Goal: Task Accomplishment & Management: Use online tool/utility

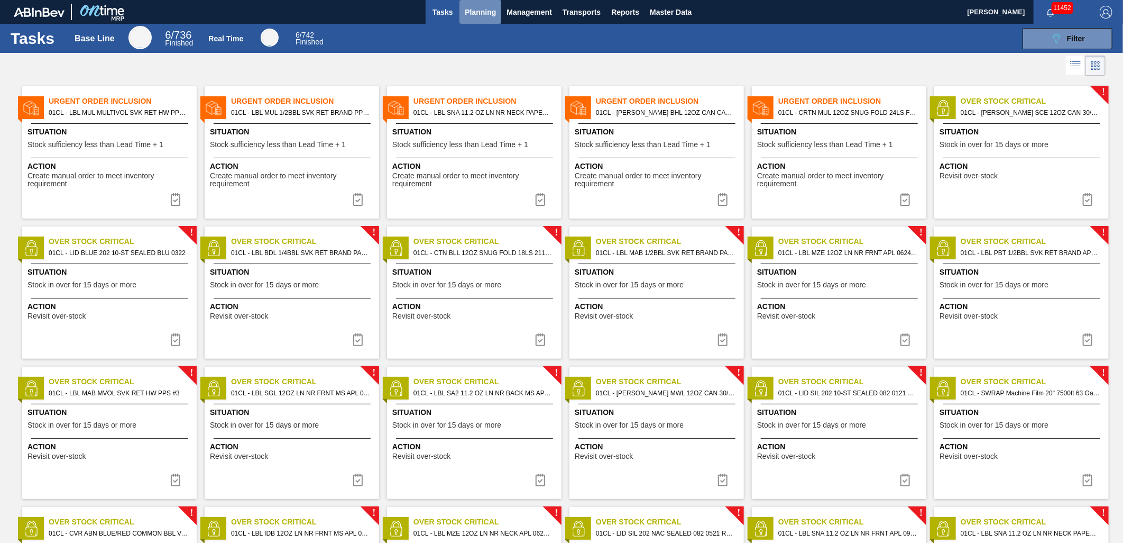
click at [496, 16] on button "Planning" at bounding box center [481, 12] width 42 height 24
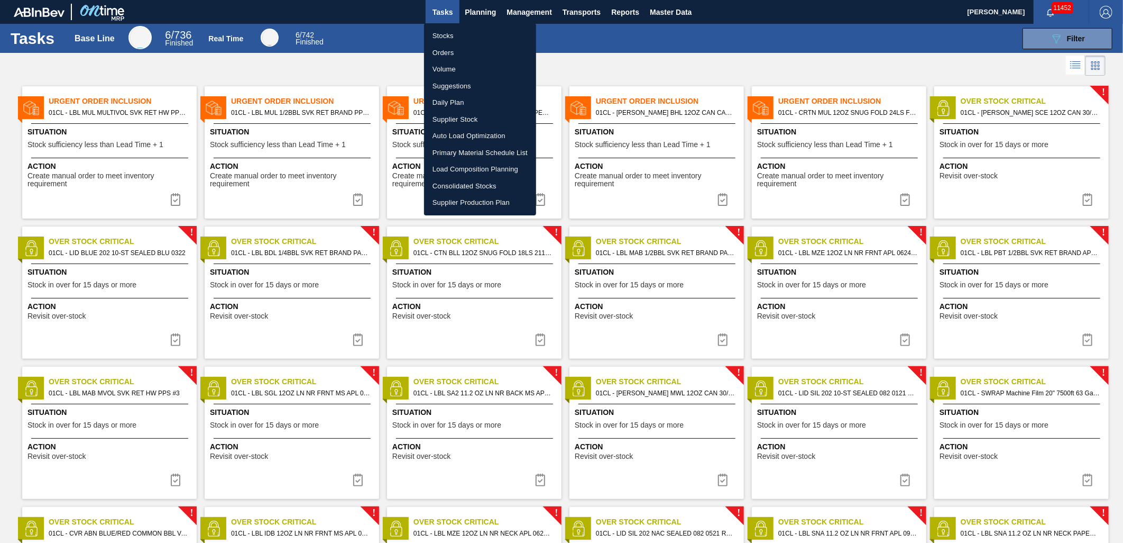
click at [453, 80] on li "Suggestions" at bounding box center [480, 86] width 112 height 17
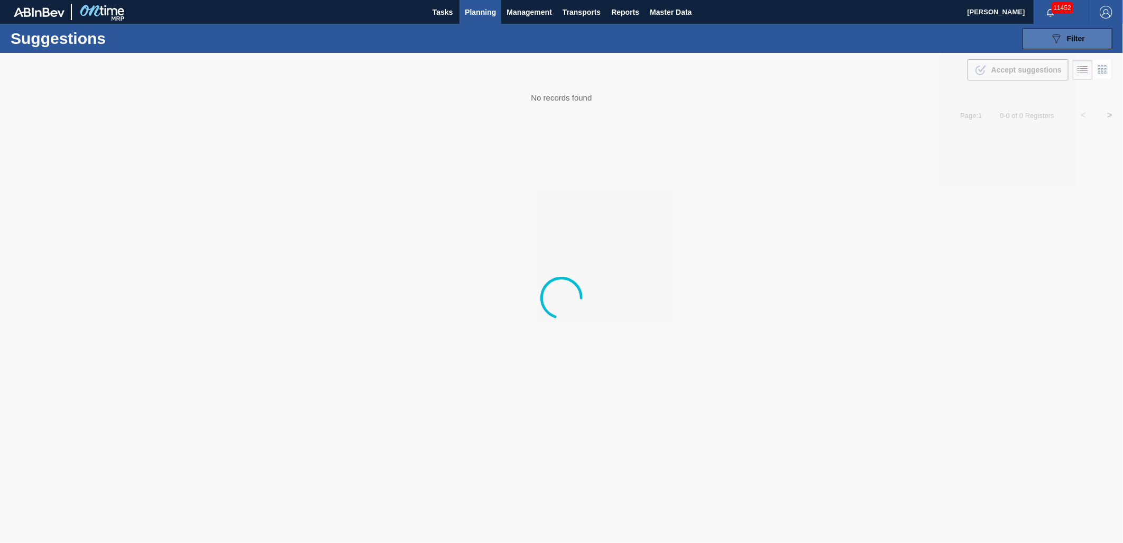
type from "[DATE]"
type to "[DATE]"
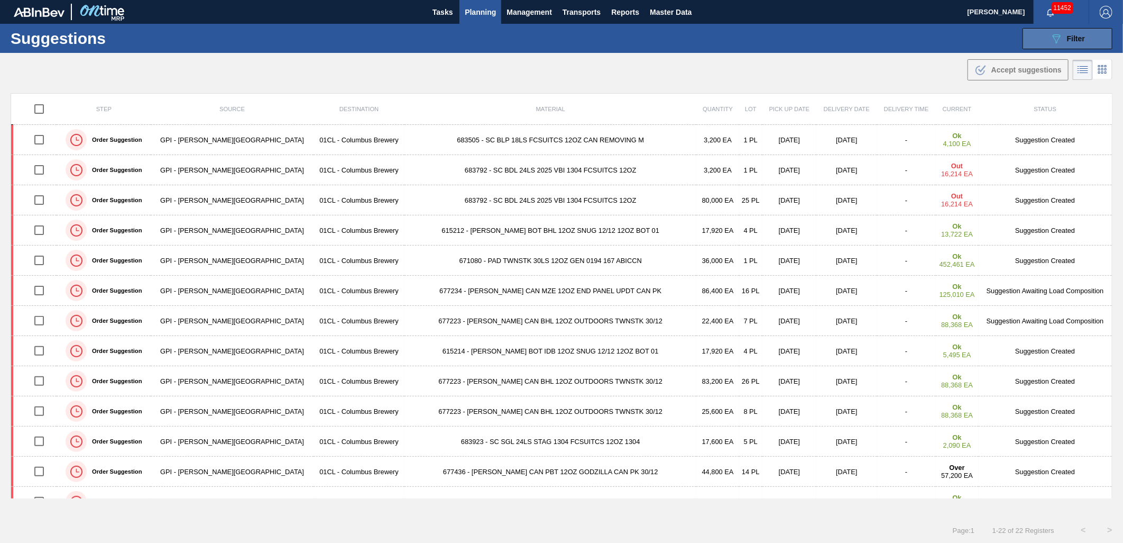
click at [1034, 36] on button "089F7B8B-B2A5-4AFE-B5C0-19BA573D28AC Filter" at bounding box center [1068, 38] width 90 height 21
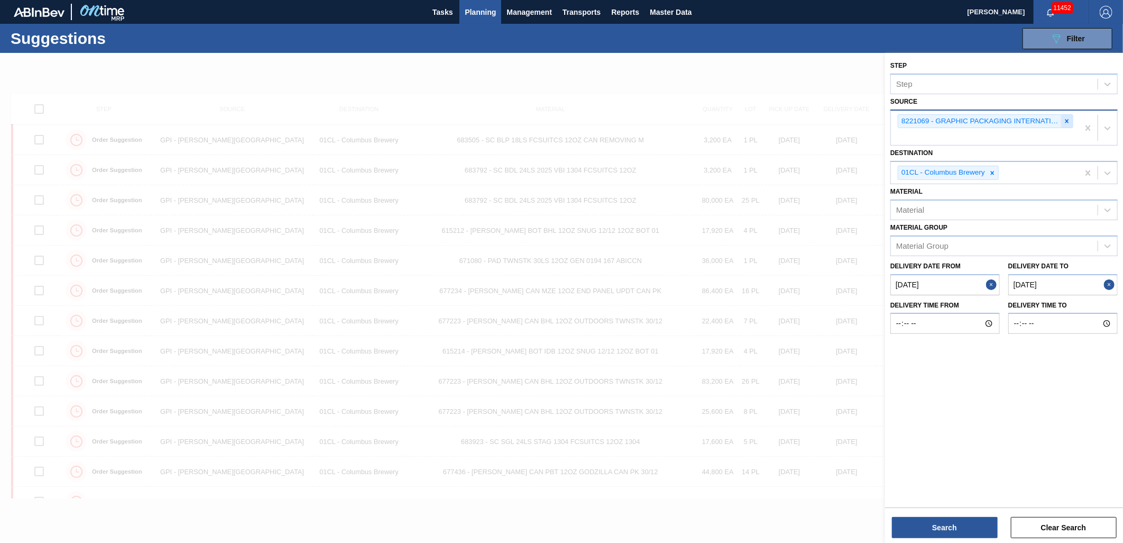
click at [1066, 117] on icon at bounding box center [1067, 120] width 7 height 7
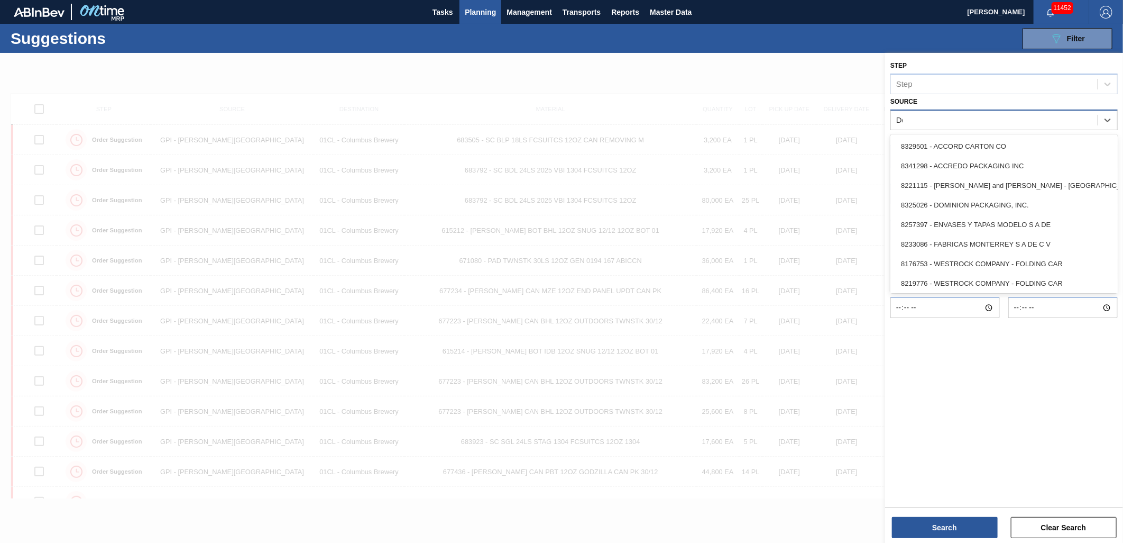
type input "Dom"
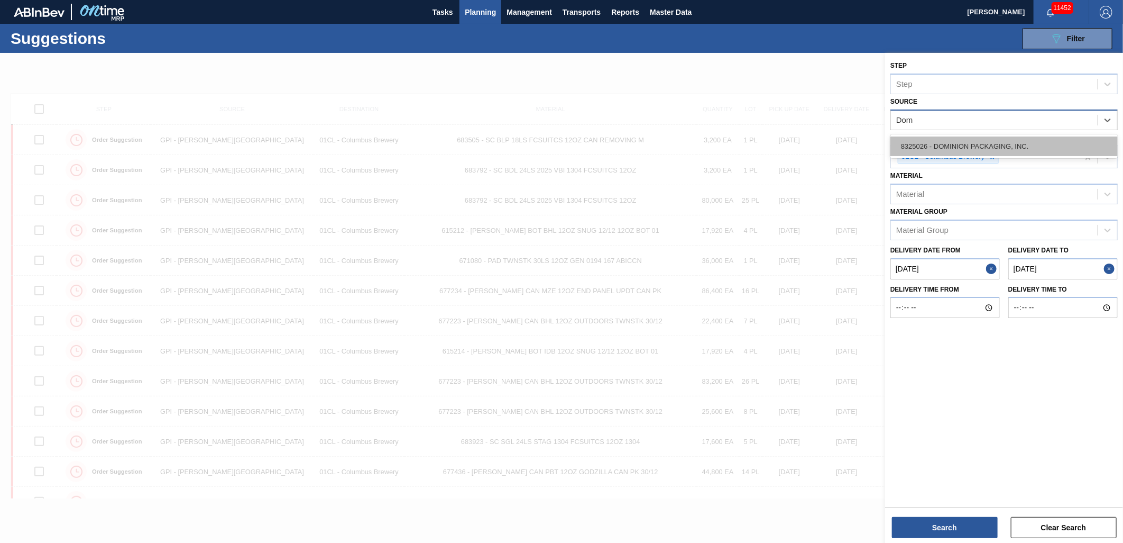
click at [1032, 149] on div "8325026 - DOMINION PACKAGING, INC." at bounding box center [1004, 146] width 227 height 20
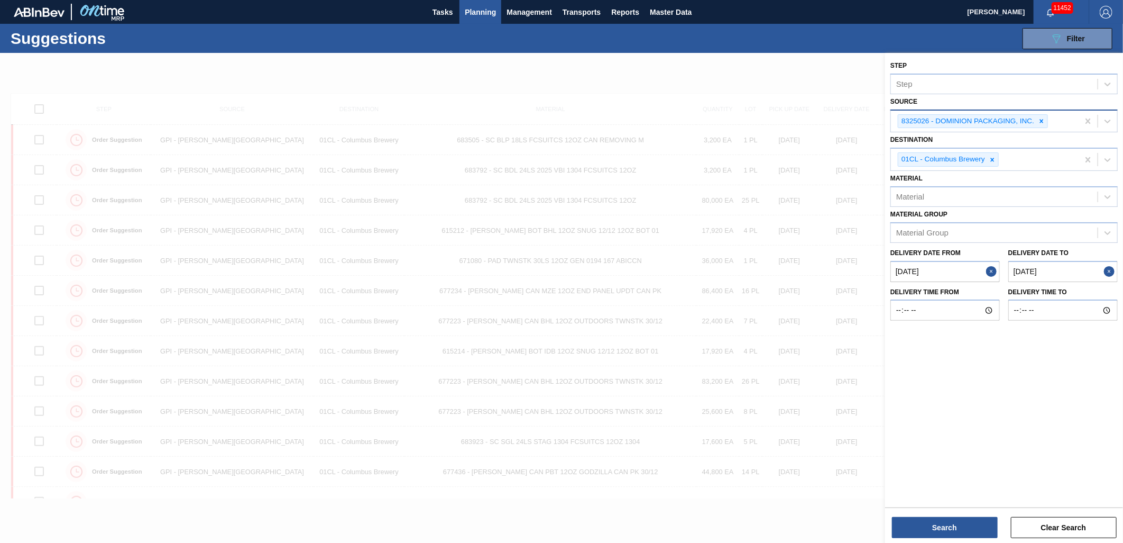
click at [993, 271] on button "Close" at bounding box center [993, 271] width 14 height 21
click at [933, 274] on from "Delivery Date from" at bounding box center [945, 271] width 109 height 21
click at [936, 360] on div "16" at bounding box center [937, 365] width 14 height 14
type from "[DATE]"
click at [950, 524] on button "Search" at bounding box center [945, 527] width 106 height 21
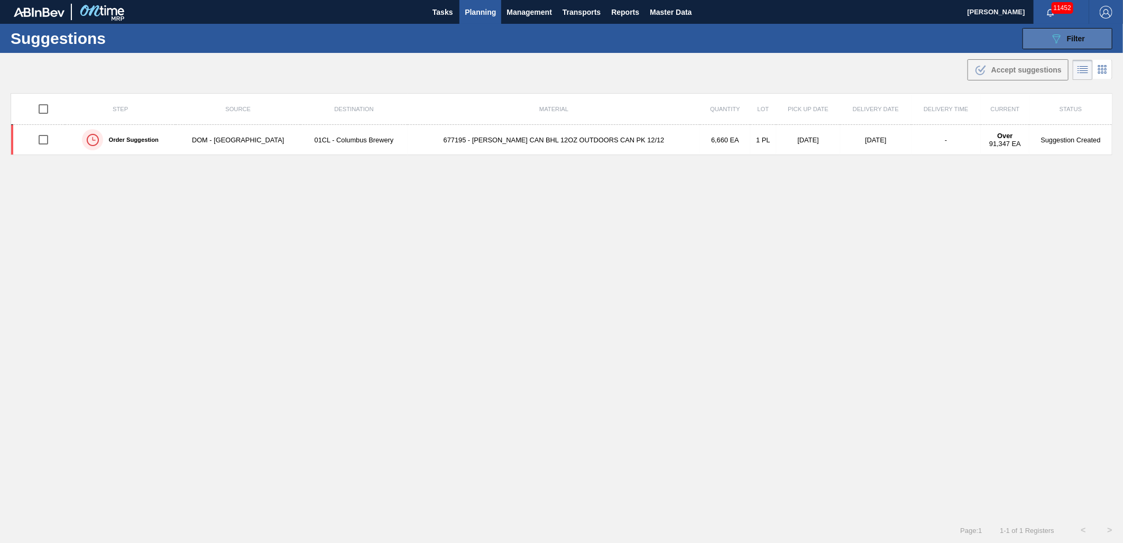
click at [1065, 38] on div "089F7B8B-B2A5-4AFE-B5C0-19BA573D28AC Filter" at bounding box center [1067, 38] width 35 height 13
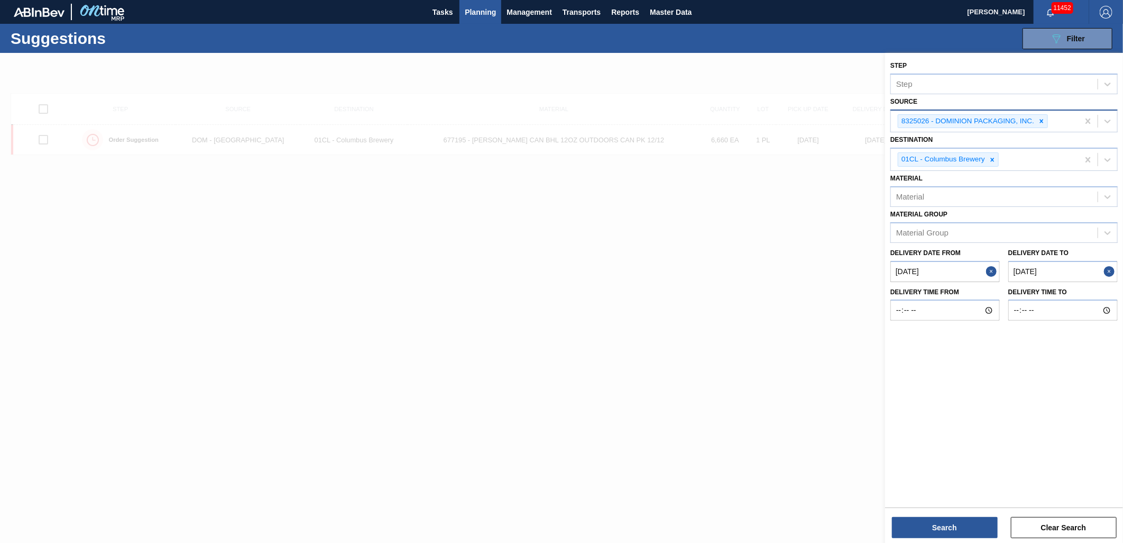
click at [1060, 276] on to "[DATE]" at bounding box center [1063, 271] width 109 height 21
click at [1107, 400] on div "4" at bounding box center [1103, 399] width 14 height 14
type to "[DATE]"
click at [957, 521] on button "Search" at bounding box center [945, 527] width 106 height 21
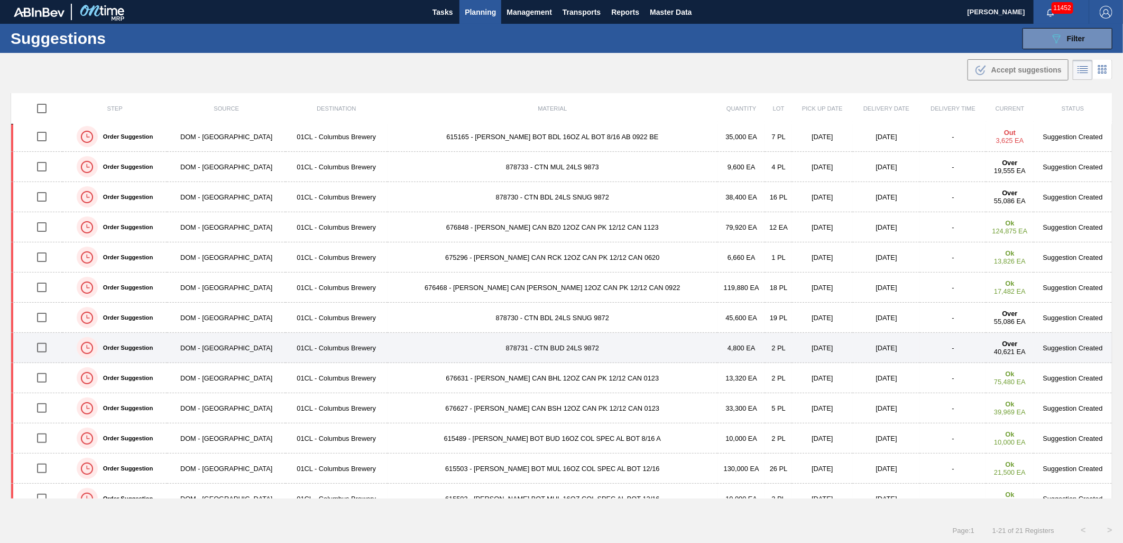
scroll to position [260, 0]
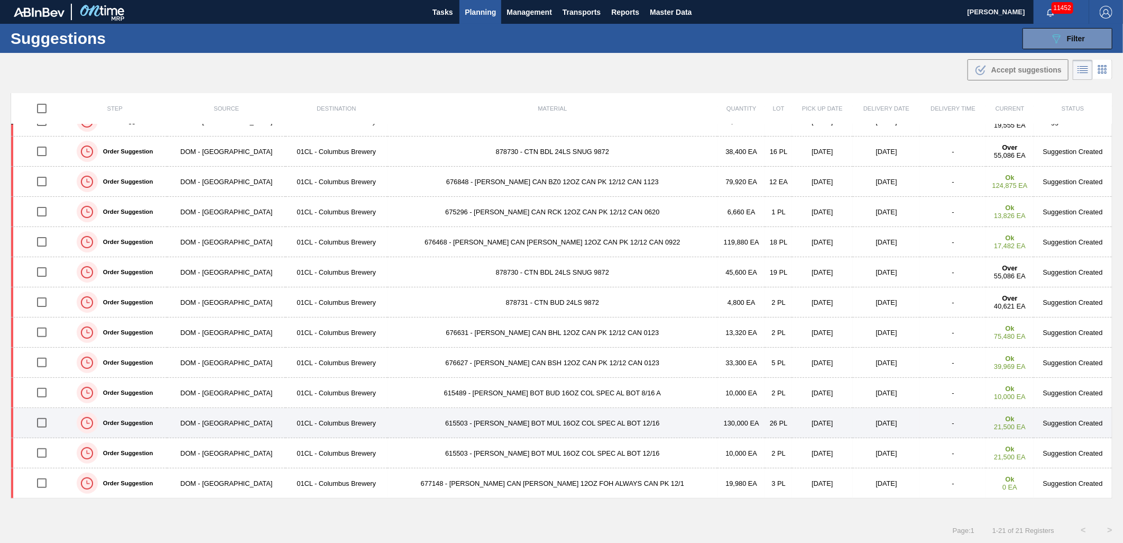
click at [39, 424] on input "checkbox" at bounding box center [42, 422] width 22 height 22
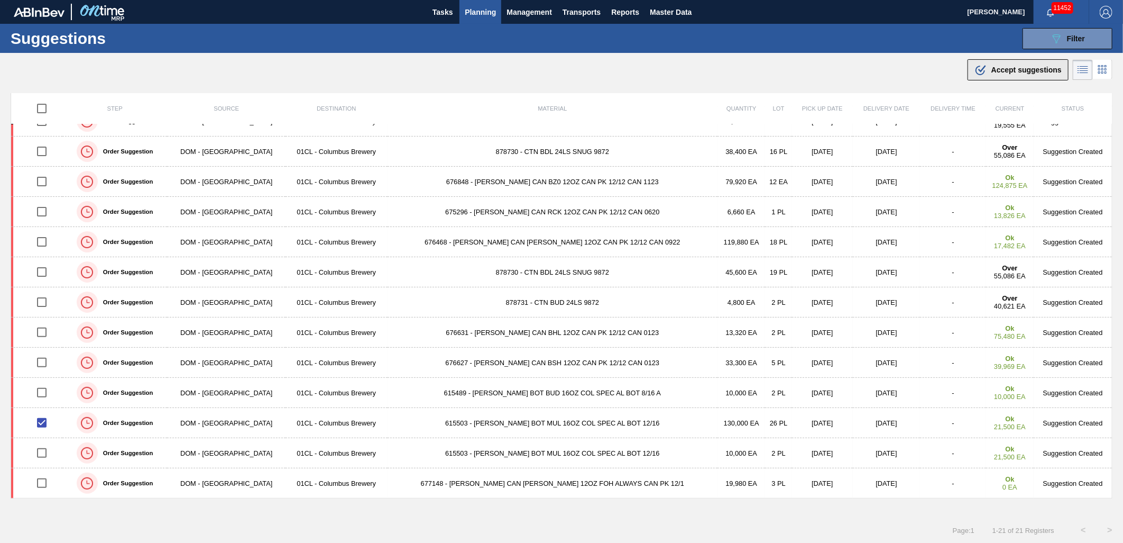
click at [990, 77] on button ".b{fill:var(--color-action-default)} Accept suggestions" at bounding box center [1018, 69] width 101 height 21
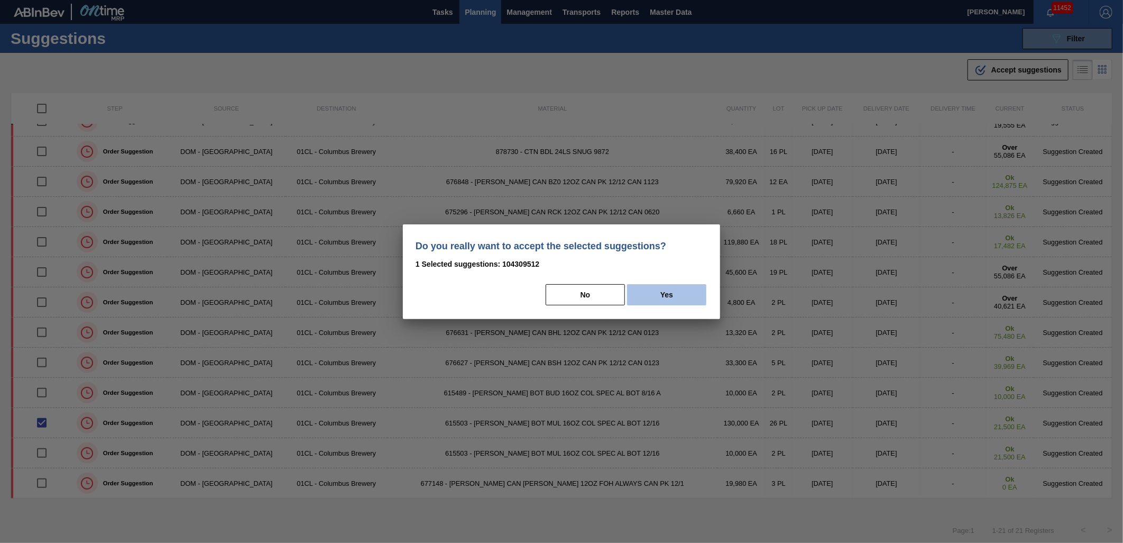
click at [667, 300] on button "Yes" at bounding box center [666, 294] width 79 height 21
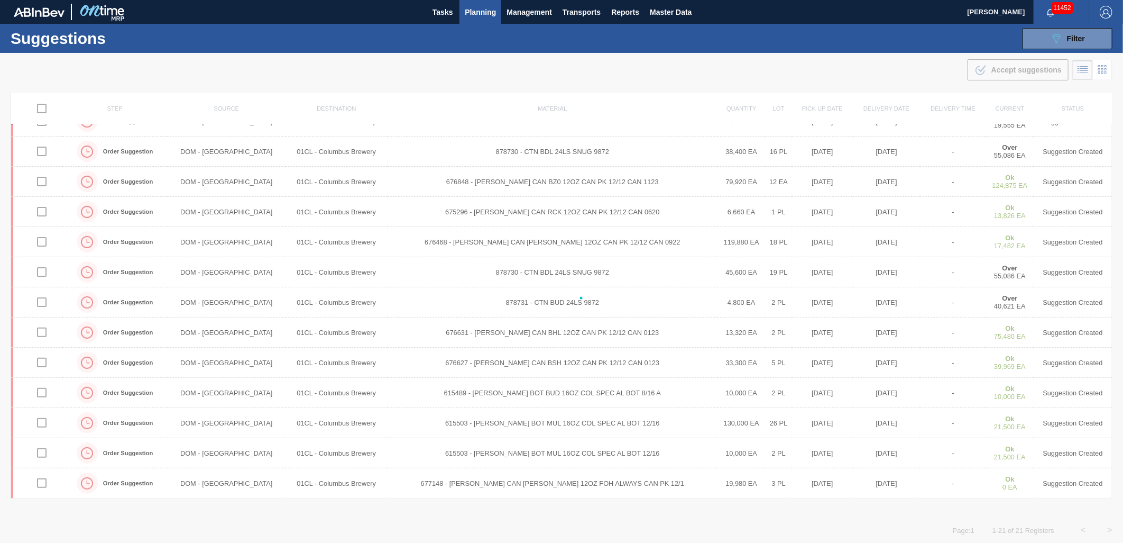
checkbox input "false"
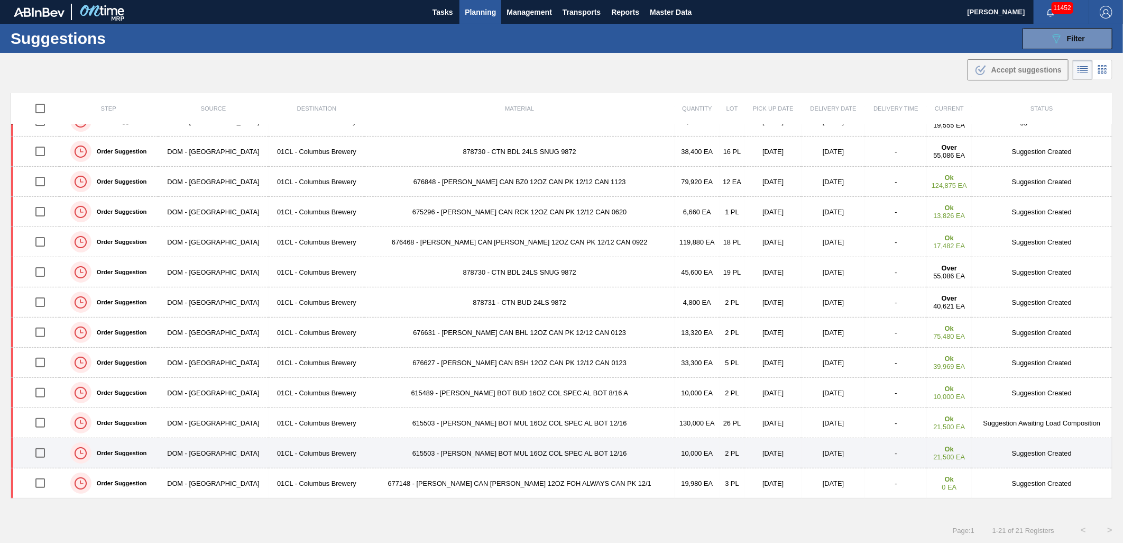
click at [44, 455] on input "checkbox" at bounding box center [40, 453] width 22 height 22
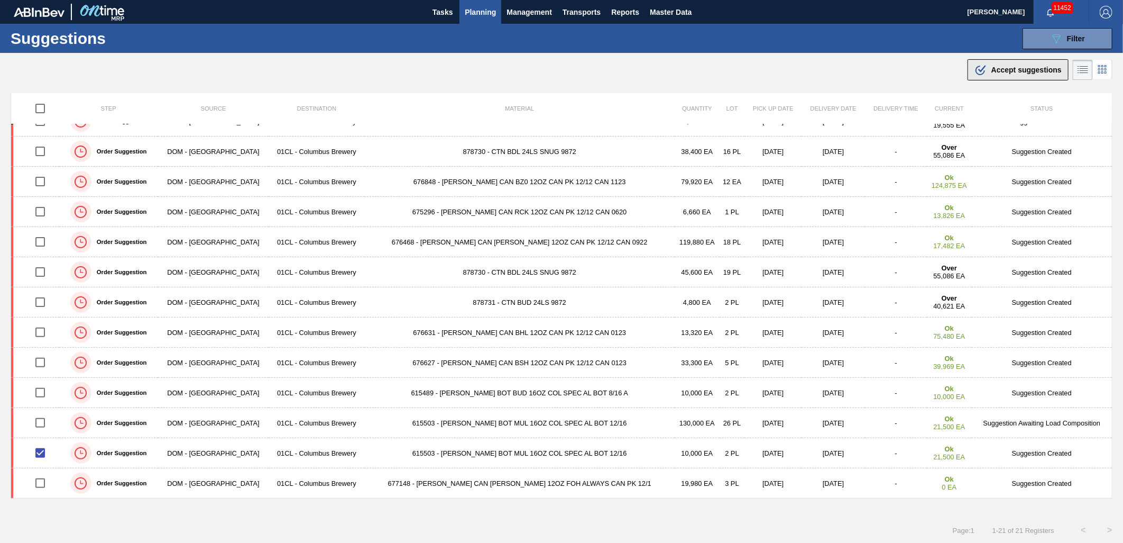
click at [1003, 73] on span "Accept suggestions" at bounding box center [1027, 70] width 70 height 8
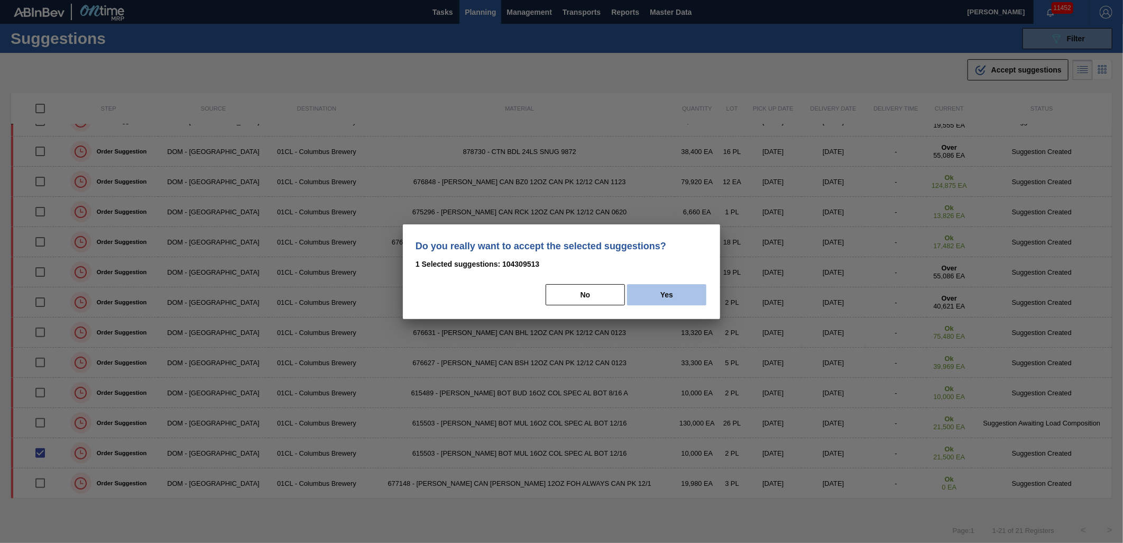
click at [667, 286] on button "Yes" at bounding box center [666, 294] width 79 height 21
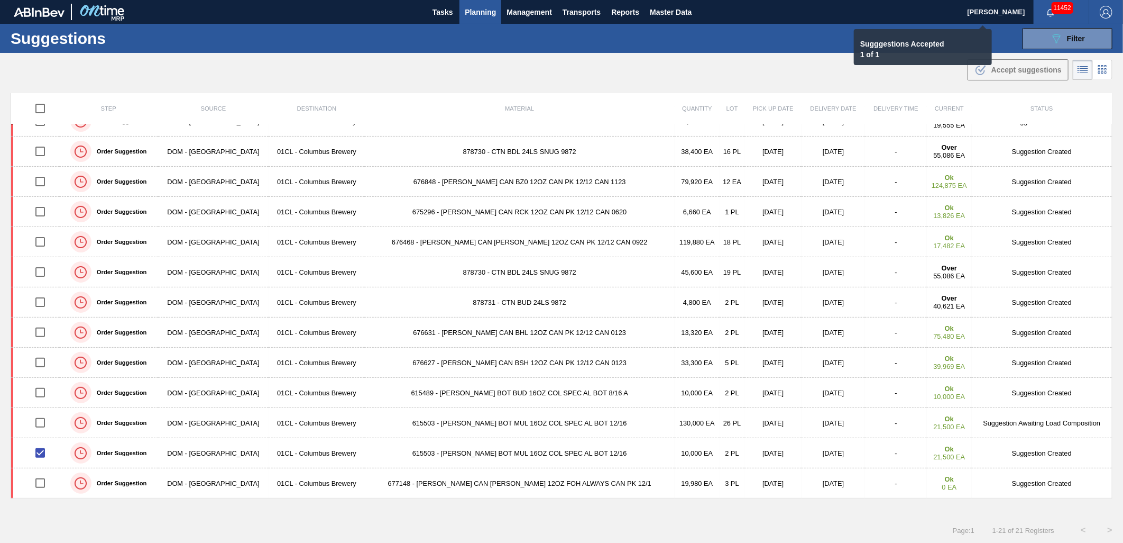
checkbox input "false"
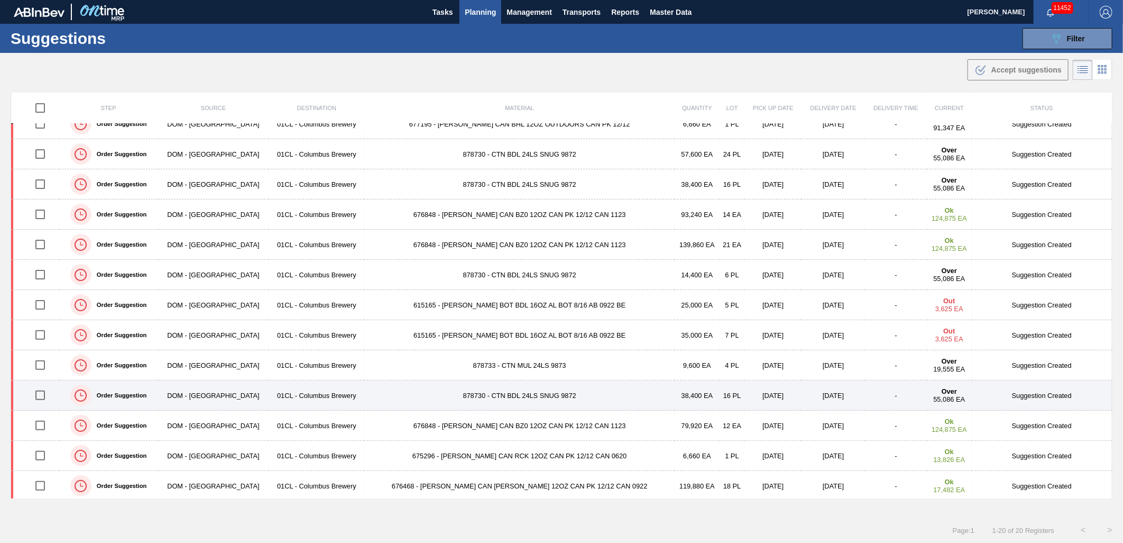
scroll to position [0, 0]
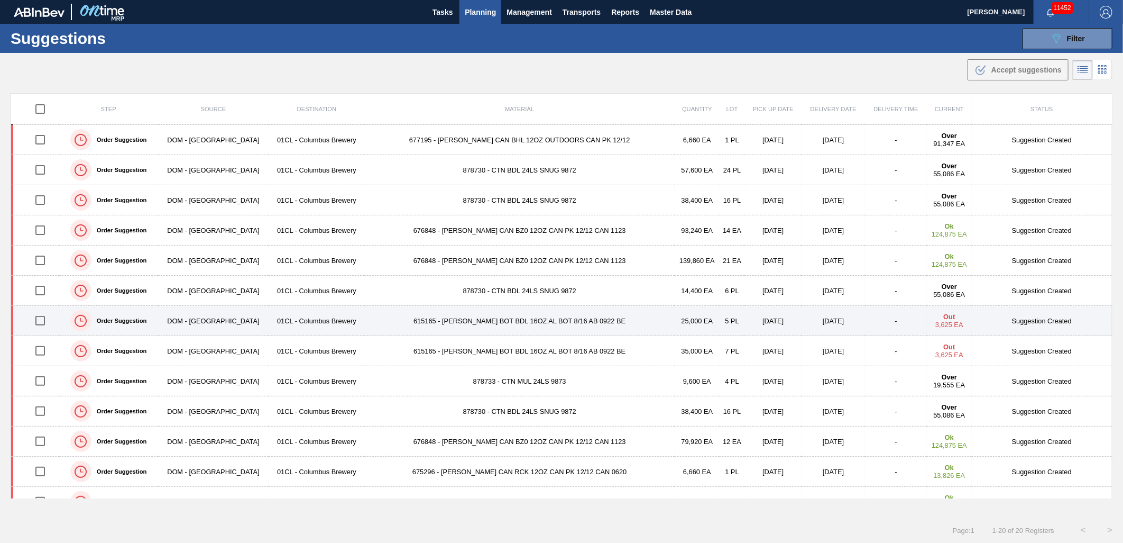
click at [43, 324] on input "checkbox" at bounding box center [40, 320] width 22 height 22
checkbox input "true"
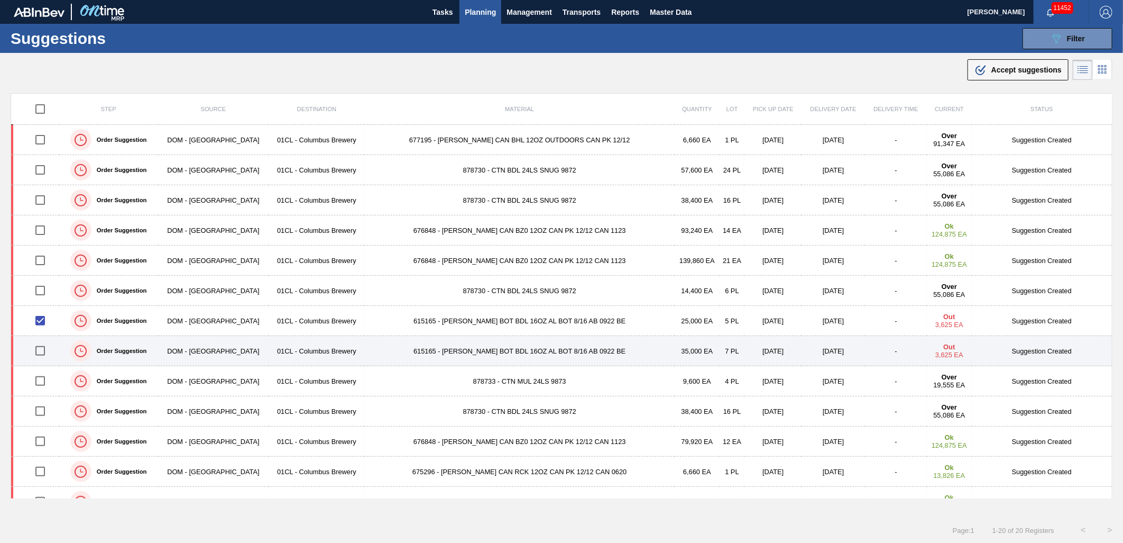
click at [44, 350] on input "checkbox" at bounding box center [40, 351] width 22 height 22
checkbox input "true"
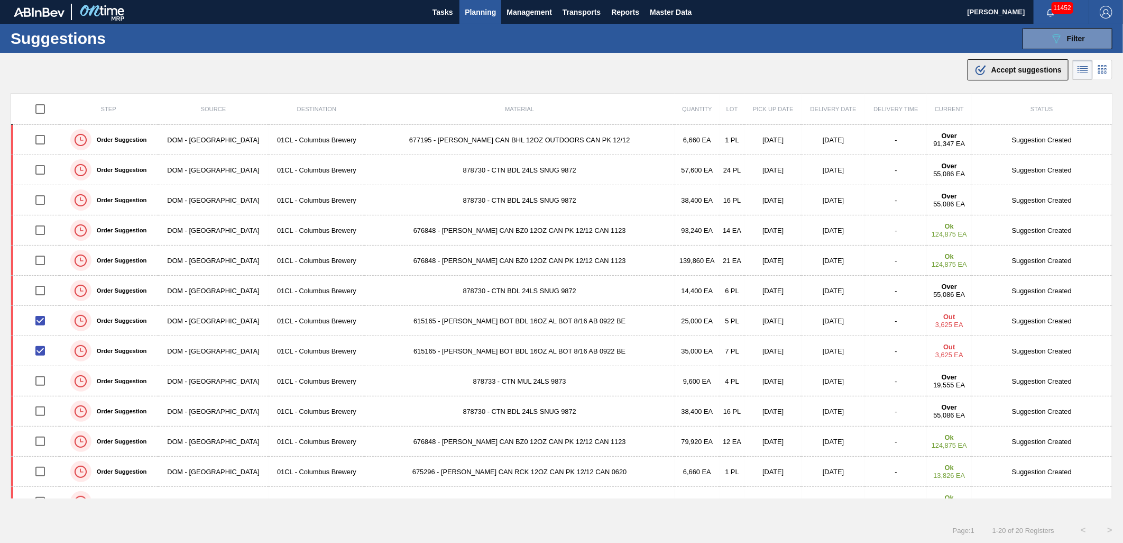
click at [985, 72] on icon ".b{fill:var(--color-action-default)}" at bounding box center [981, 69] width 13 height 13
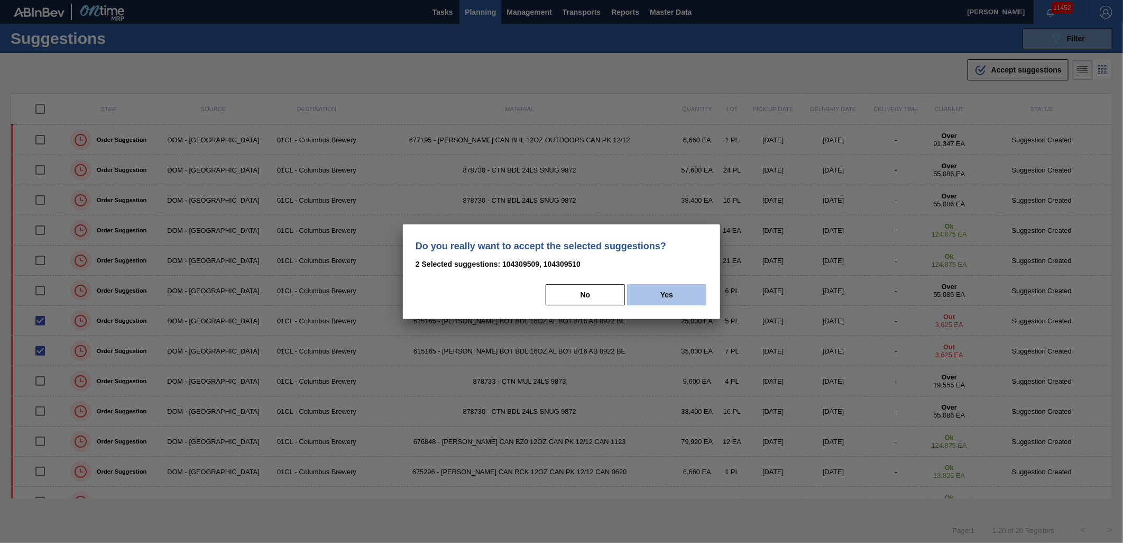
click at [665, 299] on button "Yes" at bounding box center [666, 294] width 79 height 21
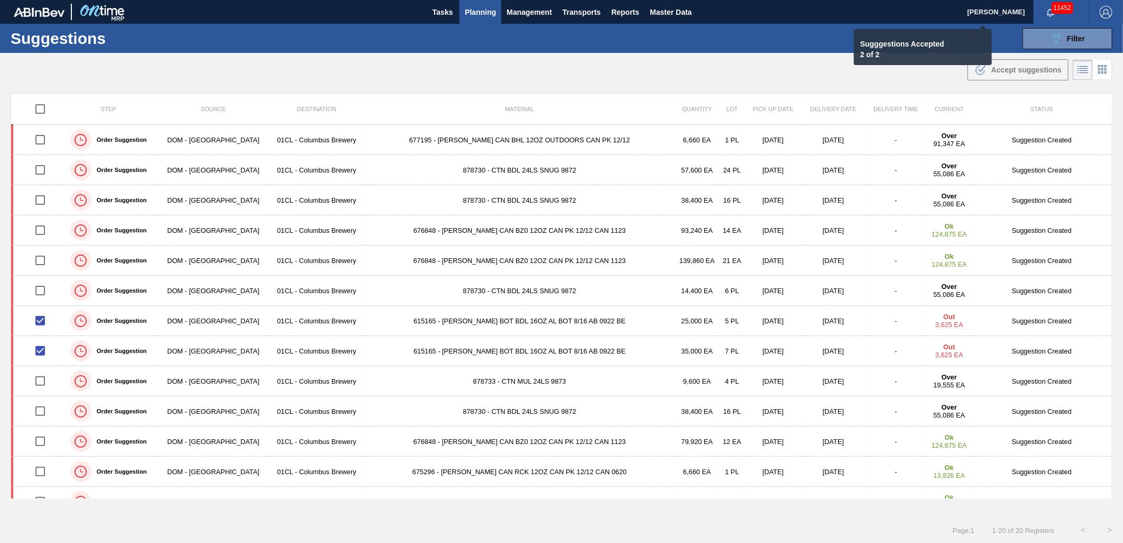
checkbox input "false"
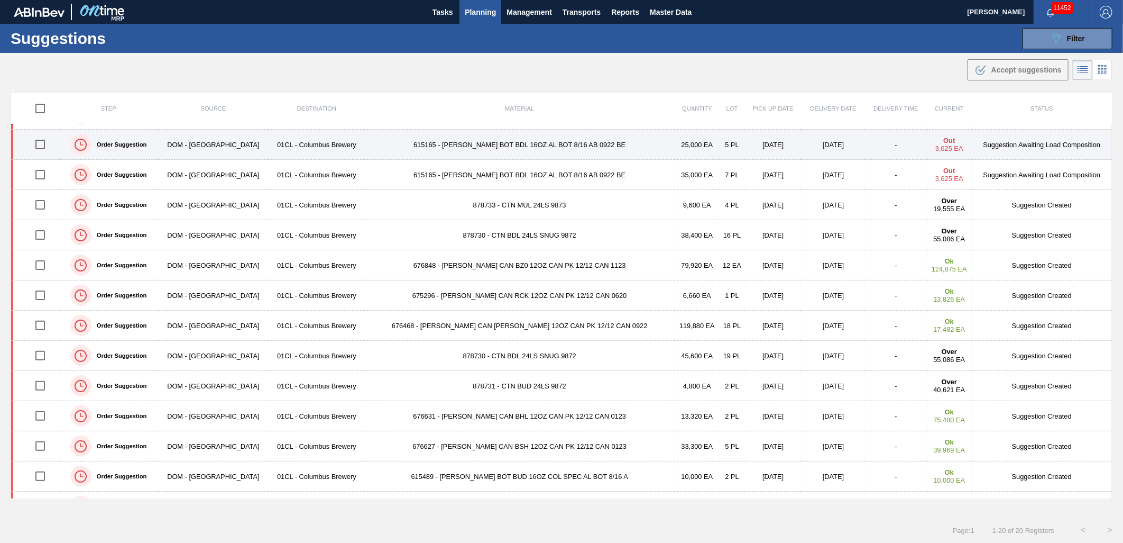
scroll to position [230, 0]
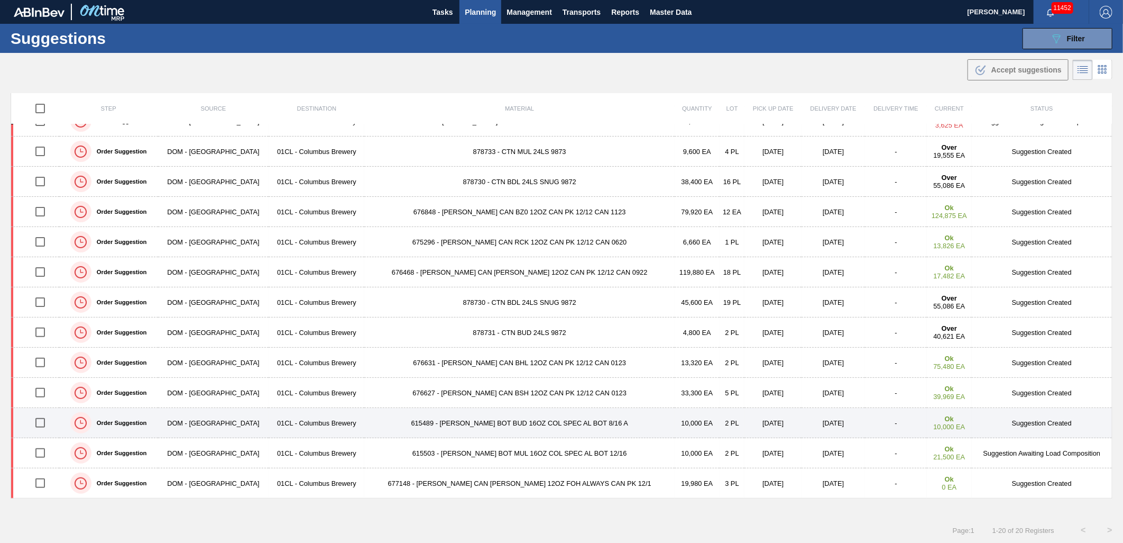
click at [48, 422] on input "checkbox" at bounding box center [40, 422] width 22 height 22
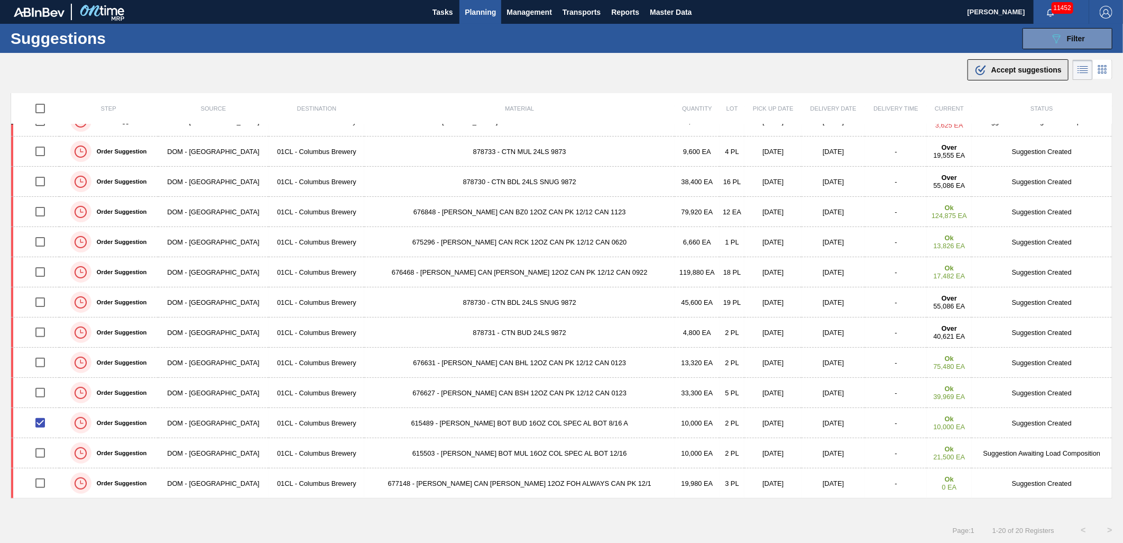
click at [1017, 71] on span "Accept suggestions" at bounding box center [1027, 70] width 70 height 8
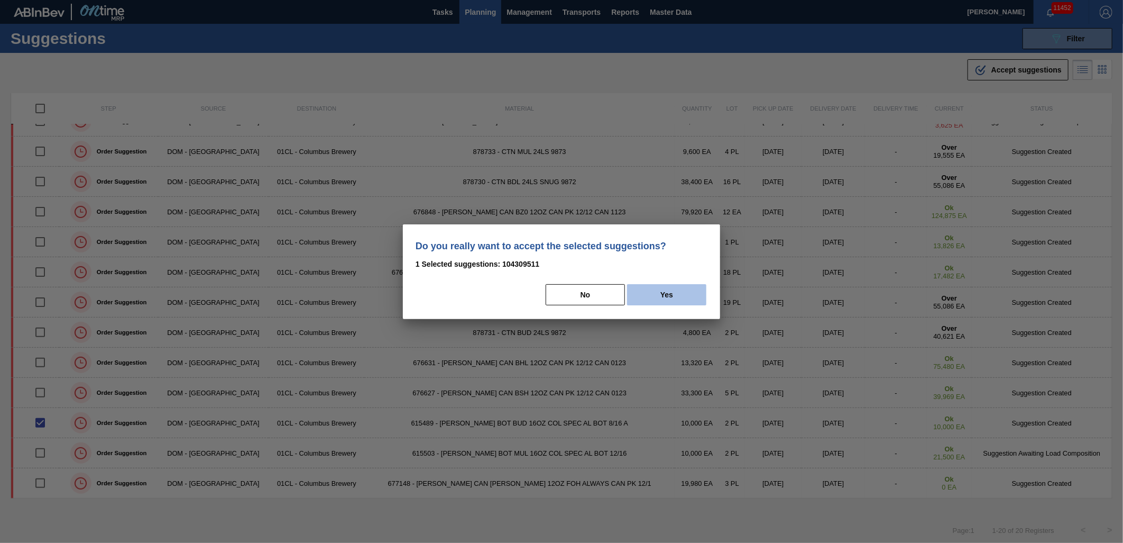
click at [673, 298] on button "Yes" at bounding box center [666, 294] width 79 height 21
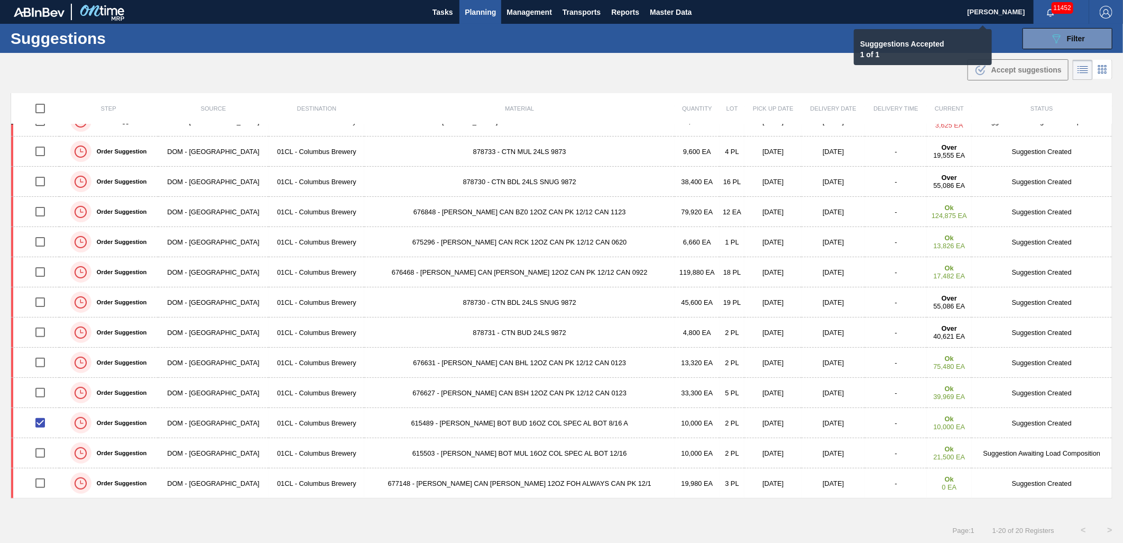
checkbox input "false"
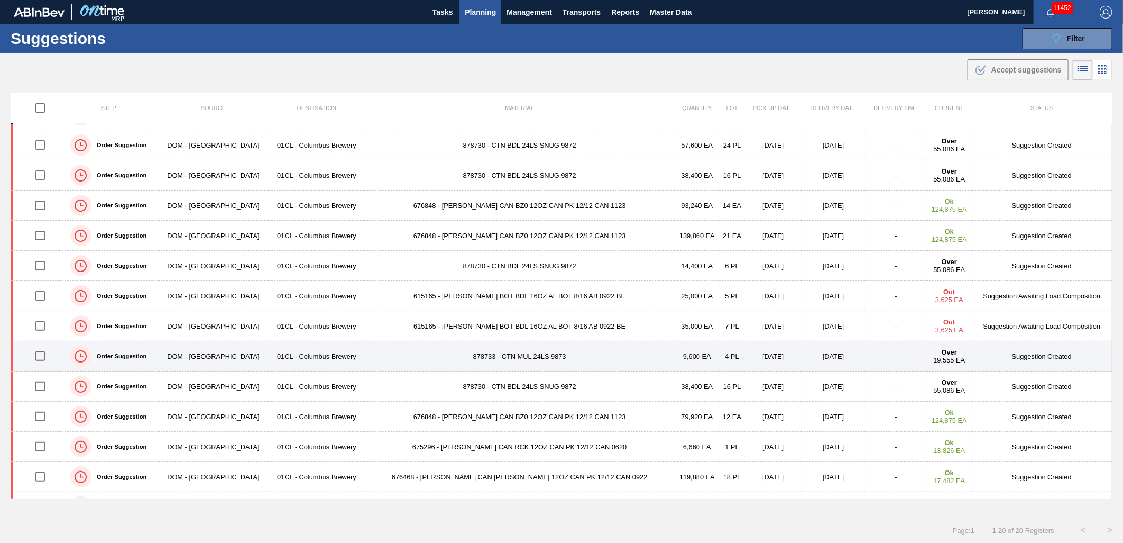
scroll to position [0, 0]
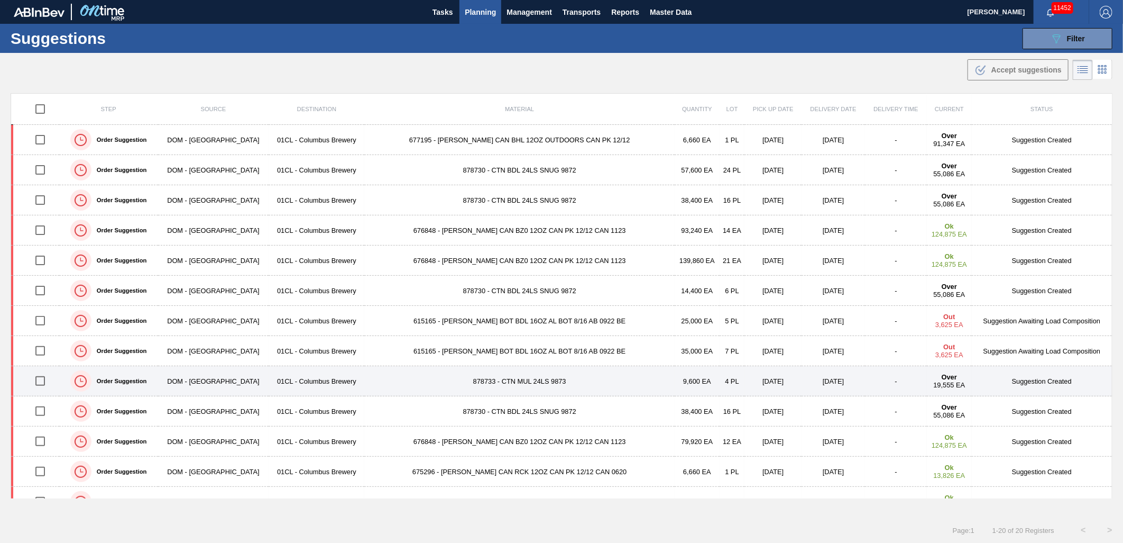
click at [44, 387] on input "checkbox" at bounding box center [40, 381] width 22 height 22
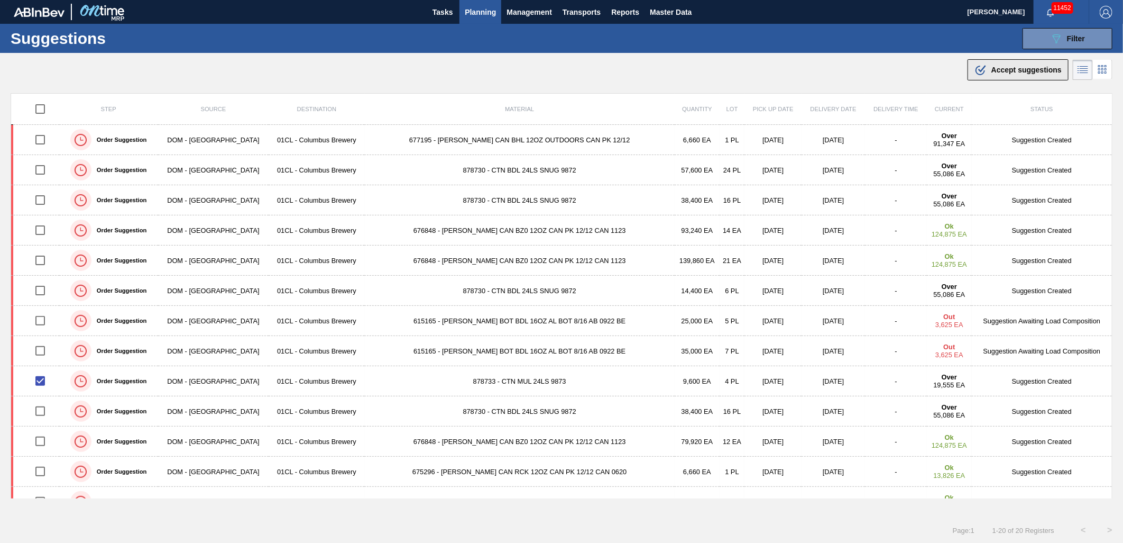
click at [1024, 73] on span "Accept suggestions" at bounding box center [1027, 70] width 70 height 8
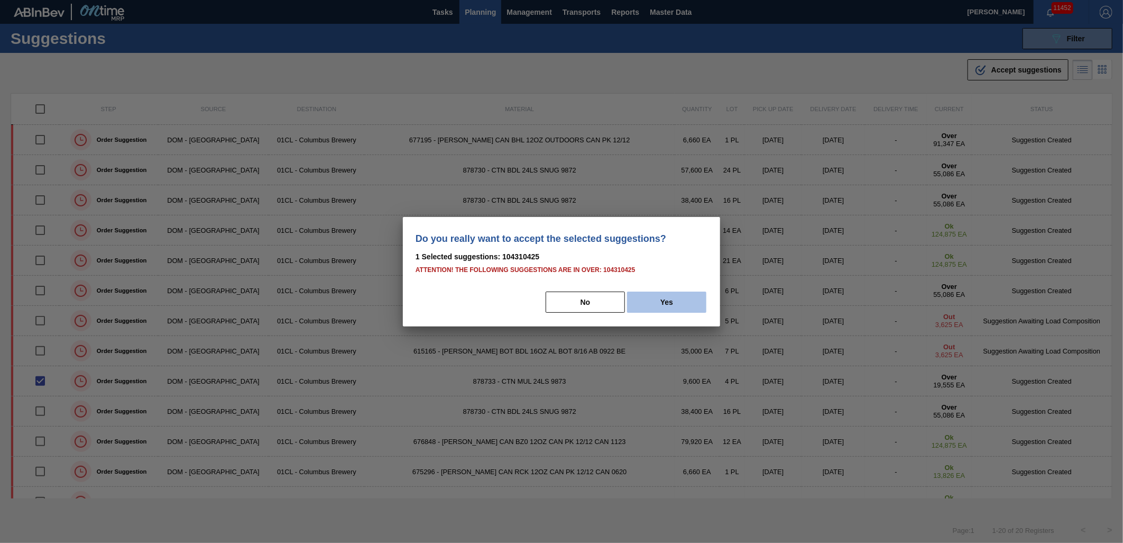
click at [631, 298] on button "Yes" at bounding box center [666, 301] width 79 height 21
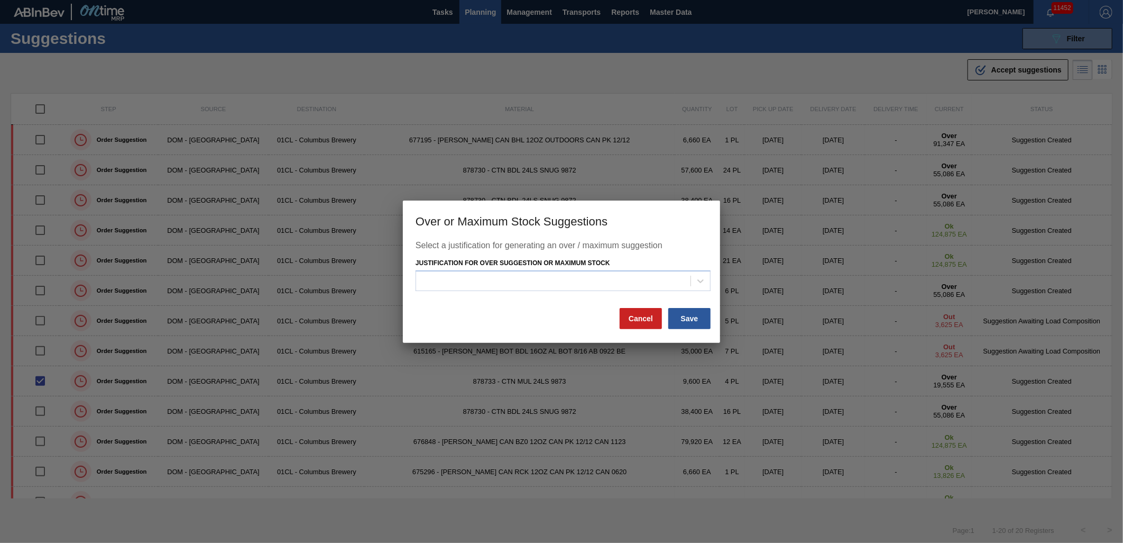
click at [643, 268] on div "Justification for Over Suggestion or Maximum Stock" at bounding box center [563, 273] width 295 height 36
click at [621, 283] on div at bounding box center [553, 280] width 274 height 15
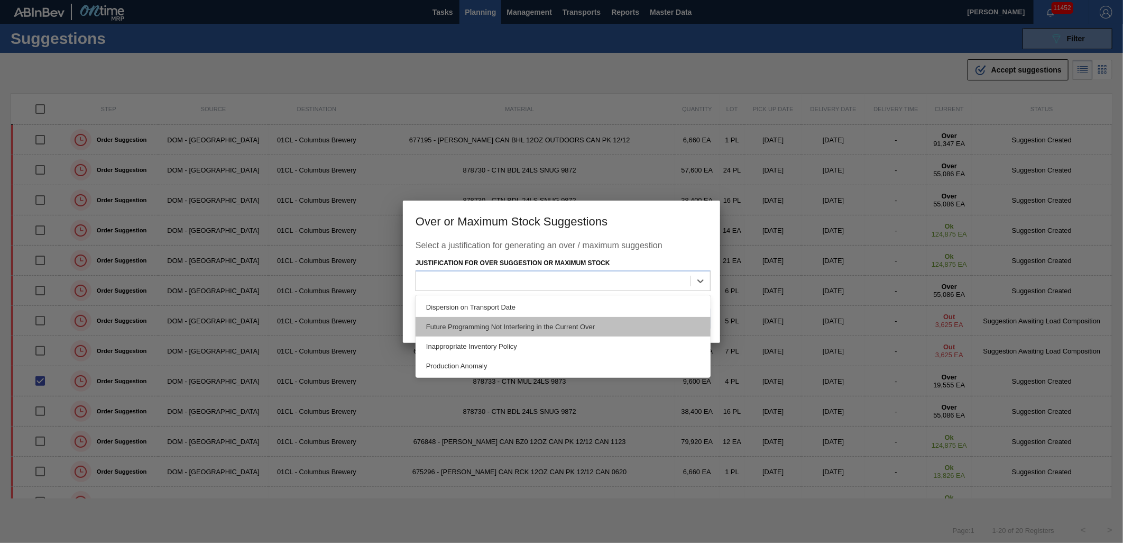
click at [567, 323] on div "Future Programming Not Interfering in the Current Over" at bounding box center [563, 327] width 295 height 20
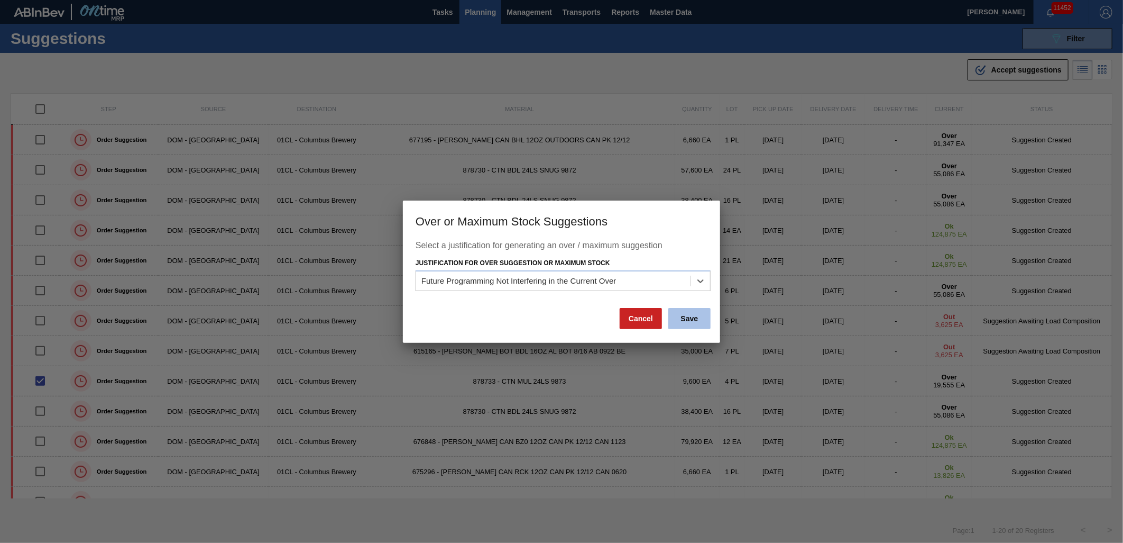
click at [694, 326] on button "Save" at bounding box center [689, 318] width 42 height 21
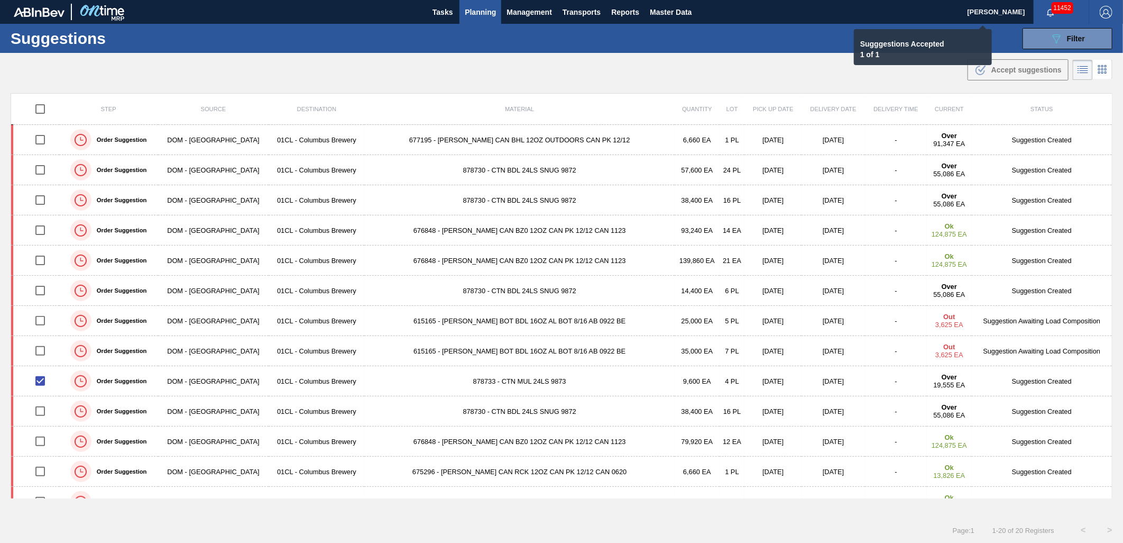
checkbox input "false"
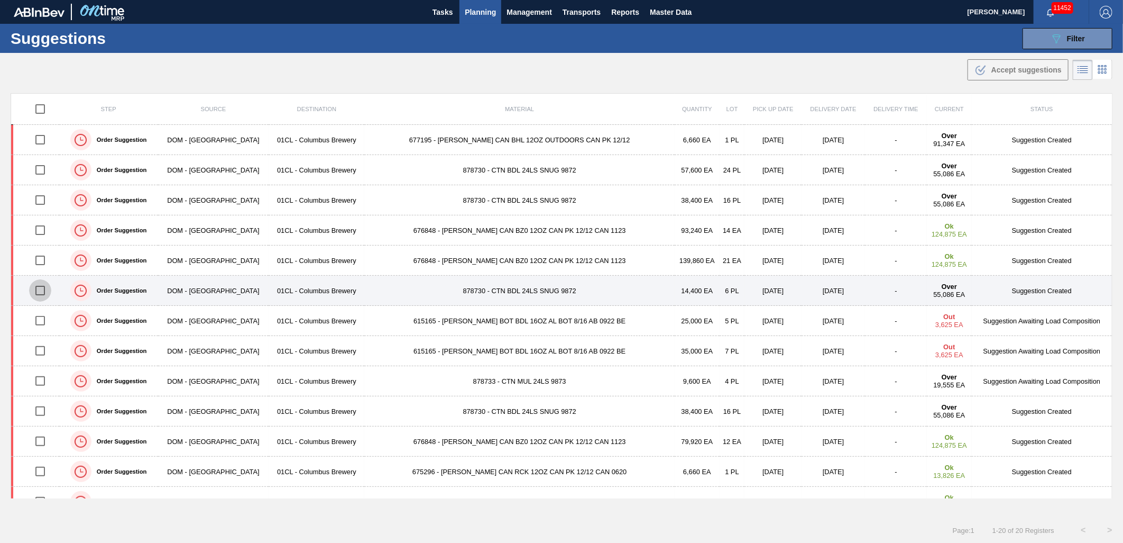
click at [39, 292] on input "checkbox" at bounding box center [40, 290] width 22 height 22
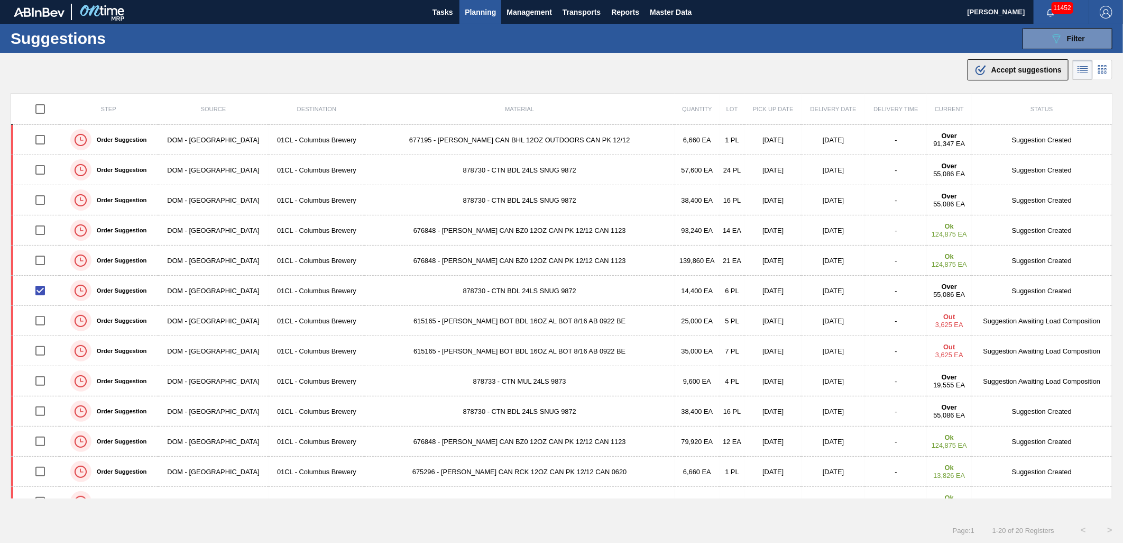
click at [984, 74] on icon ".b{fill:var(--color-action-default)}" at bounding box center [981, 69] width 13 height 13
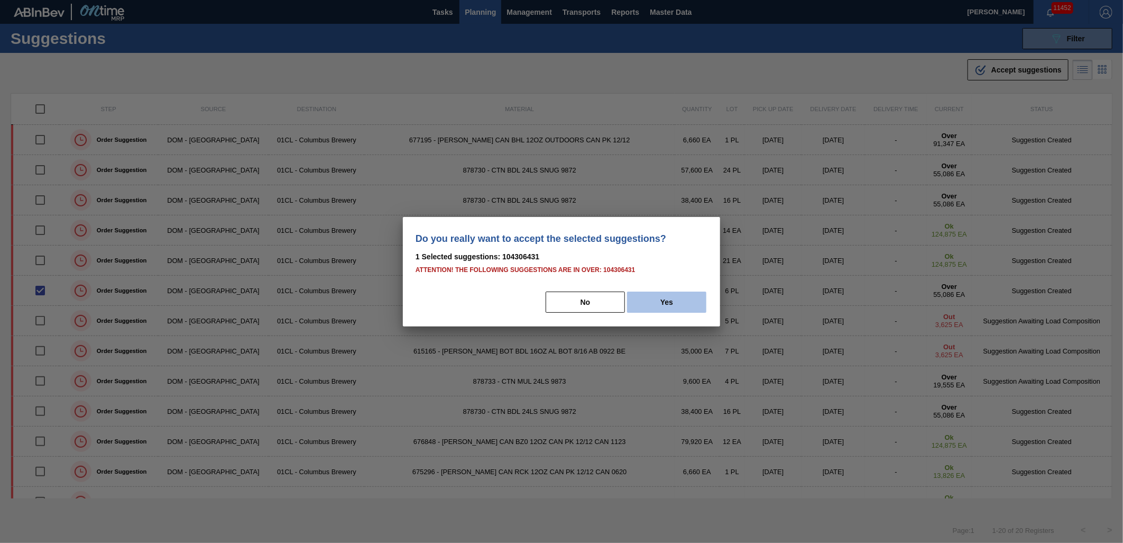
click at [679, 303] on button "Yes" at bounding box center [666, 301] width 79 height 21
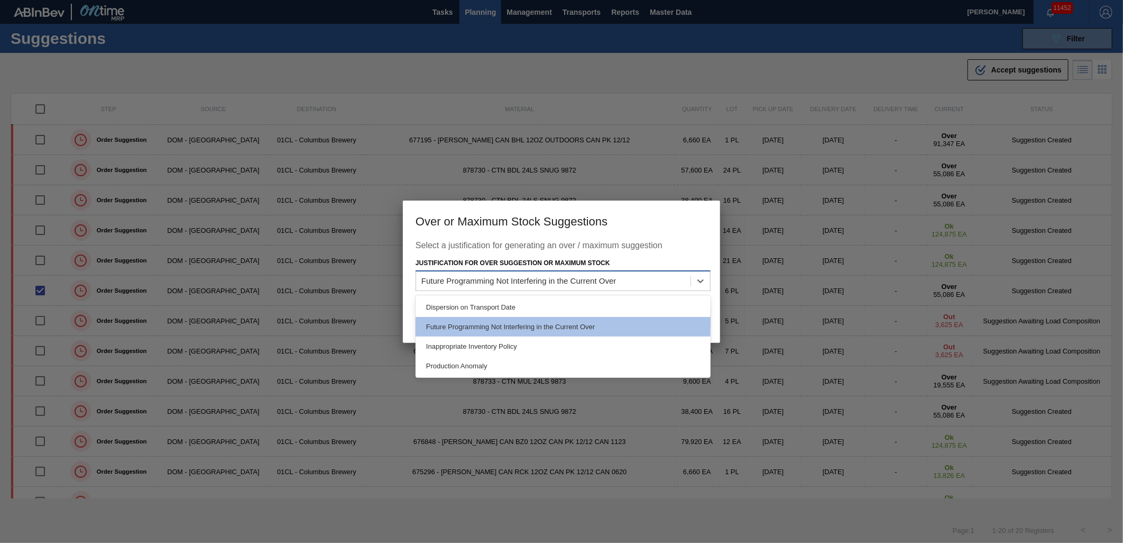
click at [674, 287] on div "Future Programming Not Interfering in the Current Over" at bounding box center [553, 280] width 274 height 15
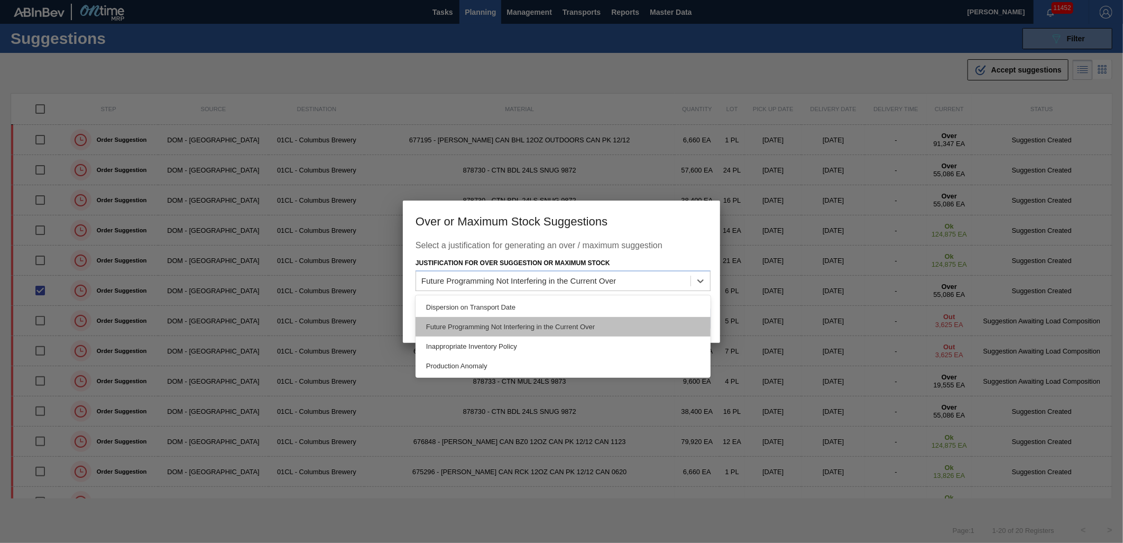
click at [647, 320] on div "Future Programming Not Interfering in the Current Over" at bounding box center [563, 327] width 295 height 20
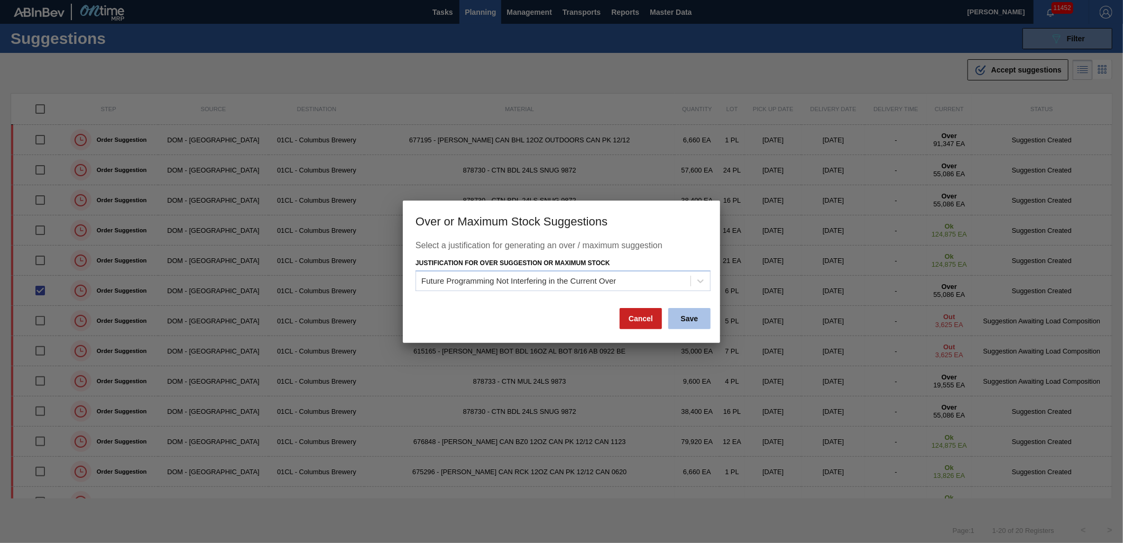
click at [701, 319] on button "Save" at bounding box center [689, 318] width 42 height 21
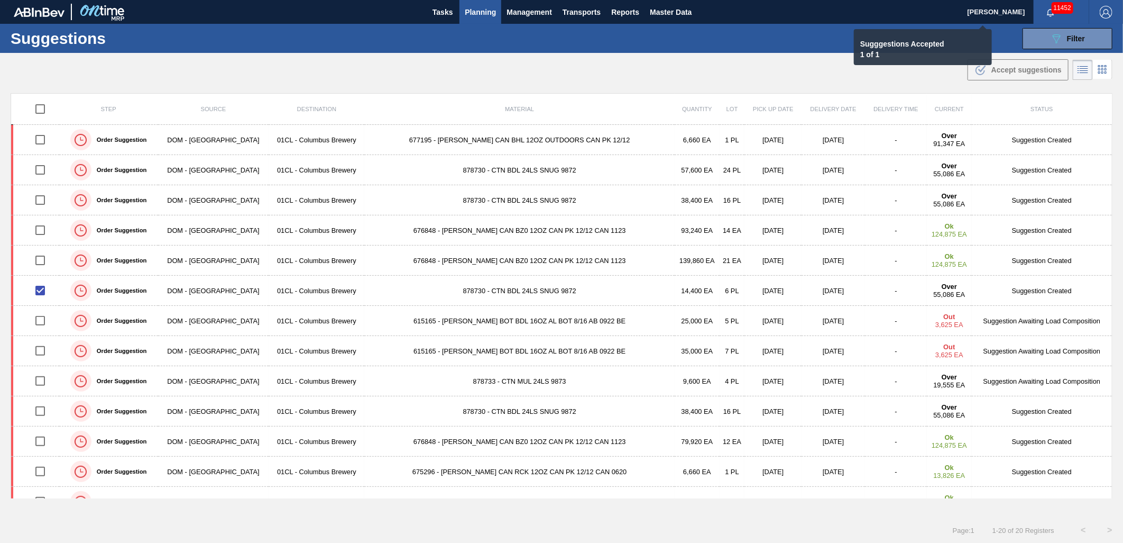
checkbox input "false"
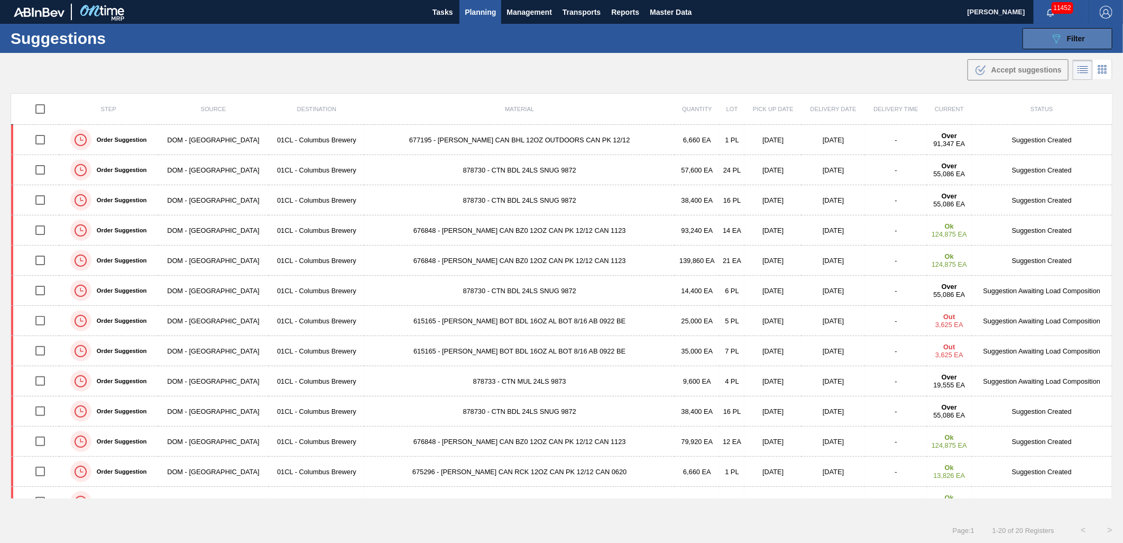
click at [1050, 33] on icon "089F7B8B-B2A5-4AFE-B5C0-19BA573D28AC" at bounding box center [1056, 38] width 13 height 13
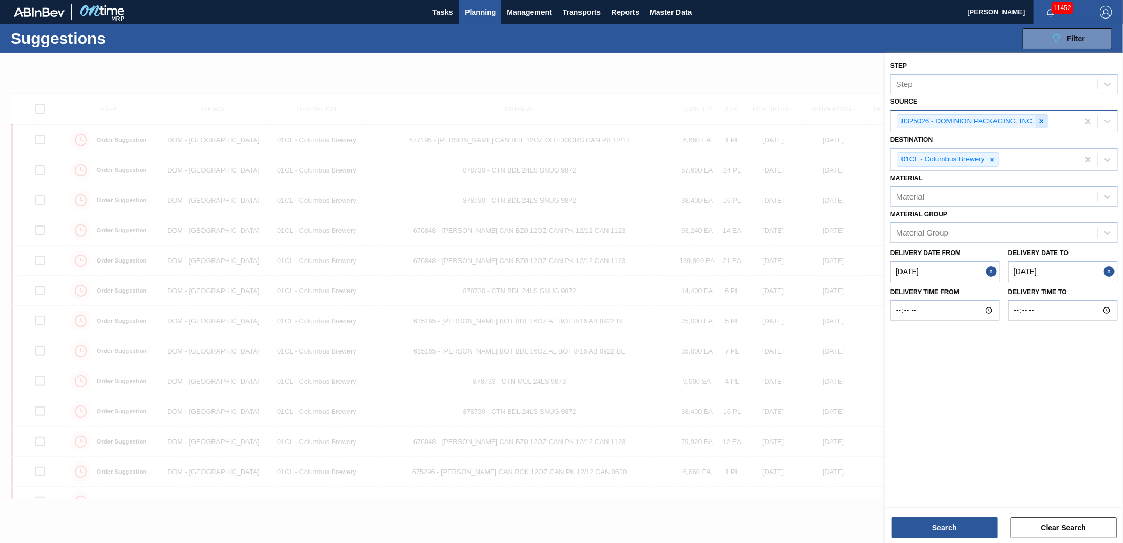
click at [1040, 122] on icon at bounding box center [1041, 120] width 7 height 7
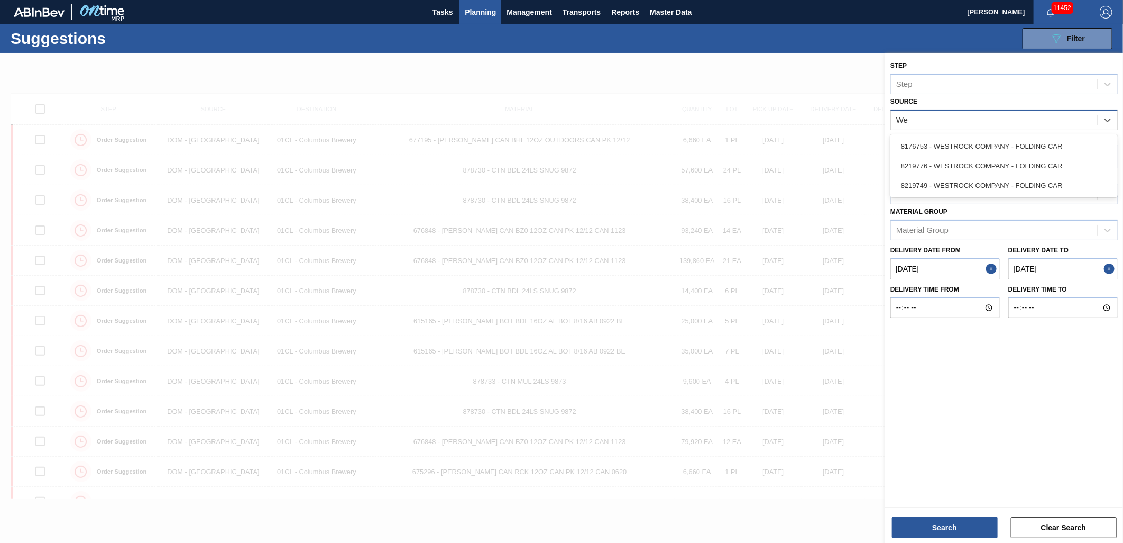
type input "Wes"
click at [988, 164] on div "8219776 - WESTROCK COMPANY - FOLDING CAR" at bounding box center [1004, 166] width 227 height 20
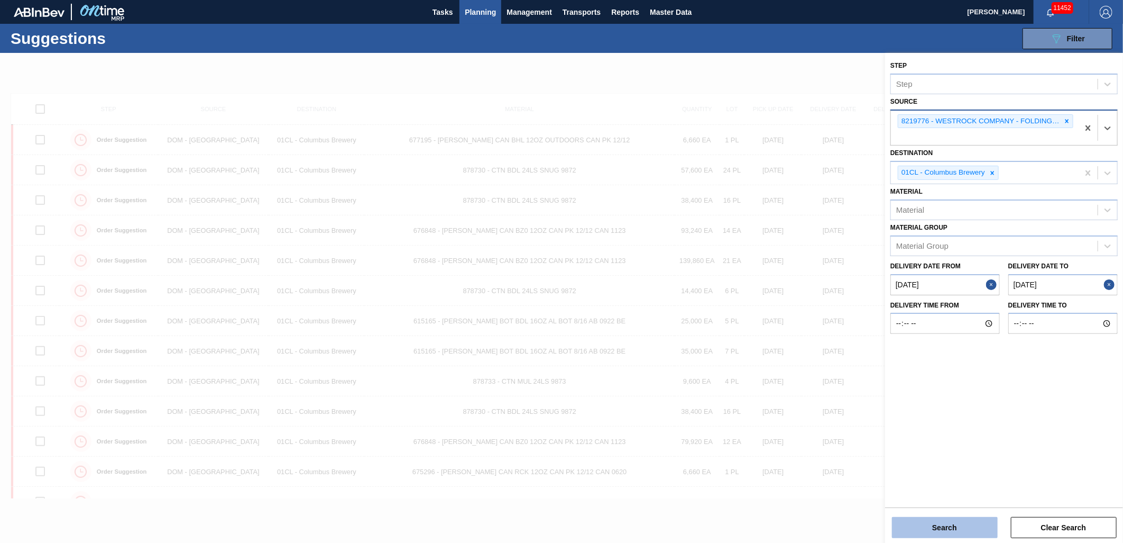
click at [955, 524] on button "Search" at bounding box center [945, 527] width 106 height 21
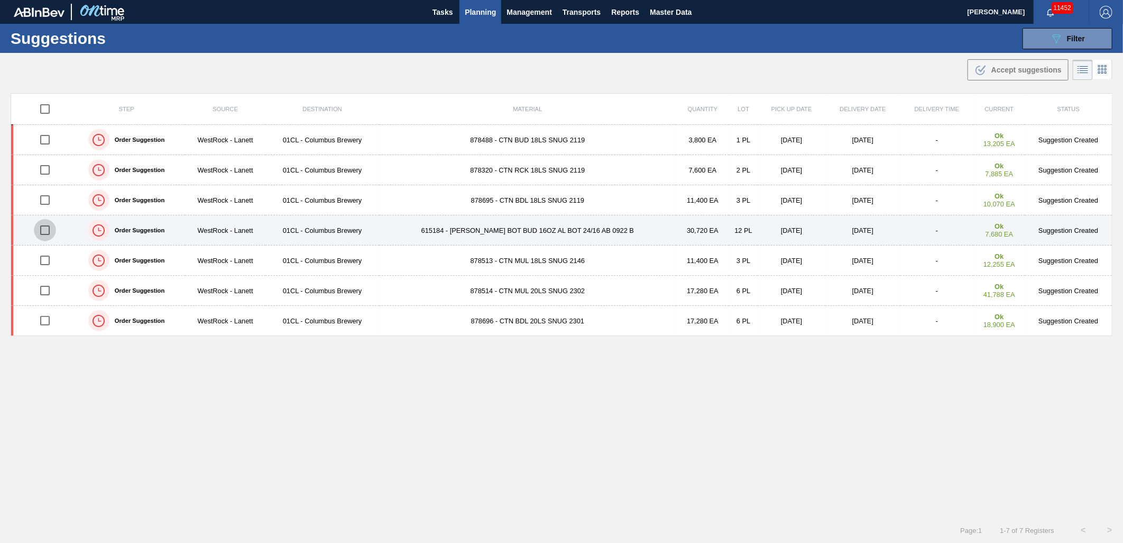
click at [45, 234] on input "checkbox" at bounding box center [45, 230] width 22 height 22
checkbox input "true"
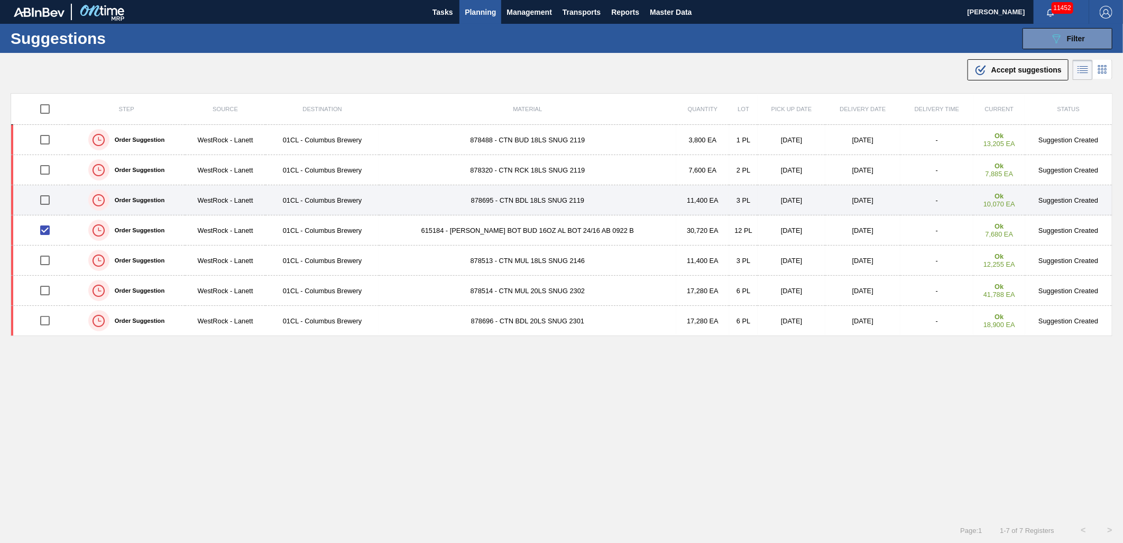
click at [47, 207] on input "checkbox" at bounding box center [45, 200] width 22 height 22
checkbox input "true"
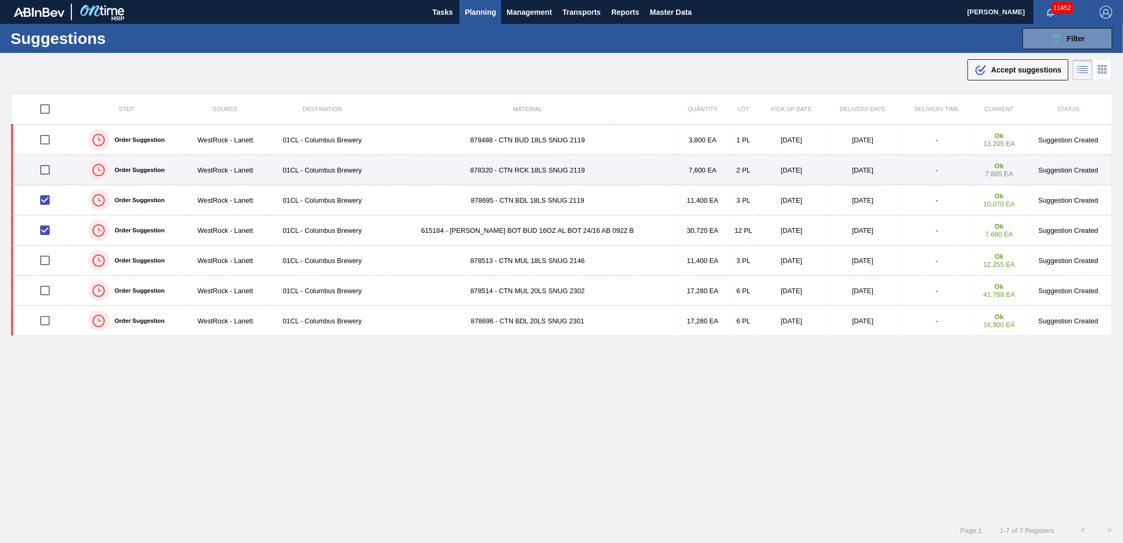
click at [49, 172] on input "checkbox" at bounding box center [45, 170] width 22 height 22
checkbox input "true"
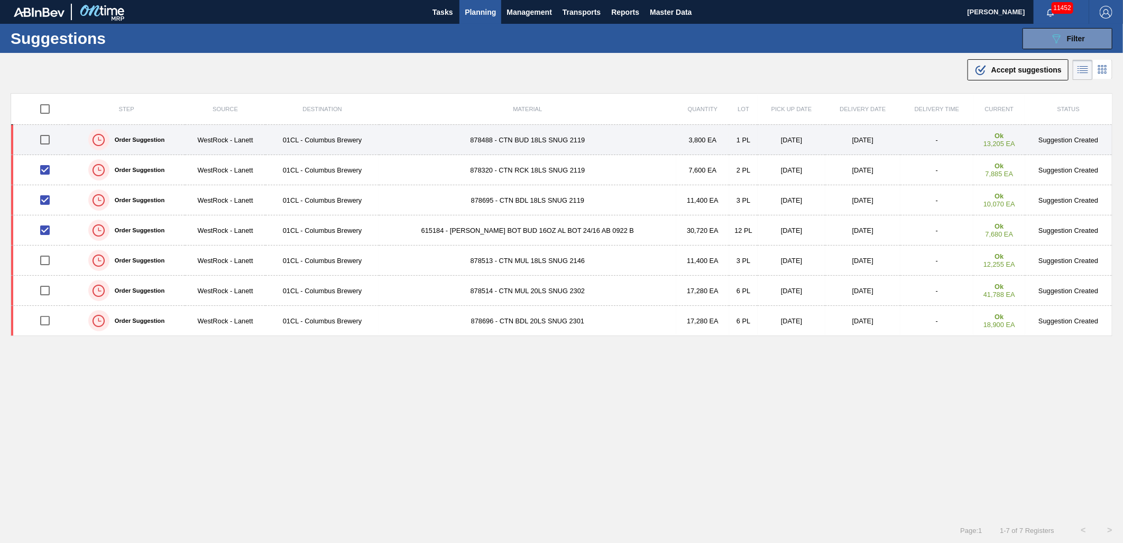
click at [46, 143] on input "checkbox" at bounding box center [45, 140] width 22 height 22
checkbox input "true"
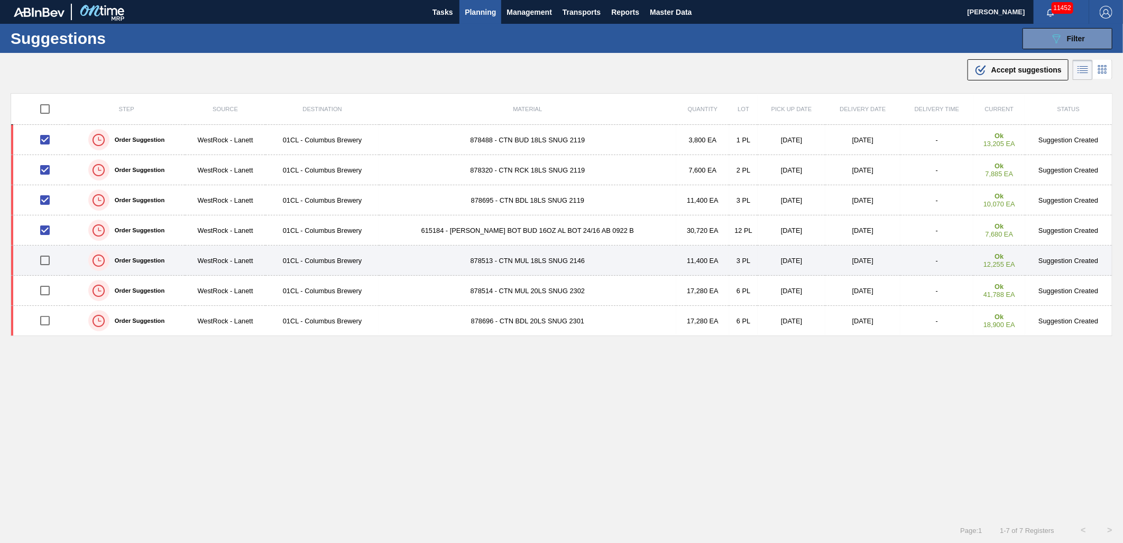
click at [45, 261] on input "checkbox" at bounding box center [45, 260] width 22 height 22
checkbox input "true"
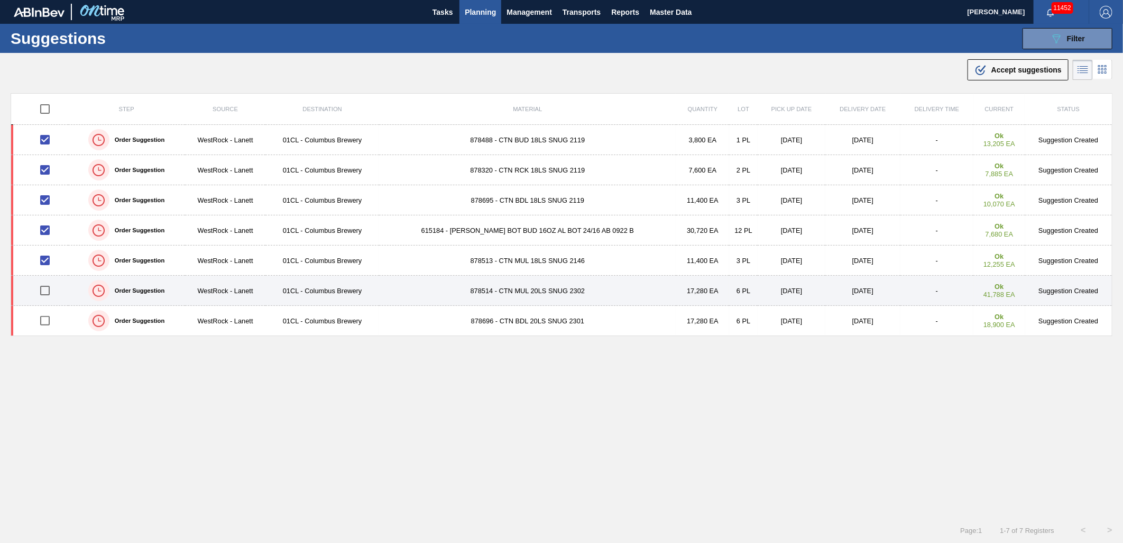
click at [43, 295] on input "checkbox" at bounding box center [45, 290] width 22 height 22
checkbox input "true"
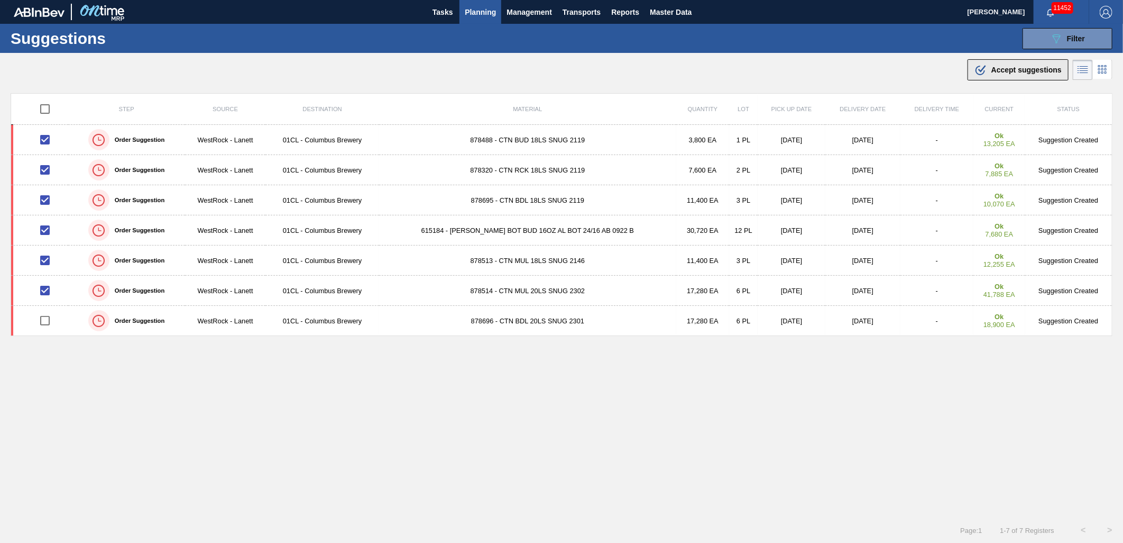
click at [1021, 73] on span "Accept suggestions" at bounding box center [1027, 70] width 70 height 8
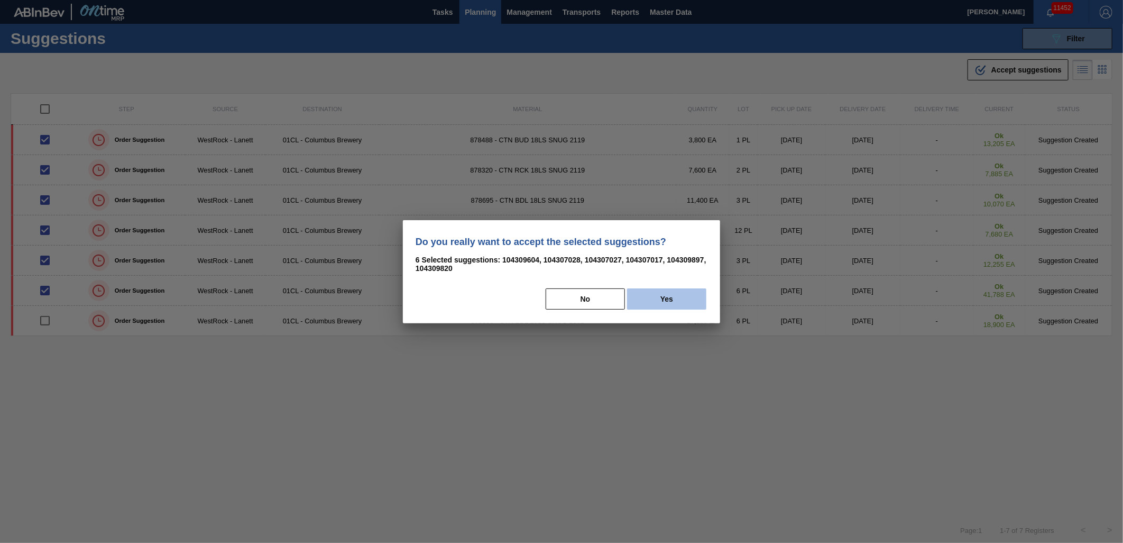
click at [662, 305] on button "Yes" at bounding box center [666, 298] width 79 height 21
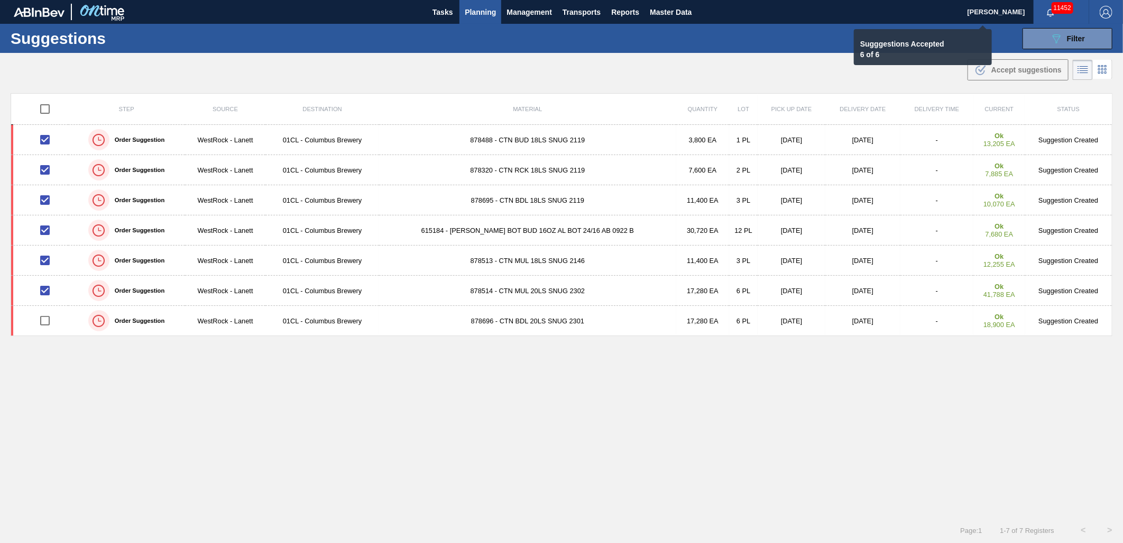
checkbox input "false"
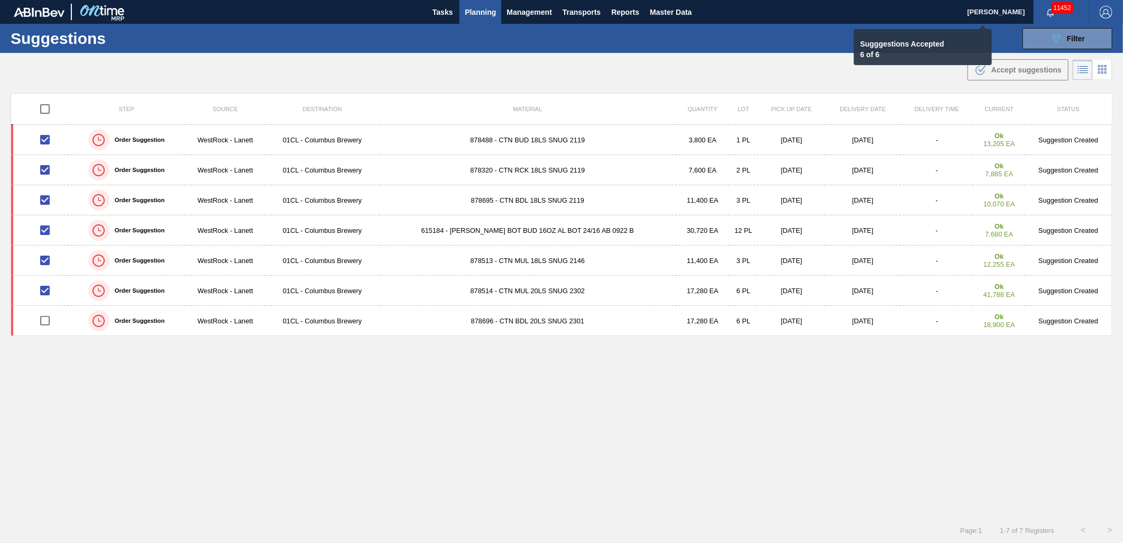
checkbox input "false"
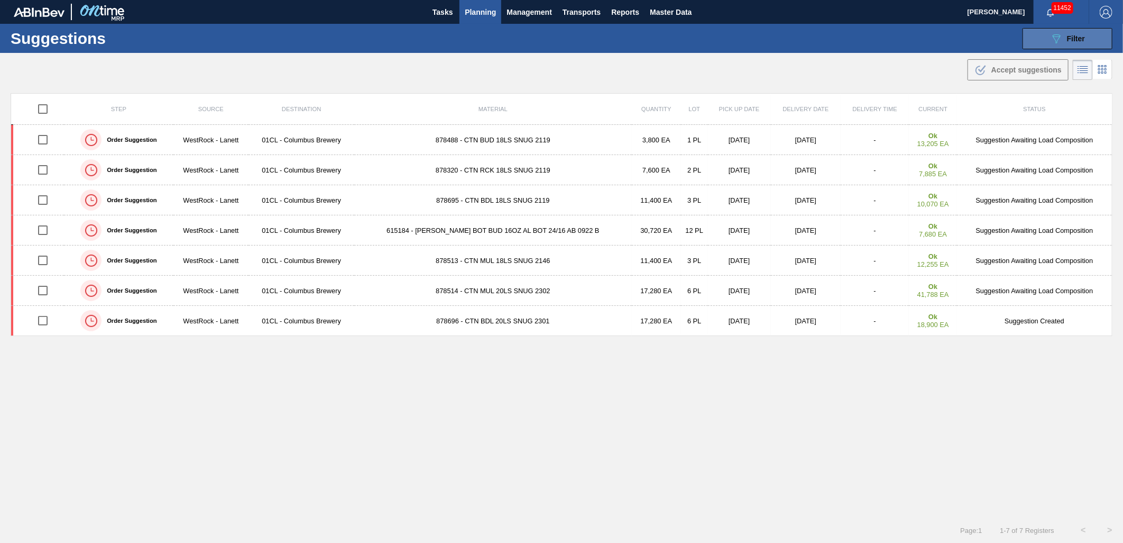
click at [1060, 43] on icon "089F7B8B-B2A5-4AFE-B5C0-19BA573D28AC" at bounding box center [1056, 38] width 13 height 13
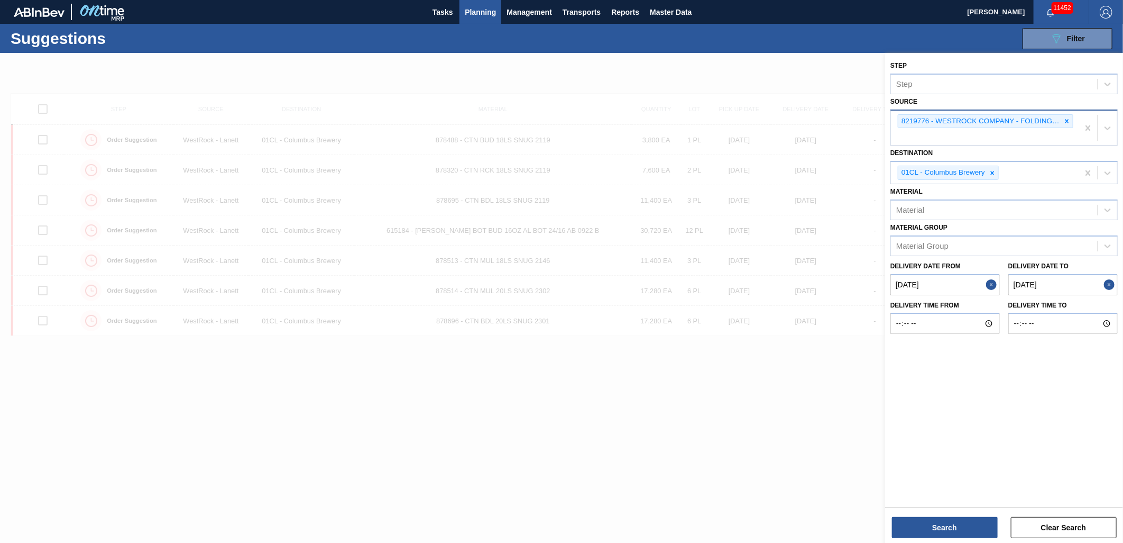
click at [1066, 121] on icon at bounding box center [1067, 120] width 7 height 7
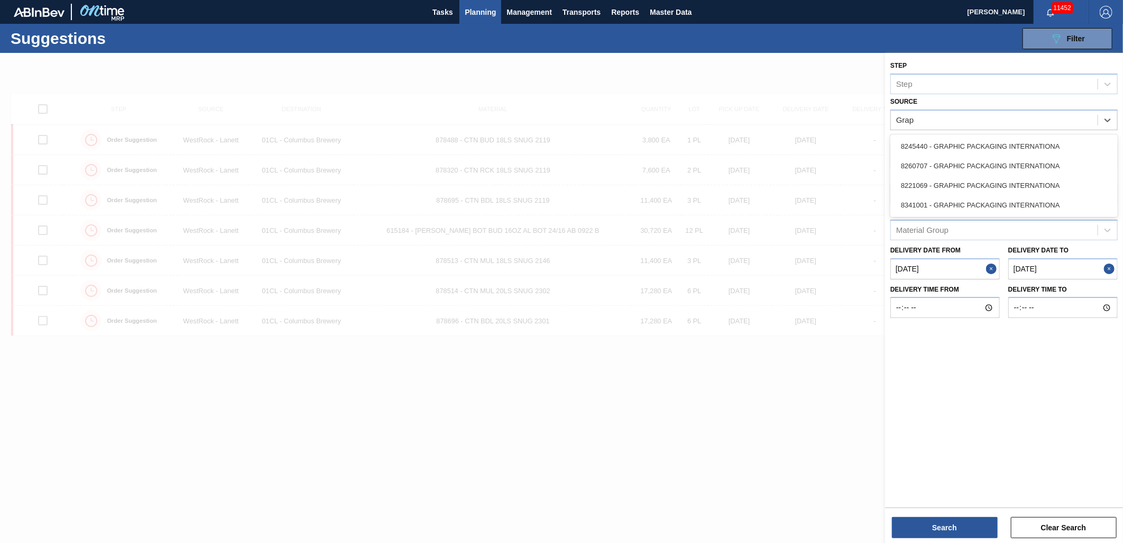
type input "Graph"
click at [974, 182] on div "8221069 - GRAPHIC PACKAGING INTERNATIONA" at bounding box center [1004, 186] width 227 height 20
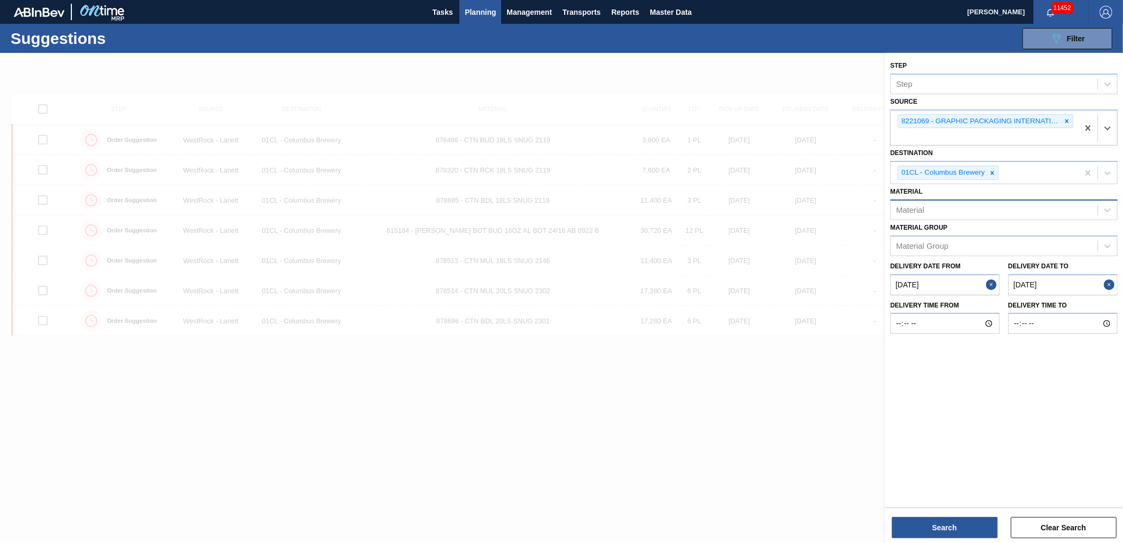
click at [954, 205] on div "Material" at bounding box center [994, 209] width 207 height 15
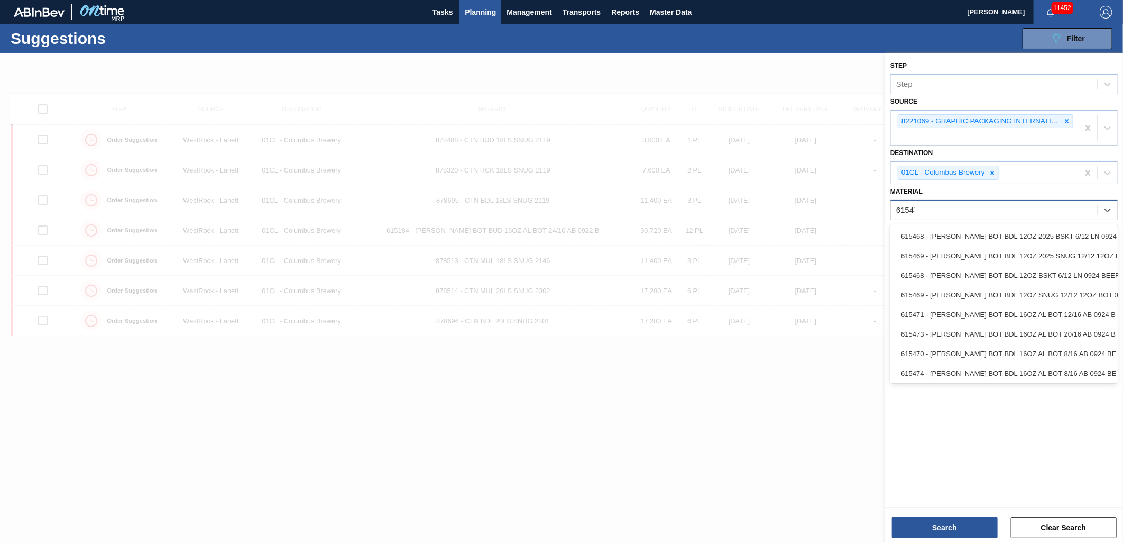
type input "615475"
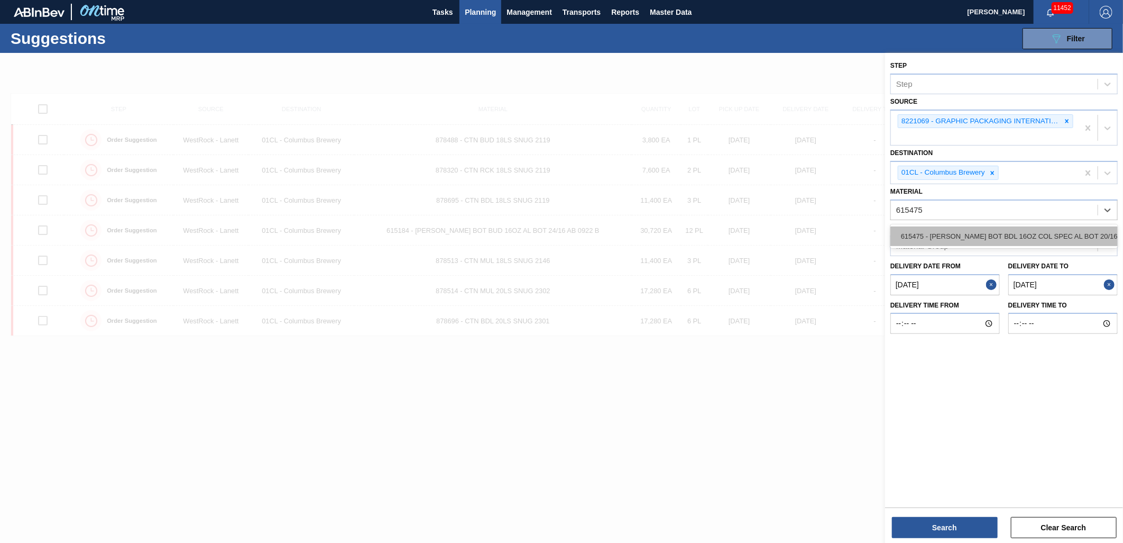
click at [975, 230] on div "615475 - [PERSON_NAME] BOT BDL 16OZ COL SPEC AL BOT 20/16" at bounding box center [1004, 236] width 227 height 20
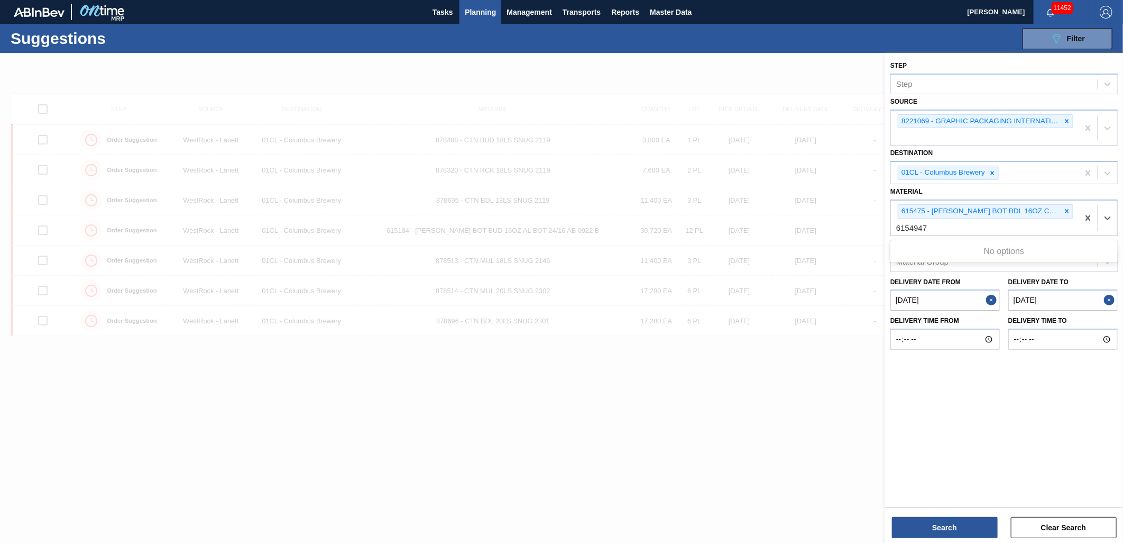
type input "615494"
click at [982, 251] on div "615494 - [PERSON_NAME] BOT BUD 16OZ COL SPEC AL BOT 20/16" at bounding box center [1004, 252] width 227 height 20
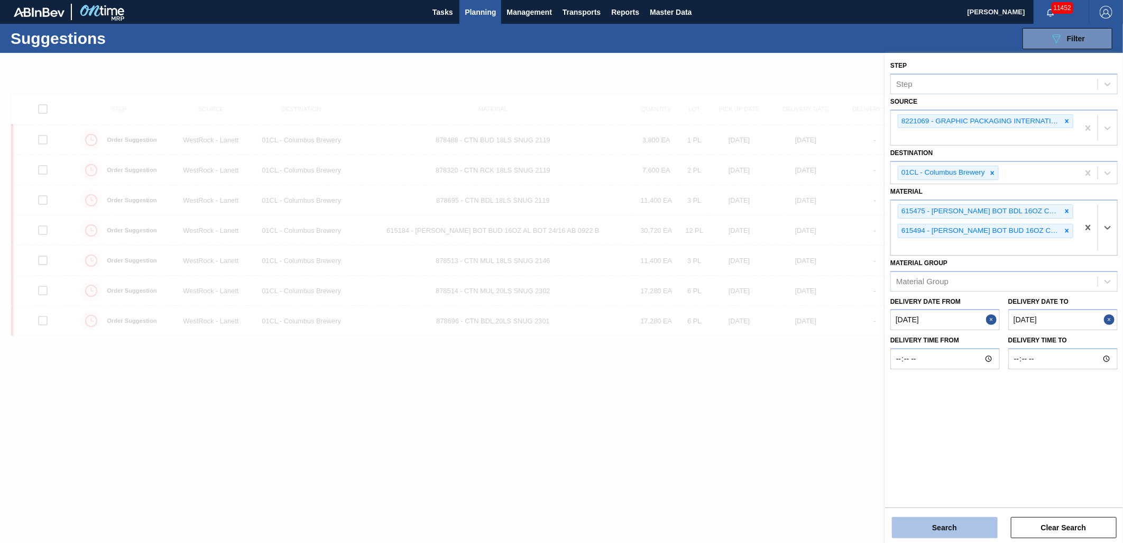
click at [955, 524] on button "Search" at bounding box center [945, 527] width 106 height 21
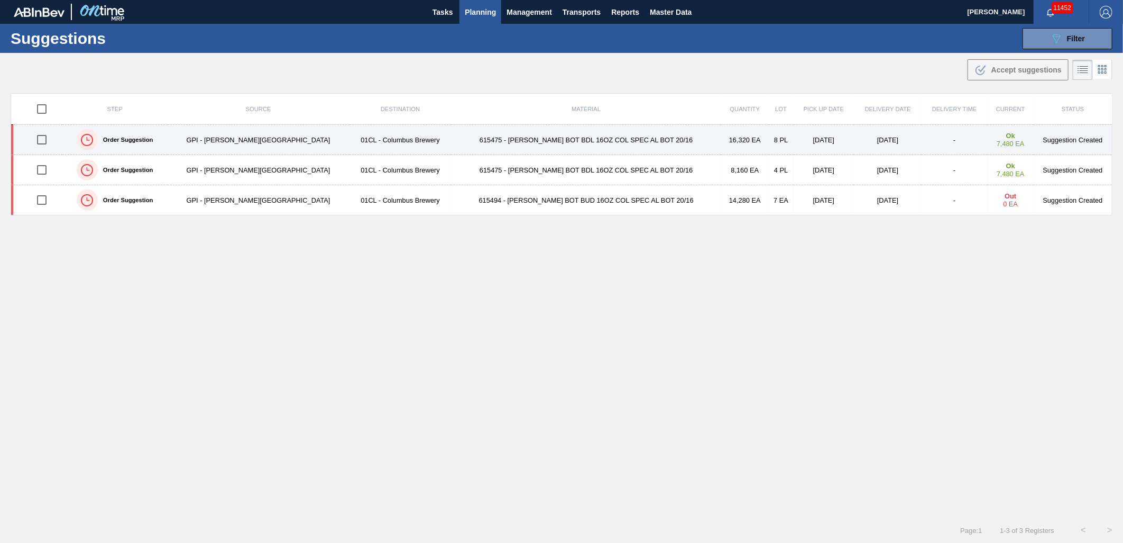
click at [45, 140] on input "checkbox" at bounding box center [42, 140] width 22 height 22
checkbox input "true"
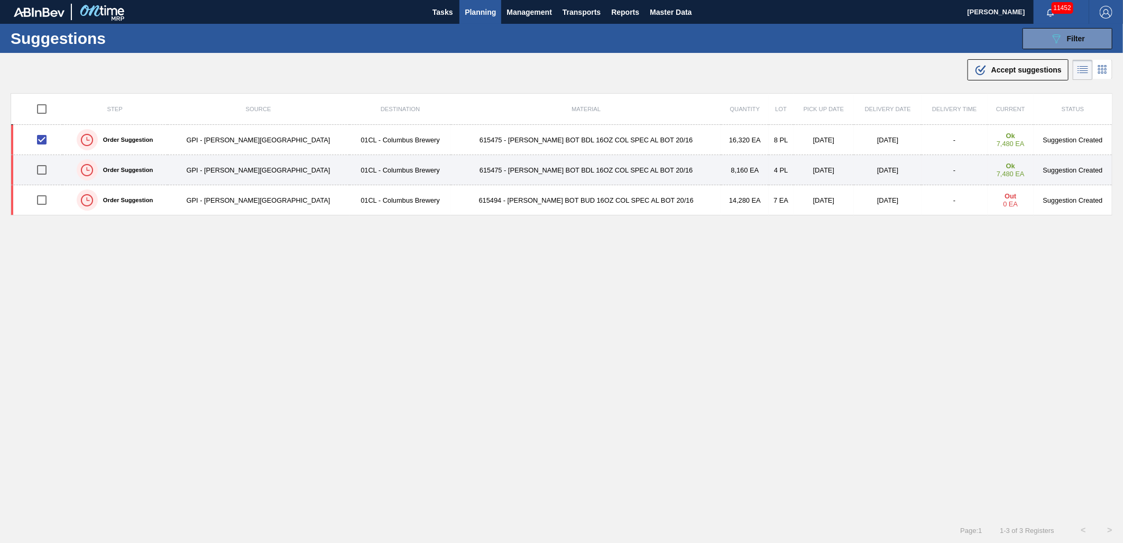
click at [48, 171] on input "checkbox" at bounding box center [42, 170] width 22 height 22
checkbox input "true"
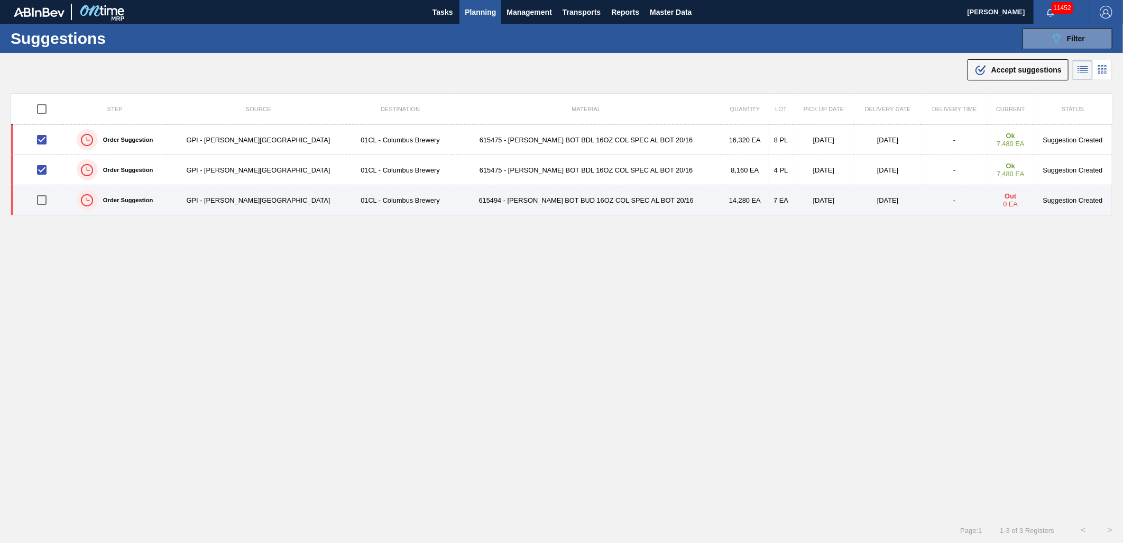
click at [41, 202] on input "checkbox" at bounding box center [42, 200] width 22 height 22
checkbox input "true"
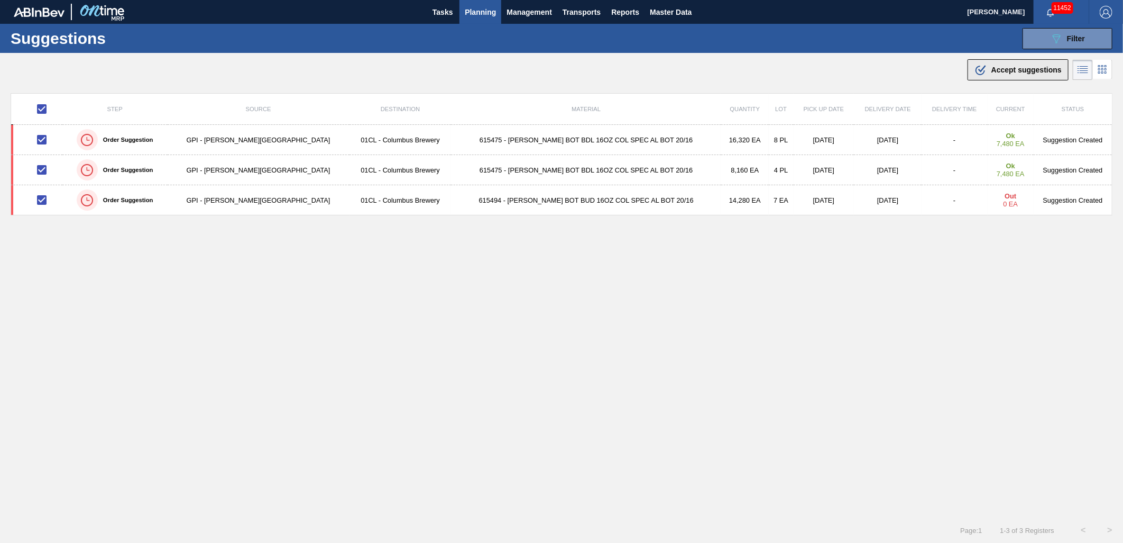
click at [994, 72] on span "Accept suggestions" at bounding box center [1027, 70] width 70 height 8
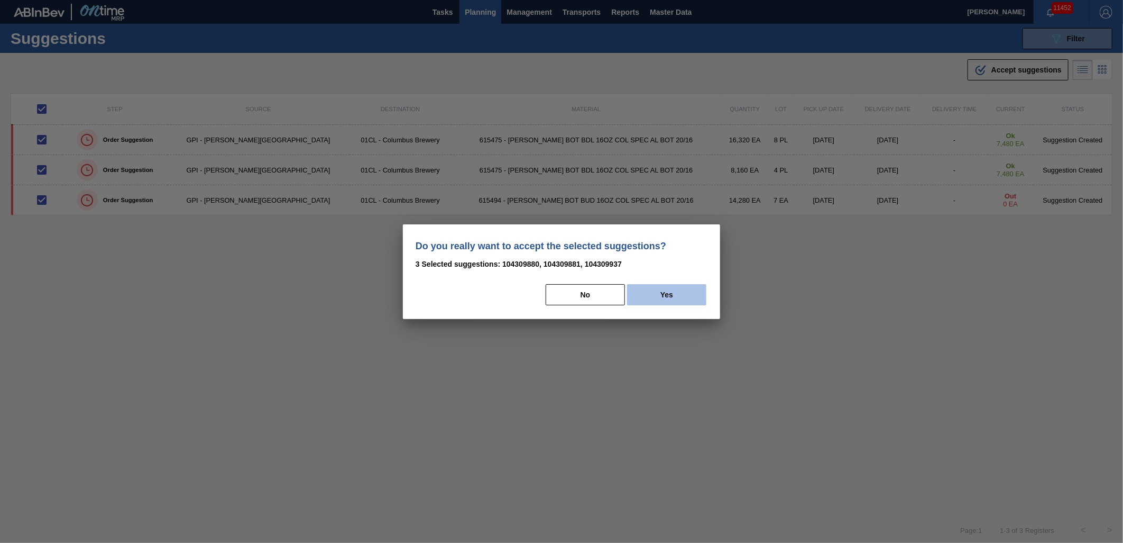
click at [683, 298] on button "Yes" at bounding box center [666, 294] width 79 height 21
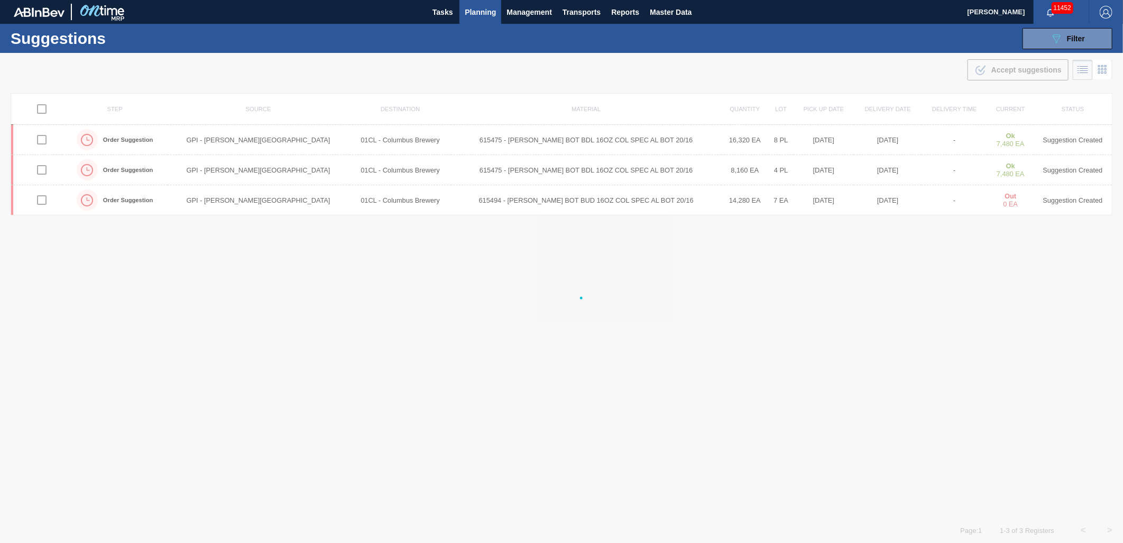
checkbox input "false"
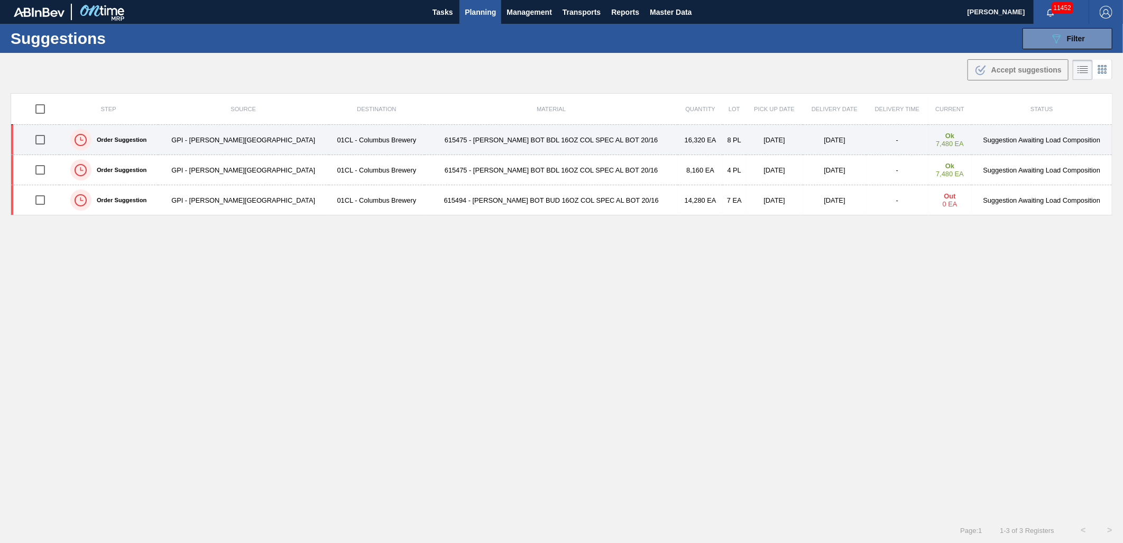
click at [505, 144] on td "615475 - CARR BOT BDL 16OZ COL SPEC AL BOT 20/16" at bounding box center [552, 140] width 254 height 30
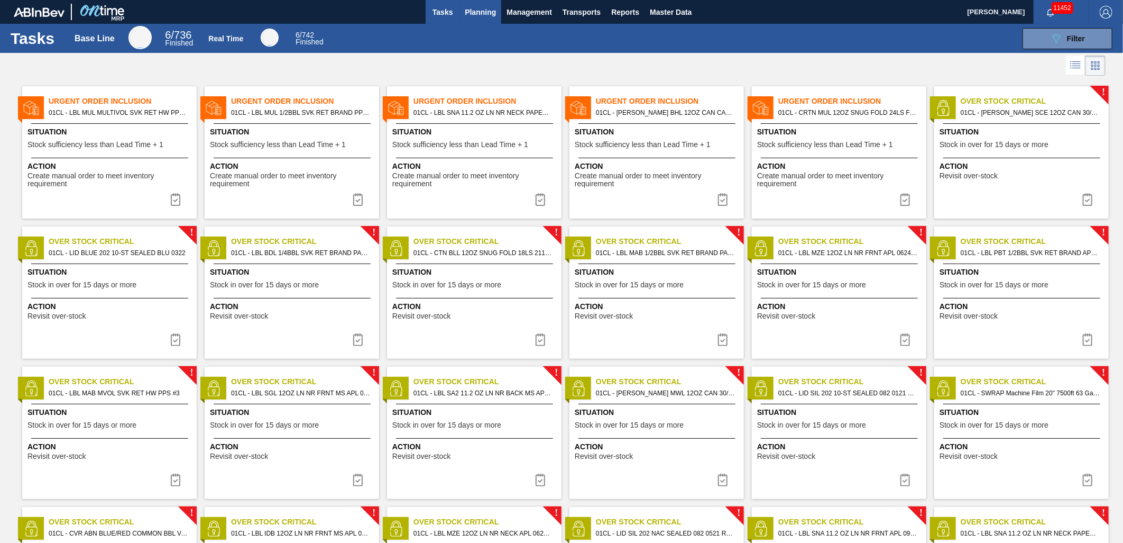
click at [472, 12] on span "Planning" at bounding box center [480, 12] width 31 height 13
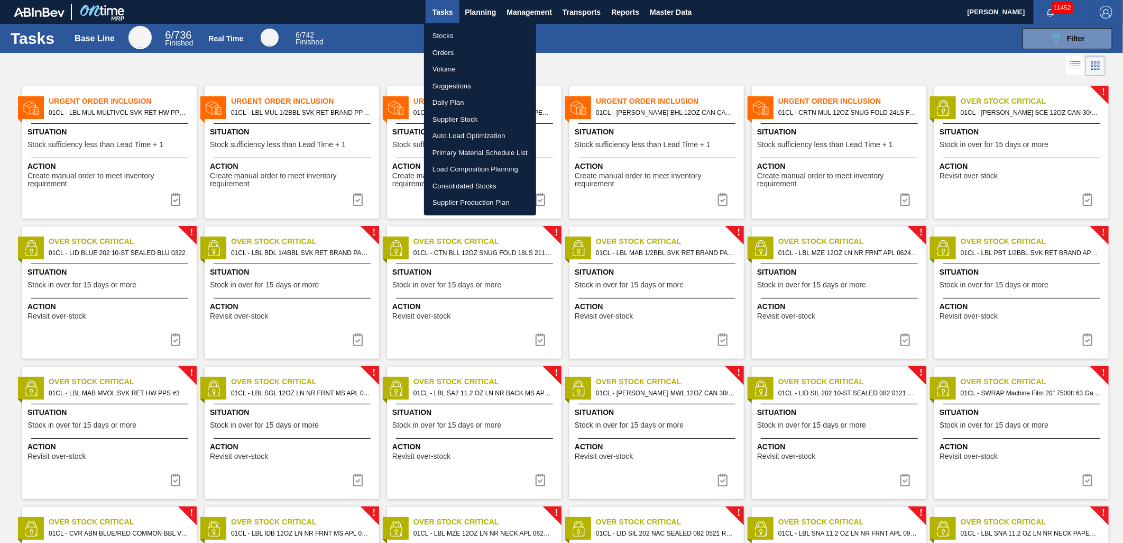
click at [462, 167] on li "Load Composition Planning" at bounding box center [480, 169] width 112 height 17
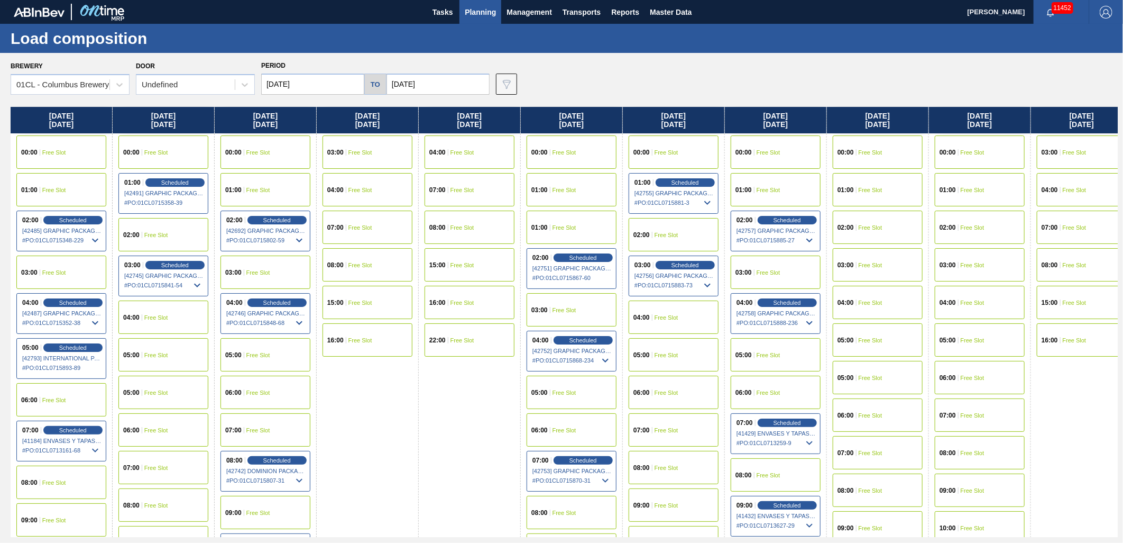
click at [159, 466] on span "Free Slot" at bounding box center [156, 467] width 24 height 6
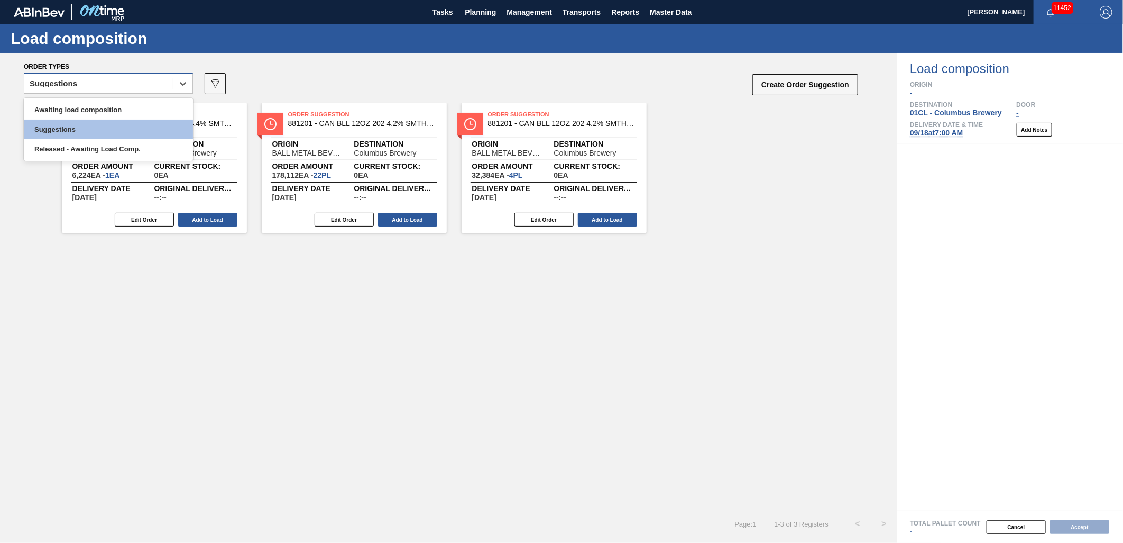
click at [133, 88] on div "Suggestions" at bounding box center [98, 83] width 149 height 15
click at [127, 113] on div "Awaiting load composition" at bounding box center [108, 110] width 169 height 20
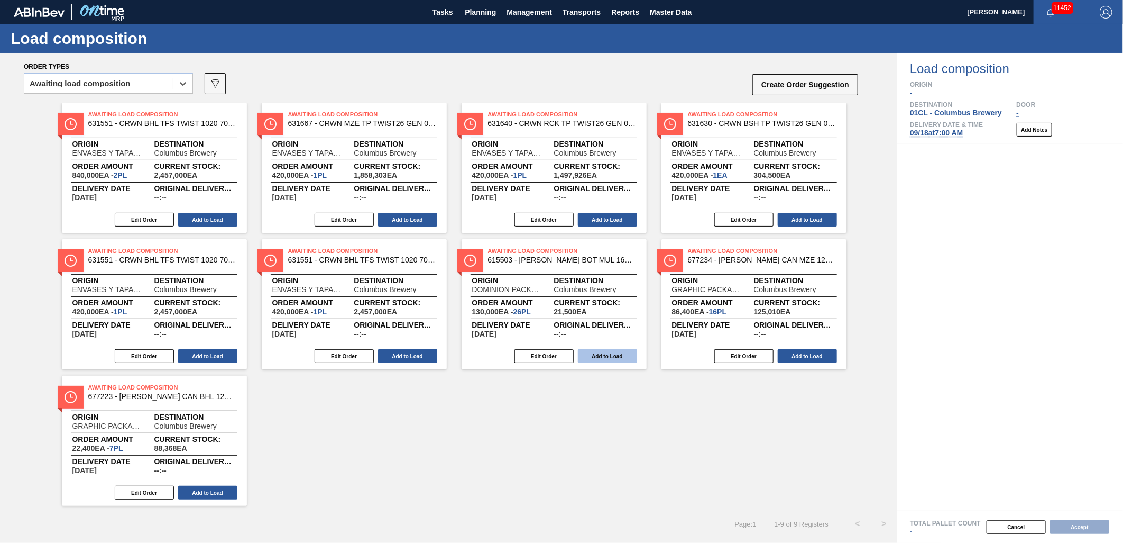
click at [617, 353] on button "Add to Load" at bounding box center [607, 356] width 59 height 14
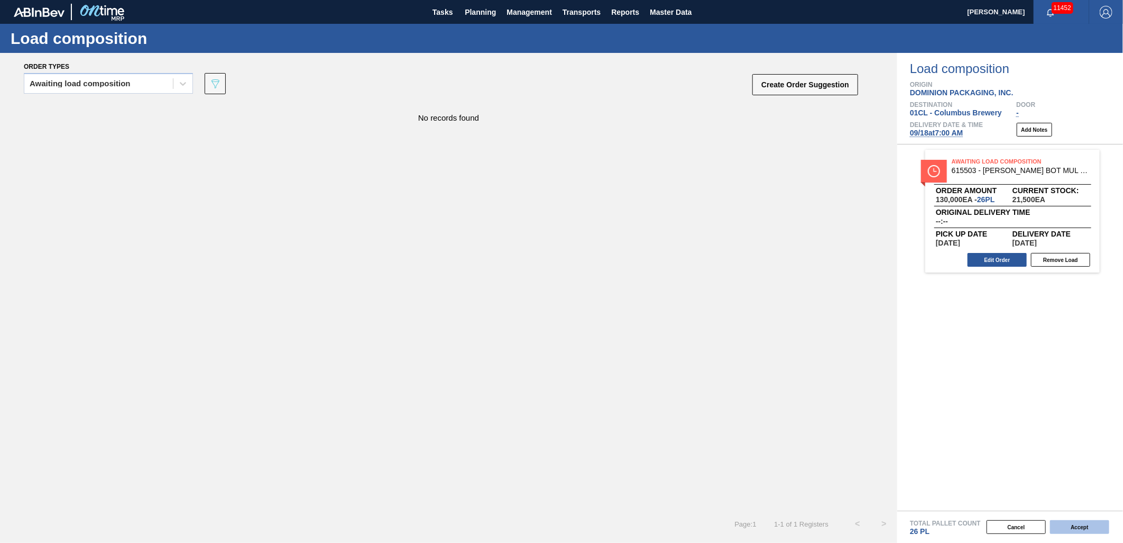
click at [1011, 488] on button "Accept" at bounding box center [1079, 527] width 59 height 14
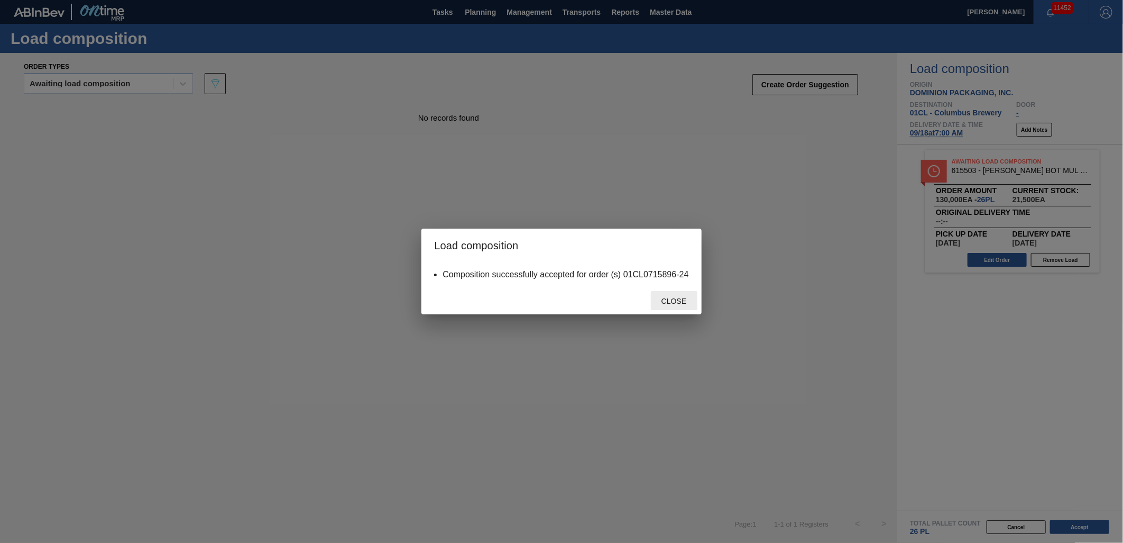
click at [667, 301] on span "Close" at bounding box center [674, 301] width 42 height 8
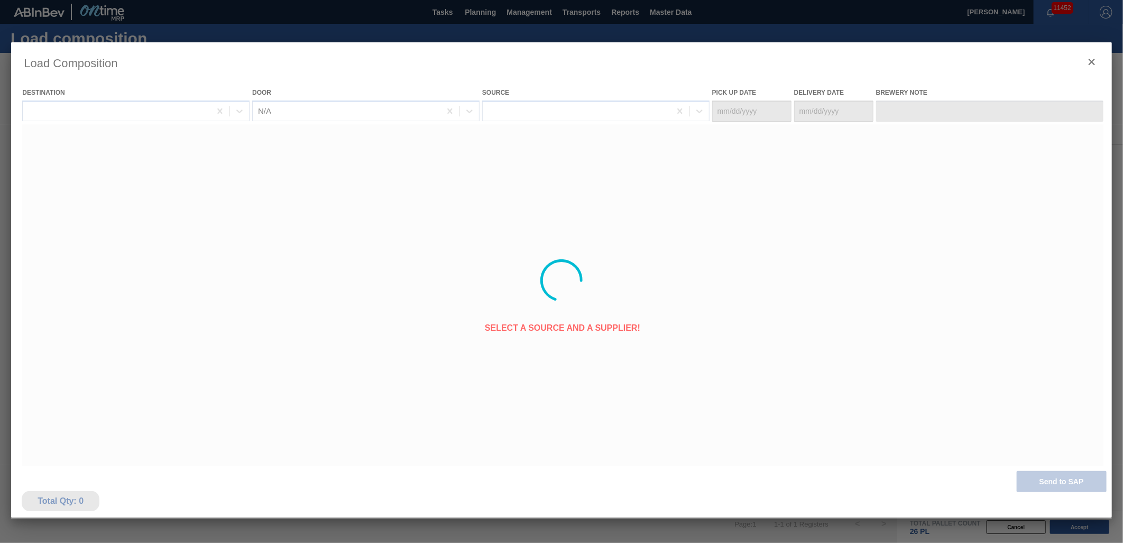
type Date "[DATE]"
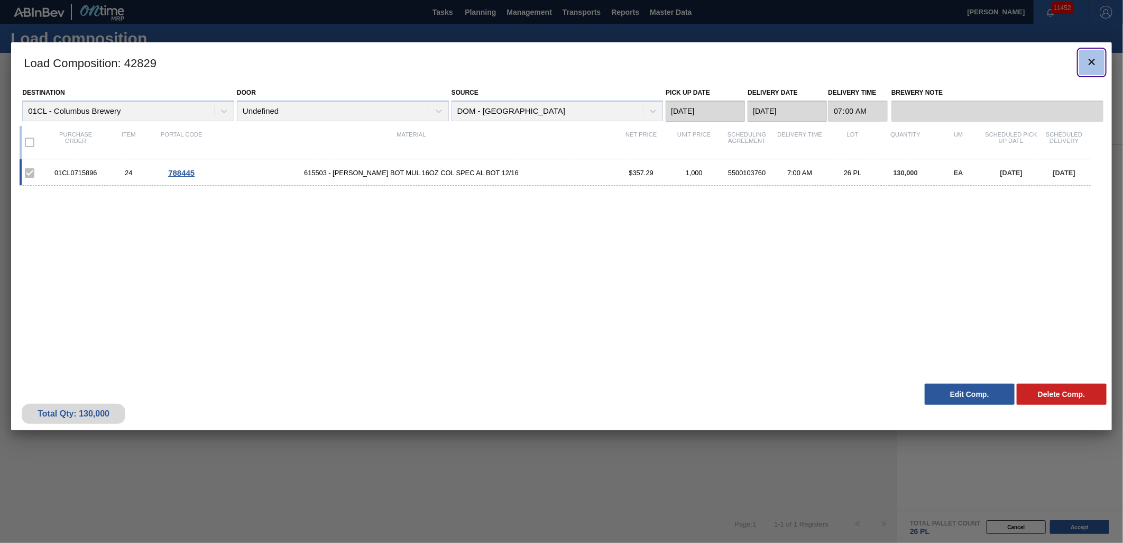
click at [1011, 60] on button "botão de ícone" at bounding box center [1091, 62] width 25 height 25
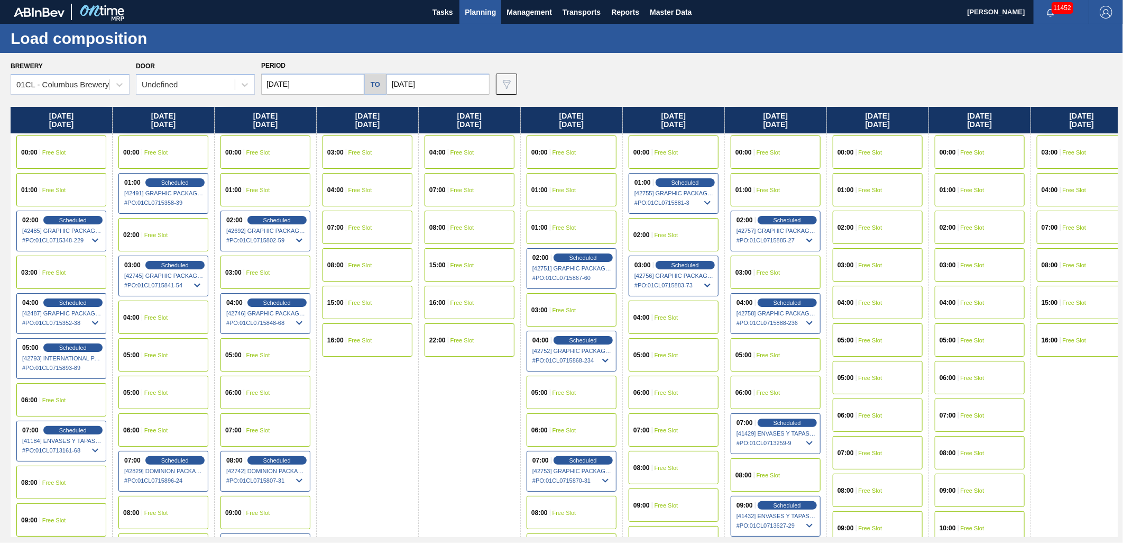
click at [260, 432] on span "Free Slot" at bounding box center [258, 430] width 24 height 6
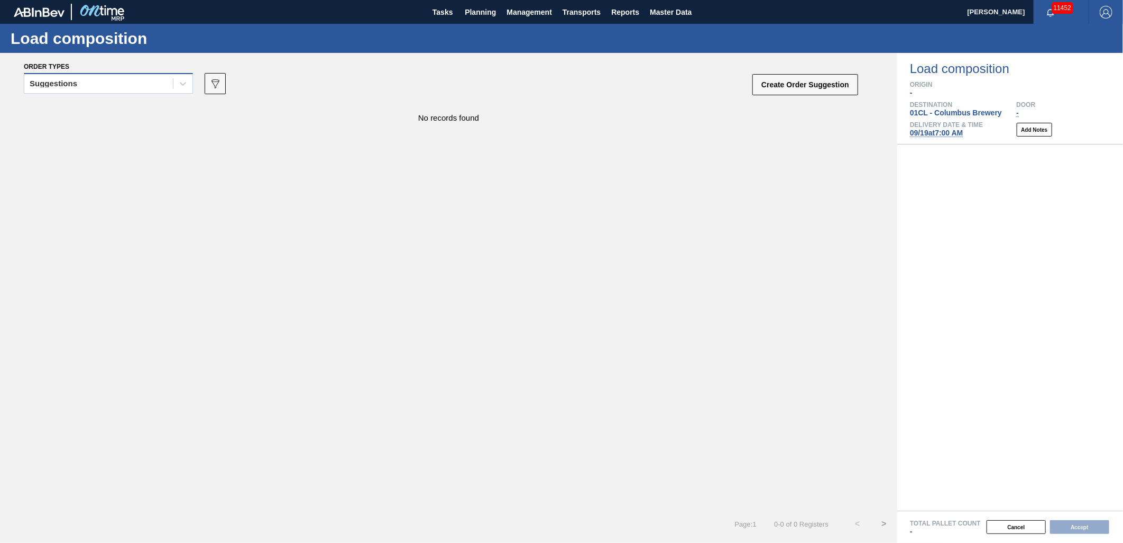
click at [135, 84] on div "Suggestions" at bounding box center [98, 83] width 149 height 15
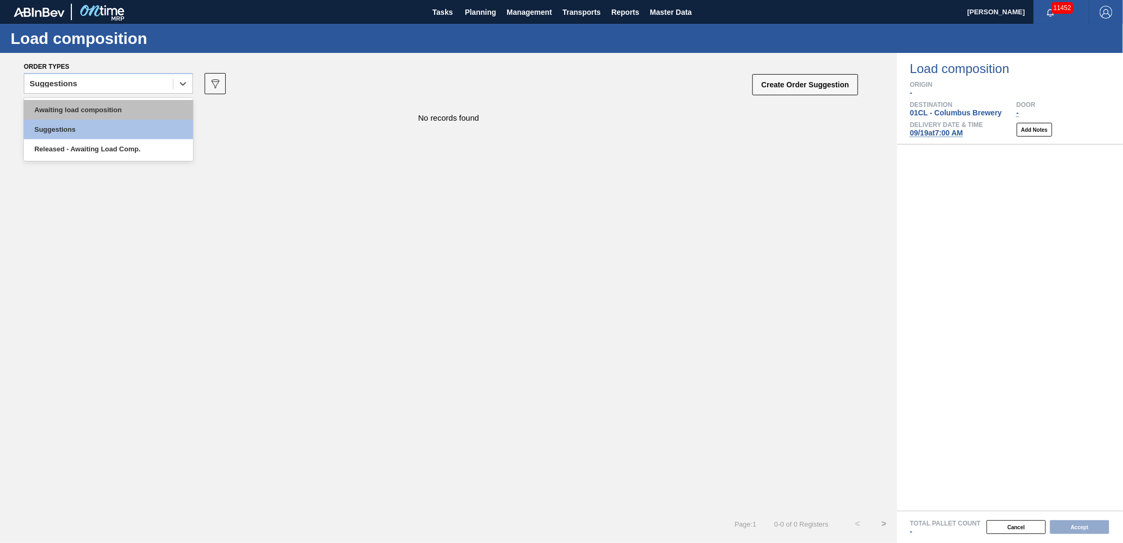
click at [123, 109] on div "Awaiting load composition" at bounding box center [108, 110] width 169 height 20
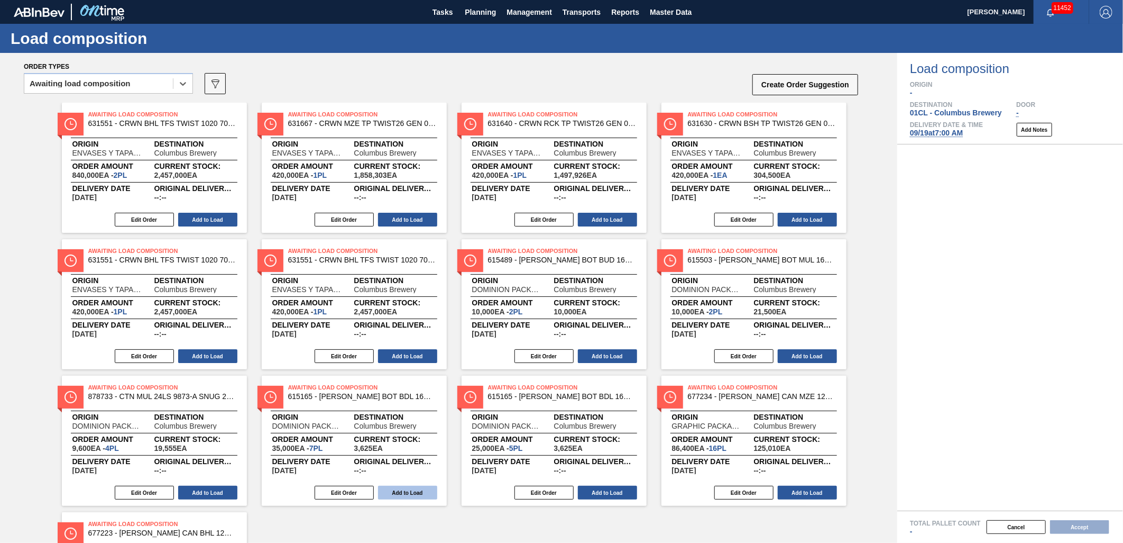
click at [397, 488] on button "Add to Load" at bounding box center [407, 492] width 59 height 14
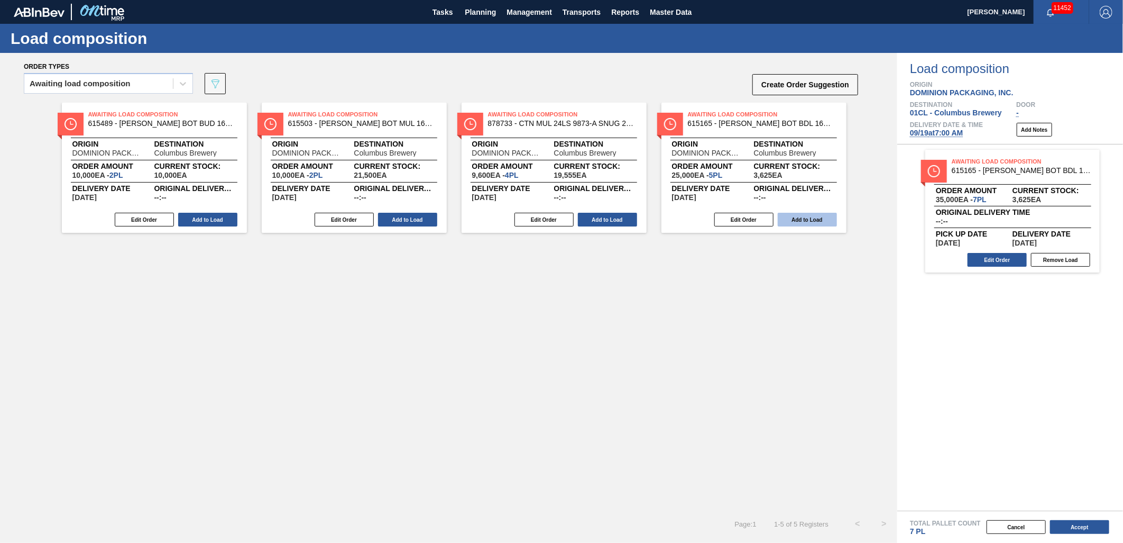
click at [791, 221] on button "Add to Load" at bounding box center [807, 220] width 59 height 14
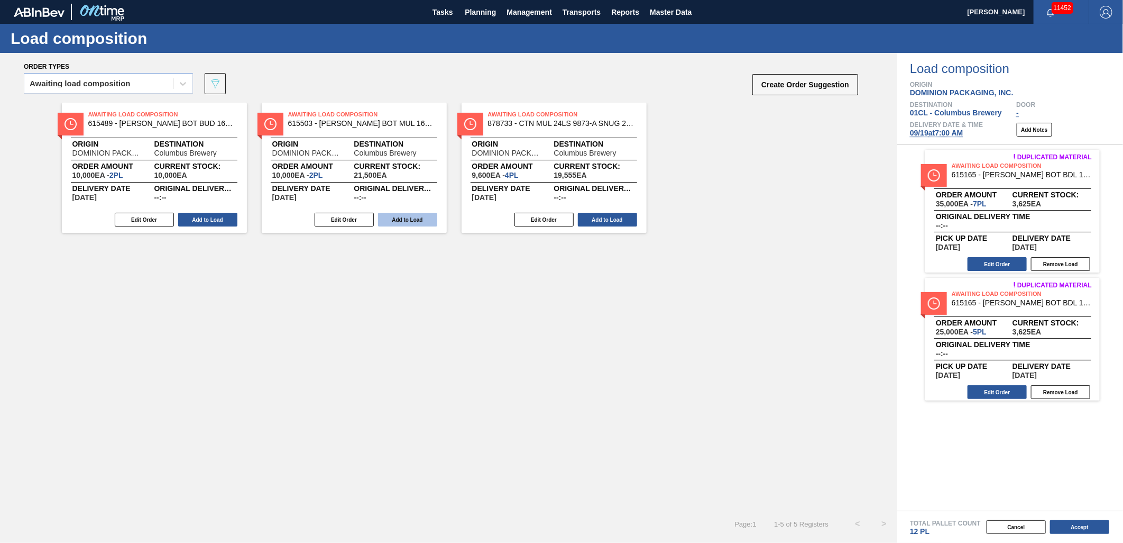
click at [398, 214] on button "Add to Load" at bounding box center [407, 220] width 59 height 14
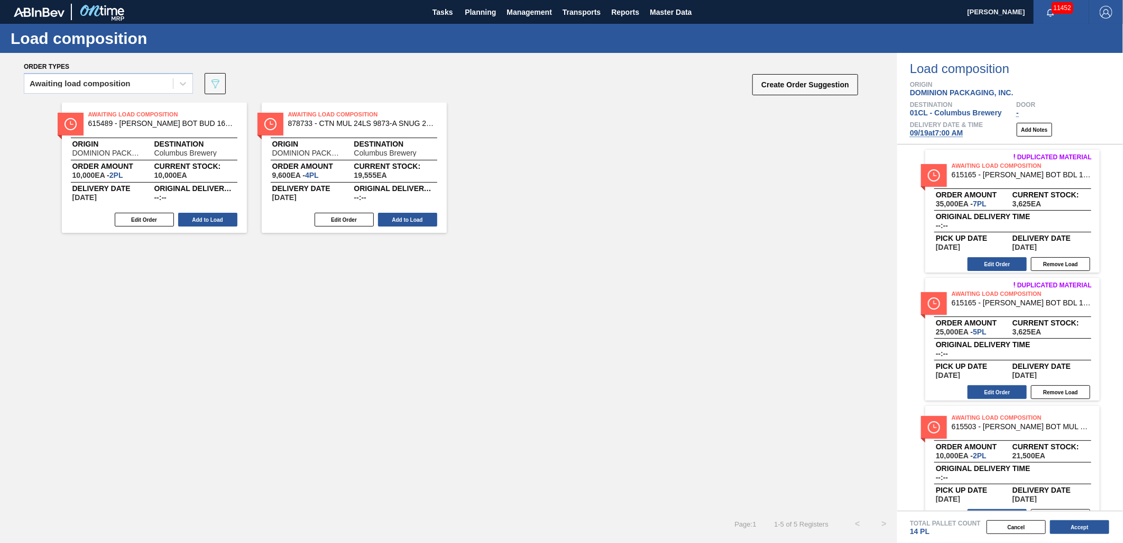
click at [215, 226] on div "Edit Order Add to Load" at bounding box center [150, 220] width 177 height 16
click at [208, 223] on button "Add to Load" at bounding box center [207, 220] width 59 height 14
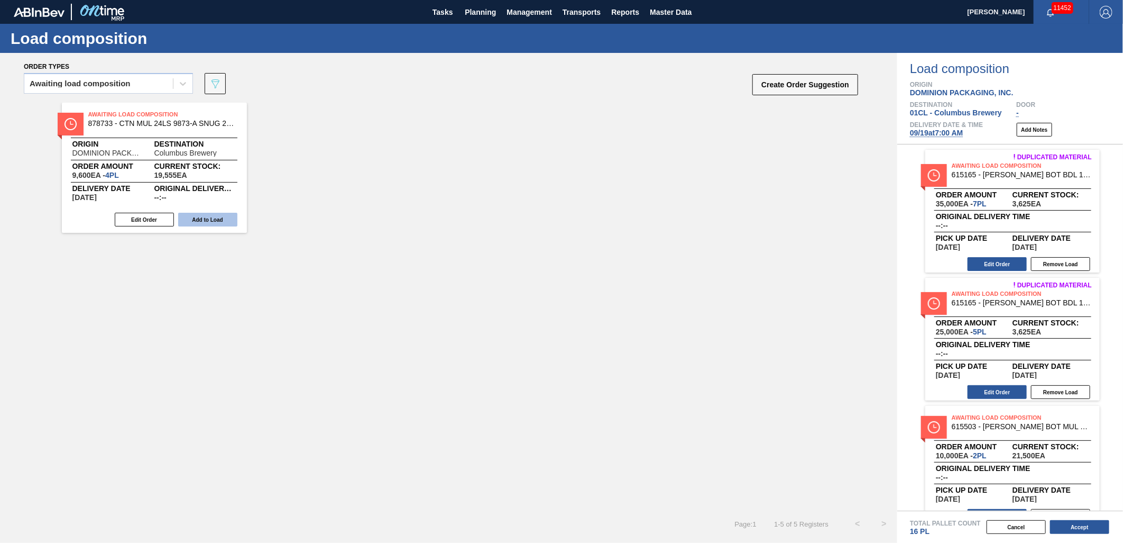
click at [208, 221] on button "Add to Load" at bounding box center [207, 220] width 59 height 14
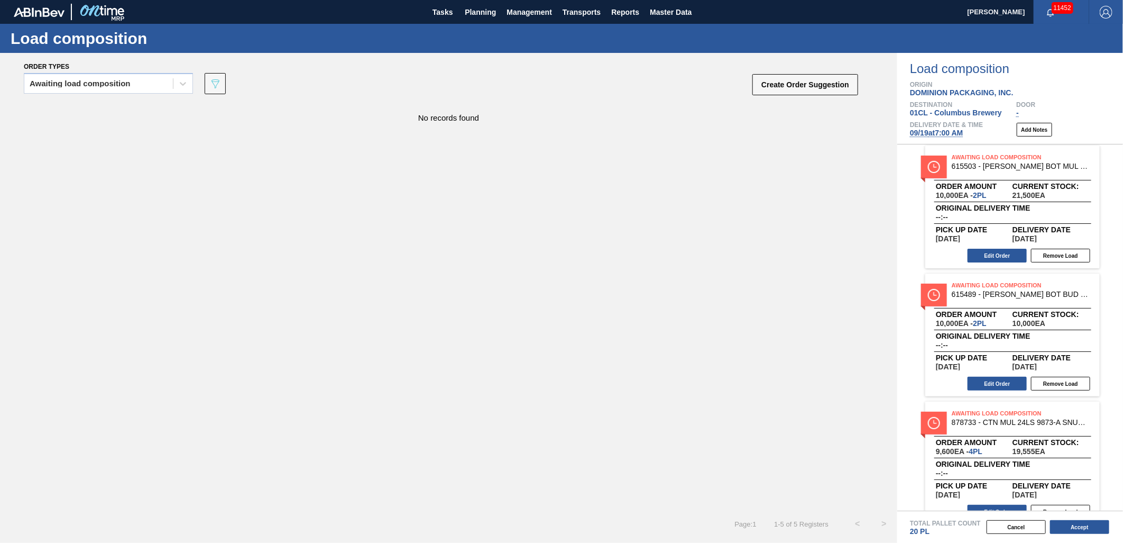
scroll to position [278, 0]
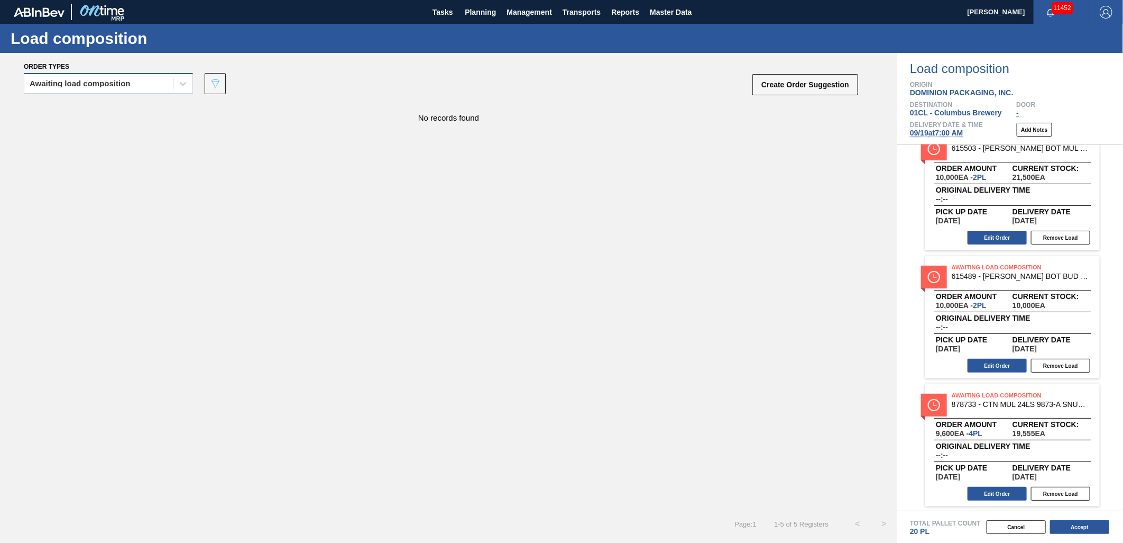
click at [155, 78] on div "Awaiting load composition" at bounding box center [98, 83] width 149 height 15
click at [130, 108] on div "Awaiting load composition" at bounding box center [108, 110] width 169 height 20
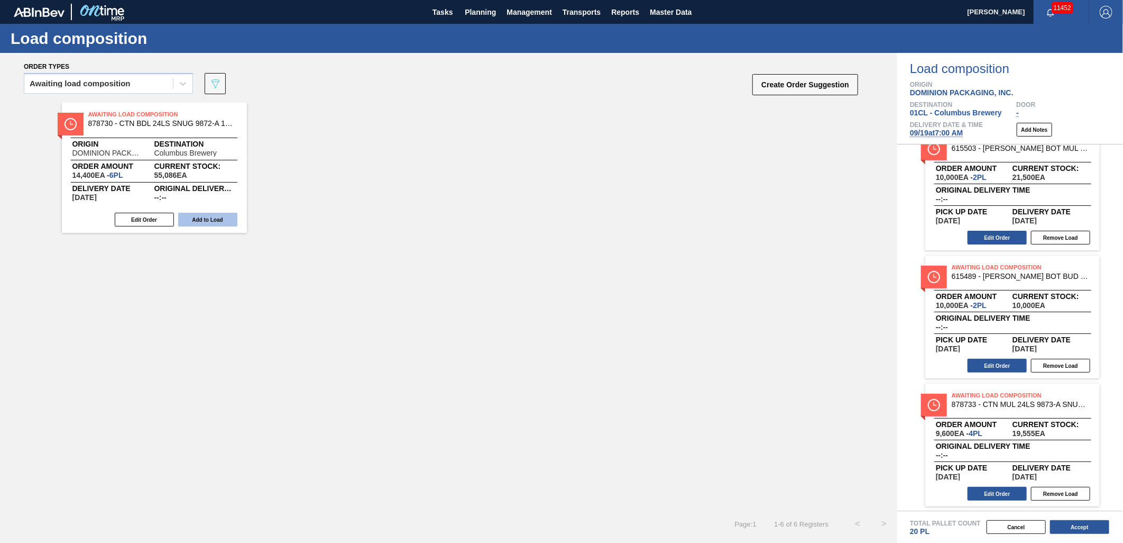
click at [218, 217] on button "Add to Load" at bounding box center [207, 220] width 59 height 14
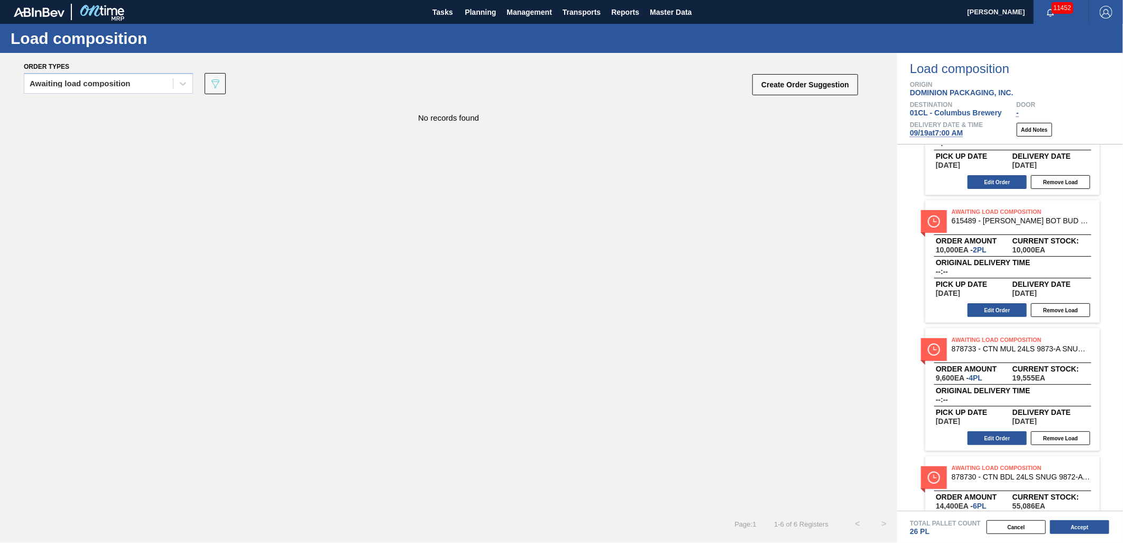
scroll to position [406, 0]
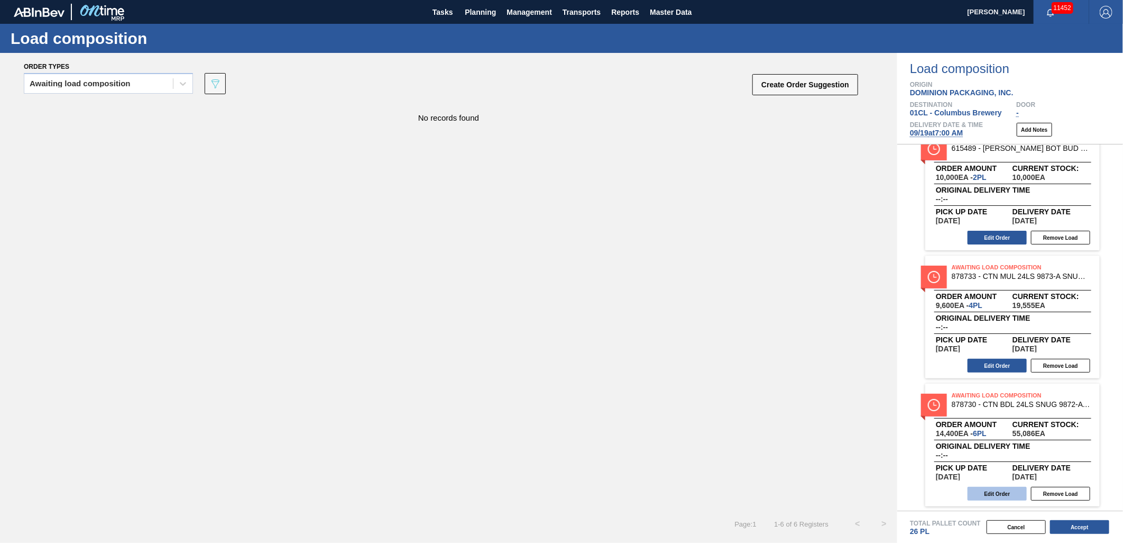
click at [992, 488] on button "Edit Order" at bounding box center [997, 494] width 59 height 14
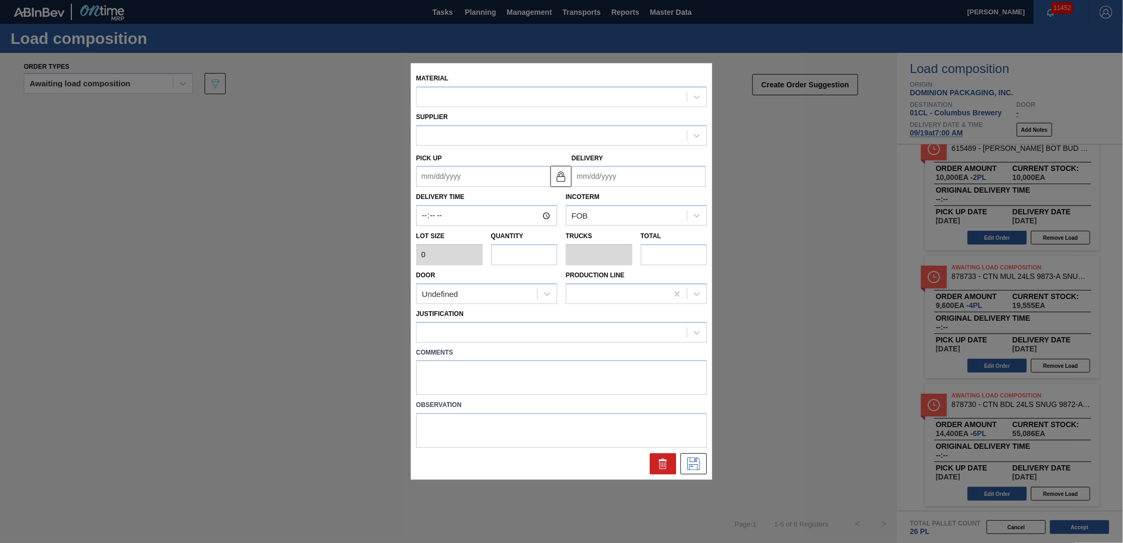
type input "2,400"
type input "6"
type input "0.25"
type input "14,400"
type up "[DATE]"
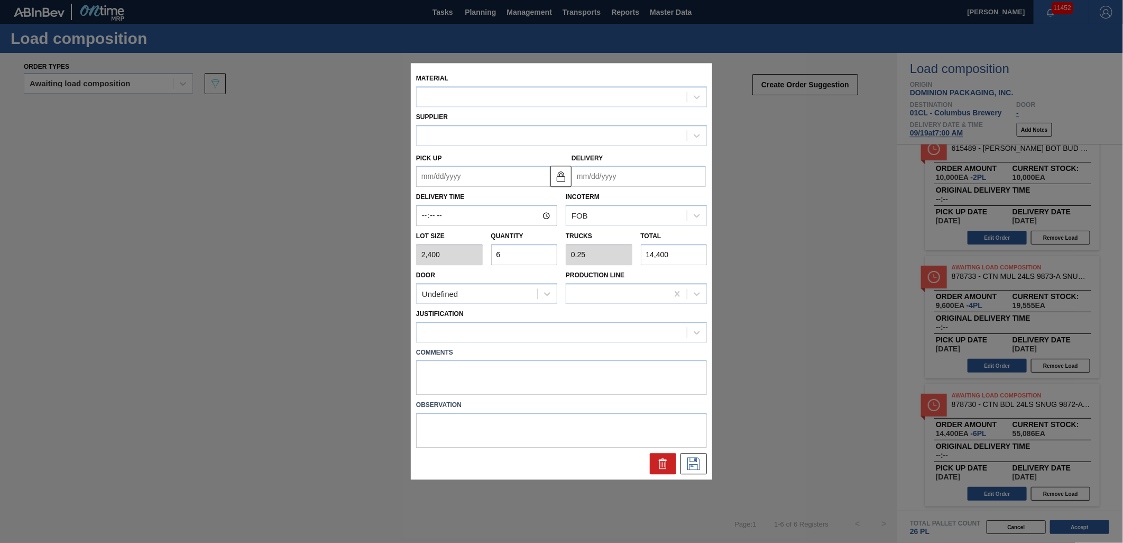
type input "[DATE]"
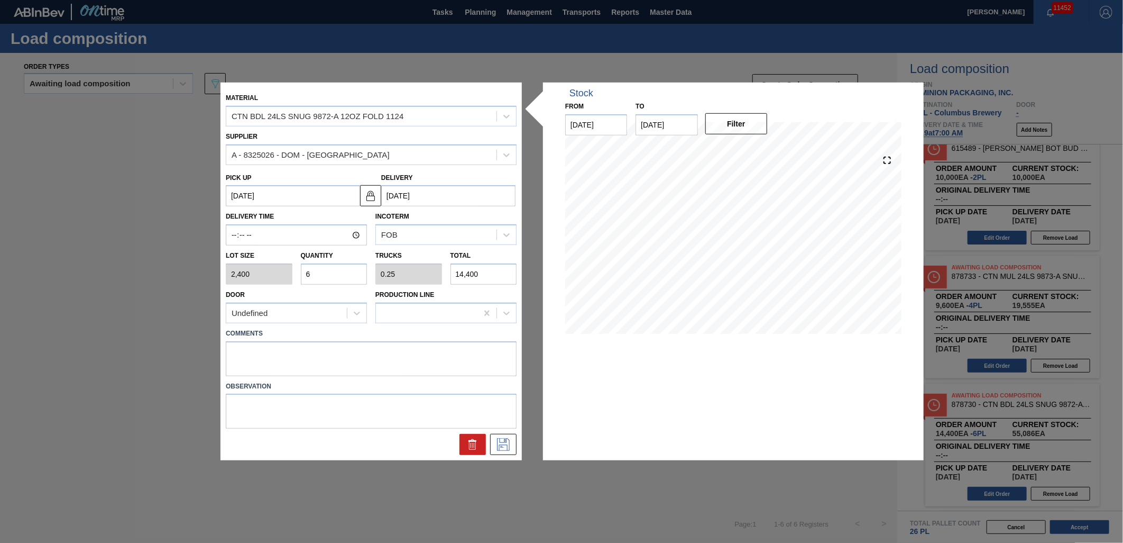
click at [353, 280] on input "6" at bounding box center [334, 273] width 67 height 21
type input "0"
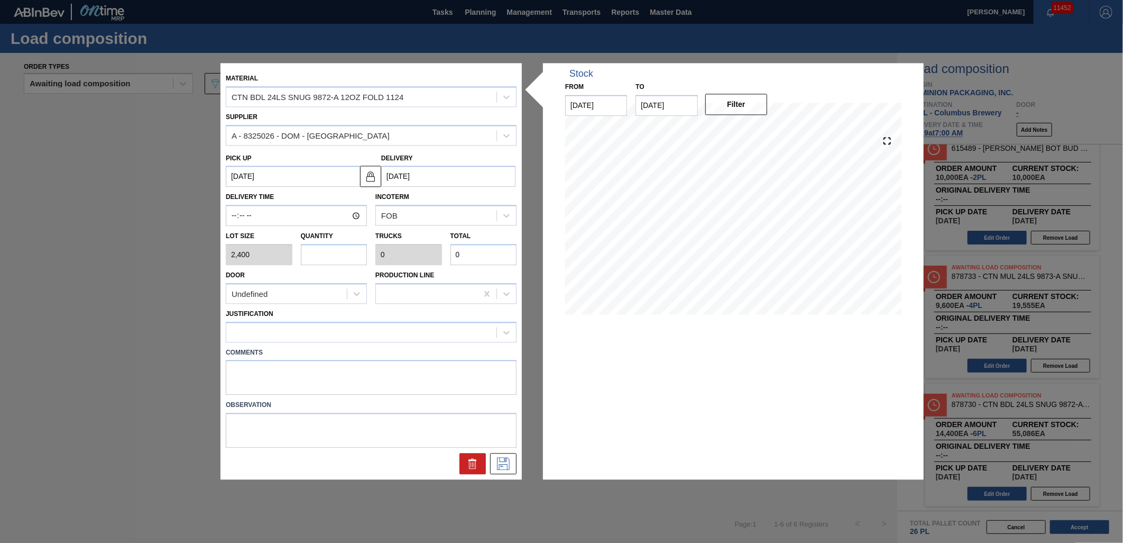
type input "4"
type input "0.167"
type input "9,600"
type input "4"
click at [337, 332] on div at bounding box center [361, 331] width 270 height 15
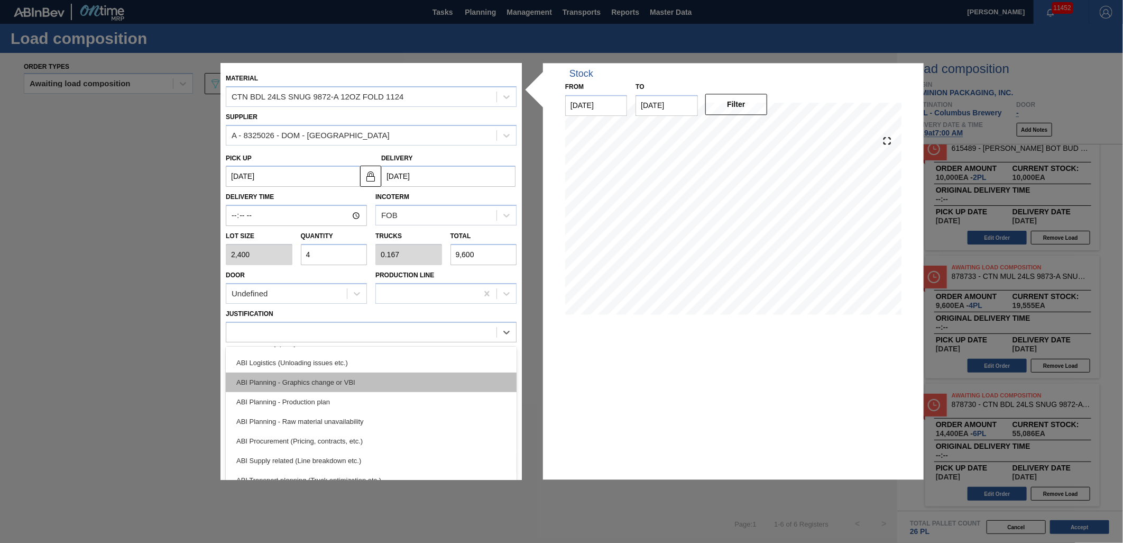
scroll to position [117, 0]
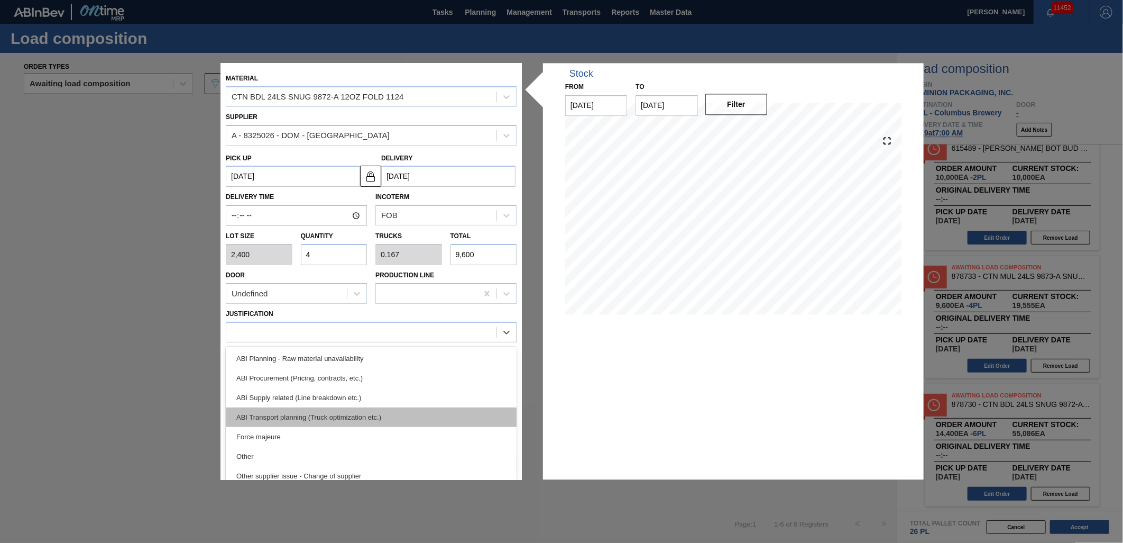
click at [378, 421] on div "ABI Transport planning (Truck optimization etc.)" at bounding box center [371, 417] width 291 height 20
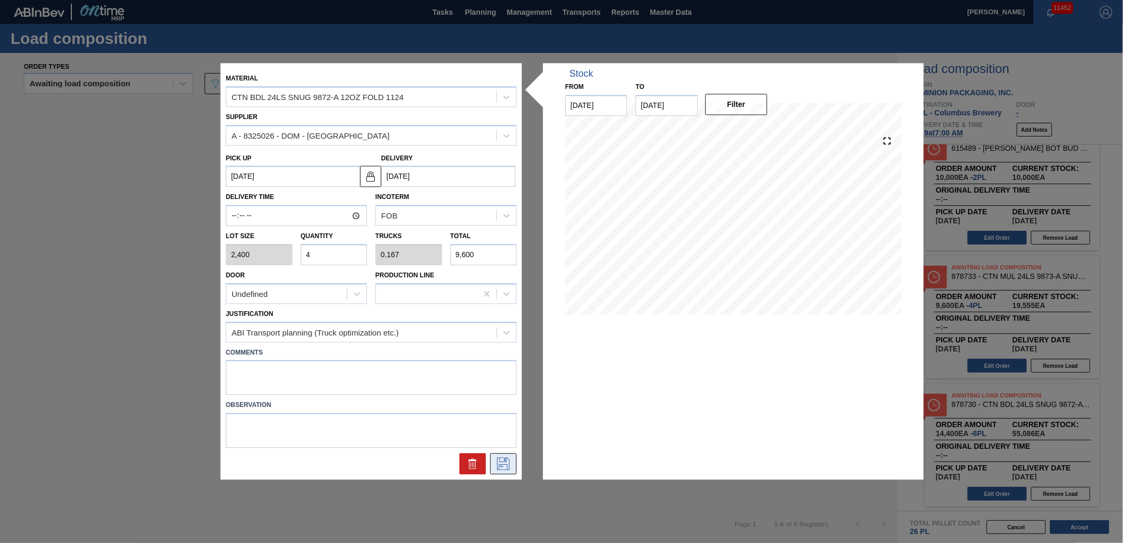
click at [513, 458] on button at bounding box center [503, 463] width 26 height 21
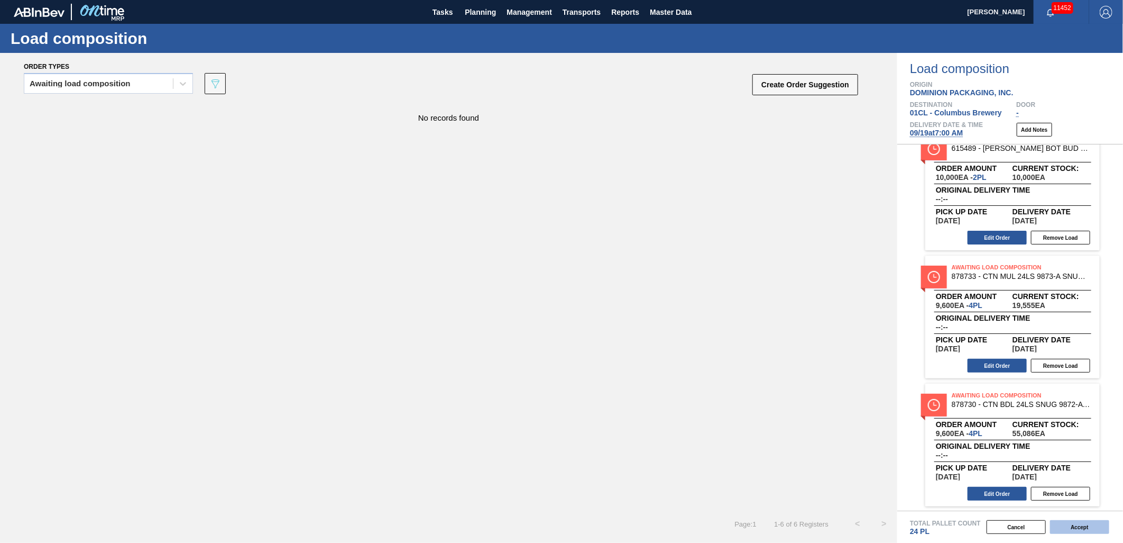
click at [1011, 488] on button "Accept" at bounding box center [1079, 527] width 59 height 14
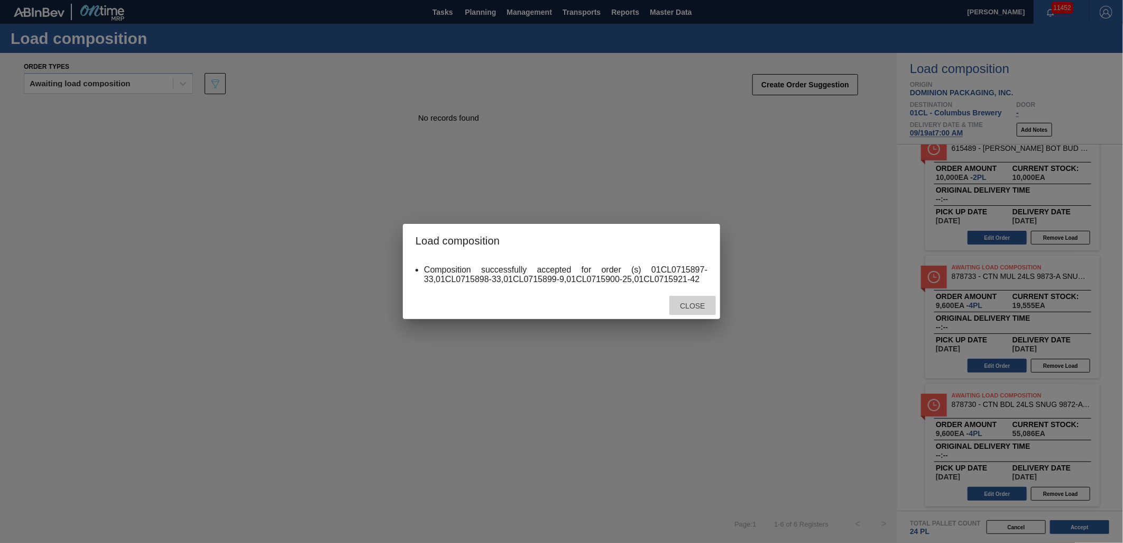
click at [705, 308] on span "Close" at bounding box center [693, 305] width 42 height 8
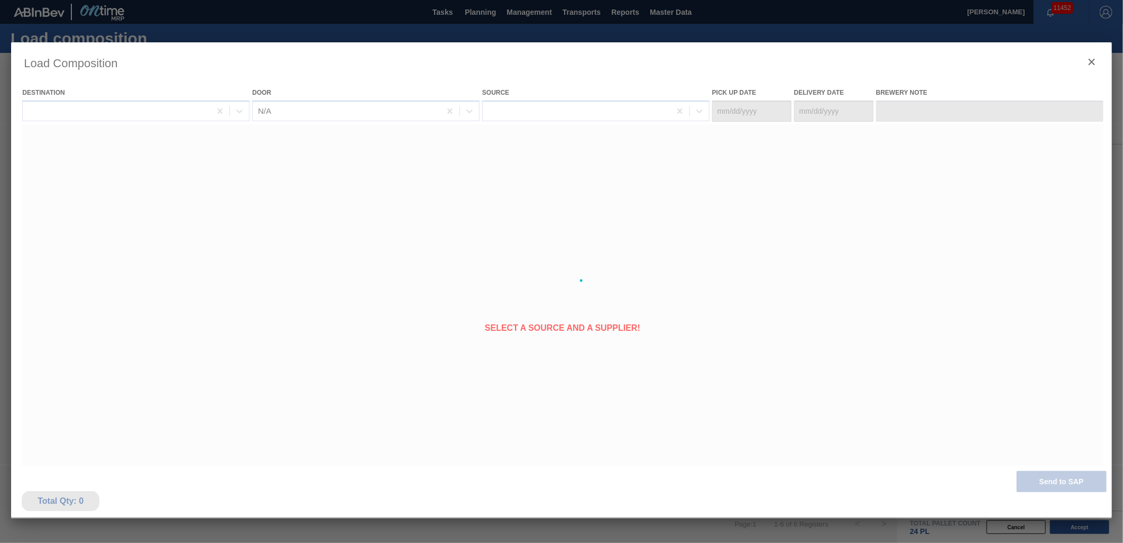
type Date "[DATE]"
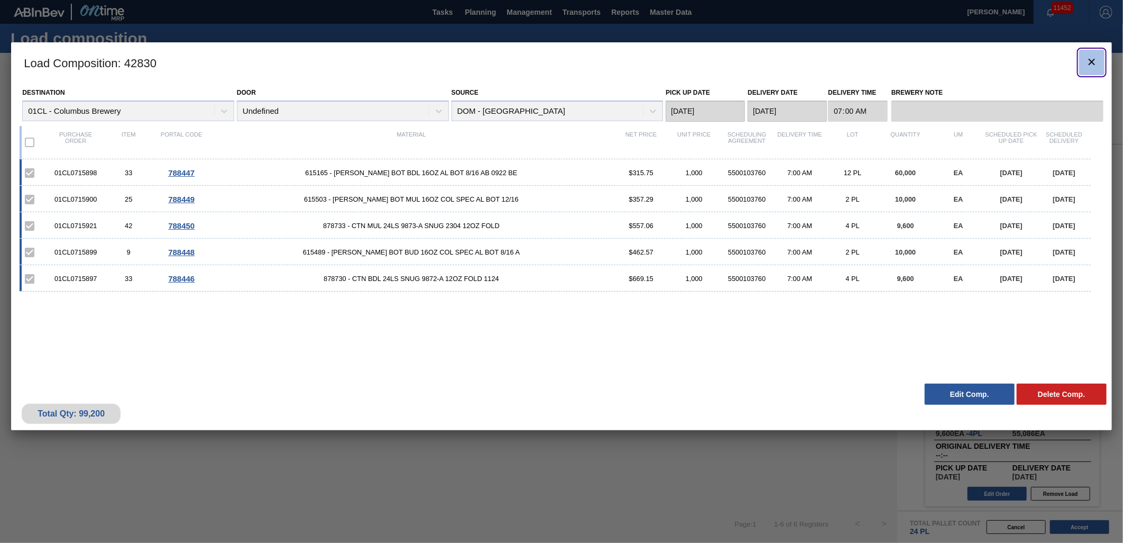
click at [1011, 52] on button "botão de ícone" at bounding box center [1091, 62] width 25 height 25
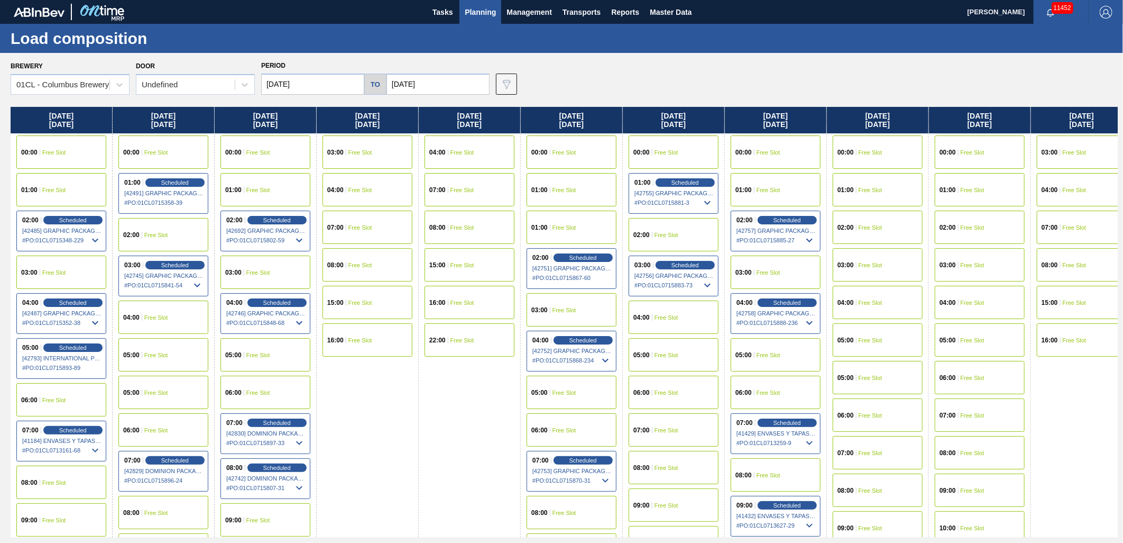
click at [361, 226] on span "Free Slot" at bounding box center [361, 227] width 24 height 6
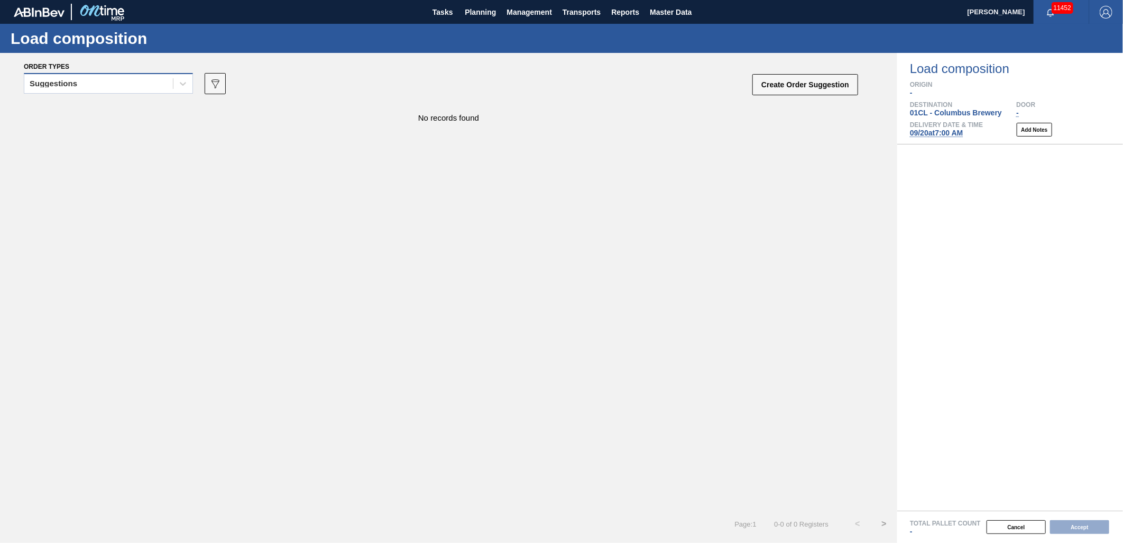
click at [166, 81] on div "Suggestions" at bounding box center [98, 83] width 149 height 15
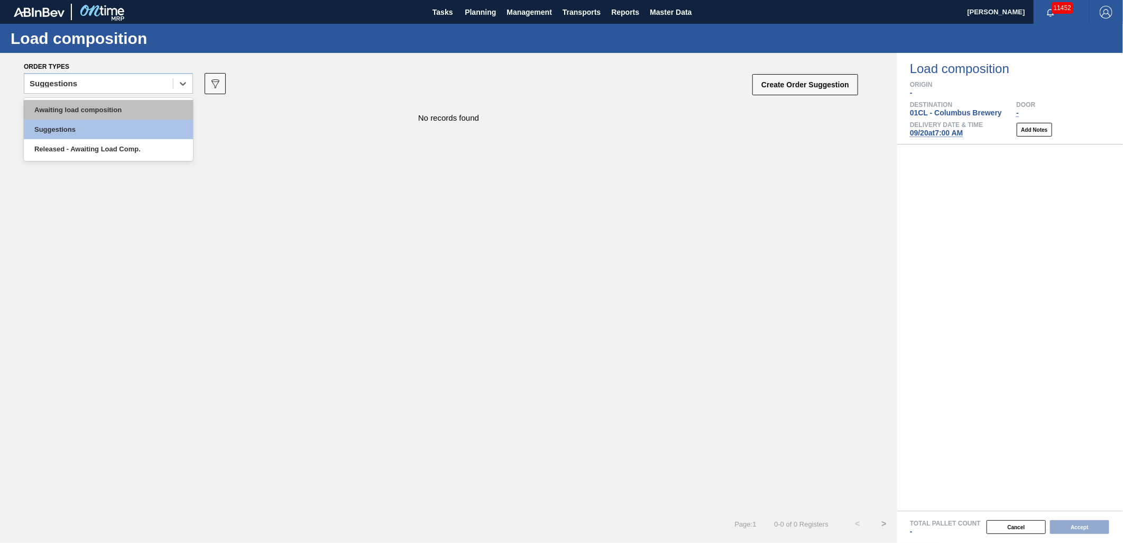
click at [133, 109] on div "Awaiting load composition" at bounding box center [108, 110] width 169 height 20
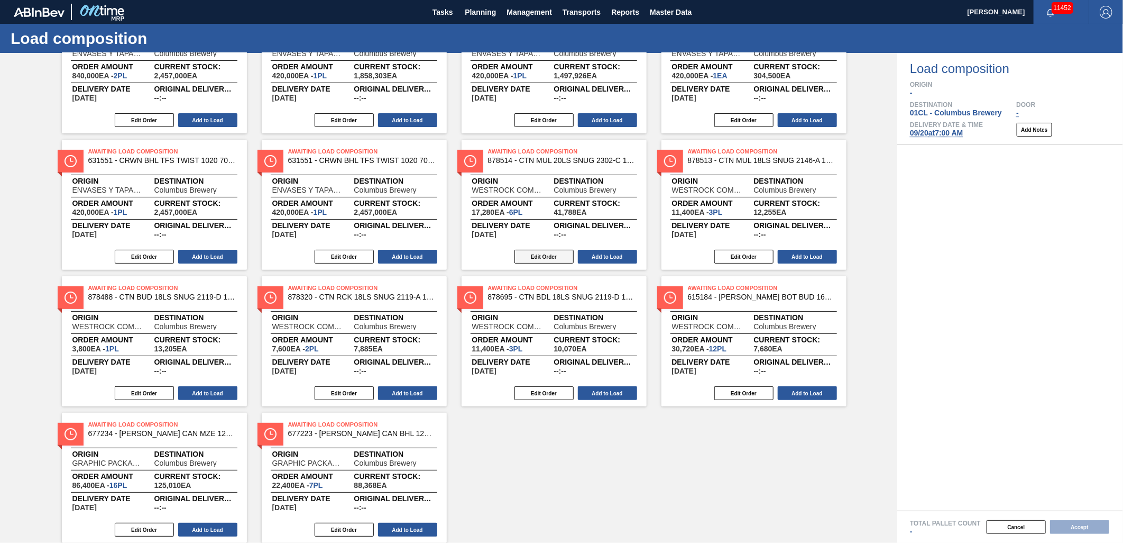
scroll to position [117, 0]
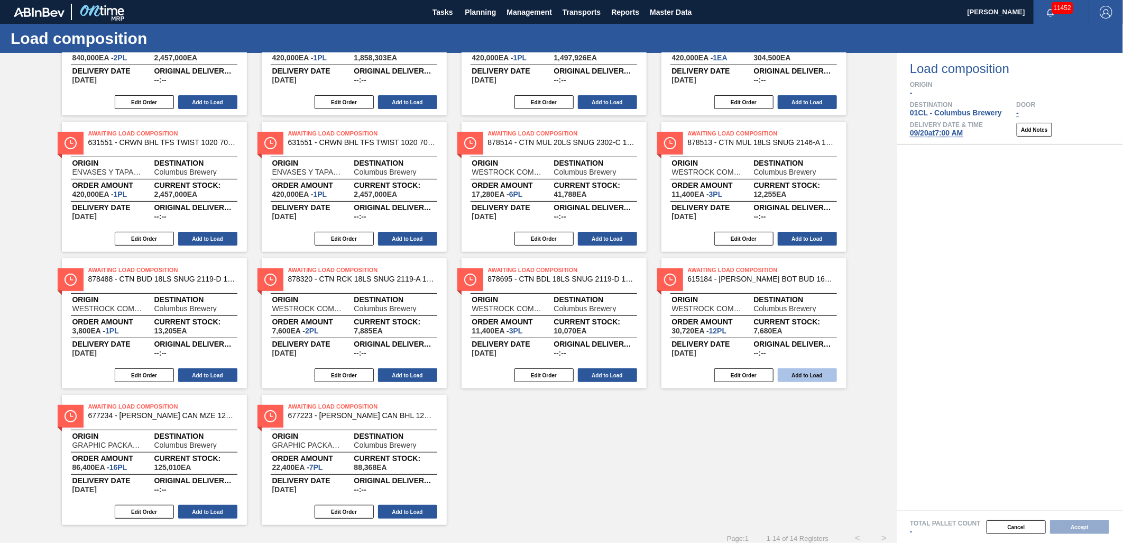
click at [824, 378] on button "Add to Load" at bounding box center [807, 375] width 59 height 14
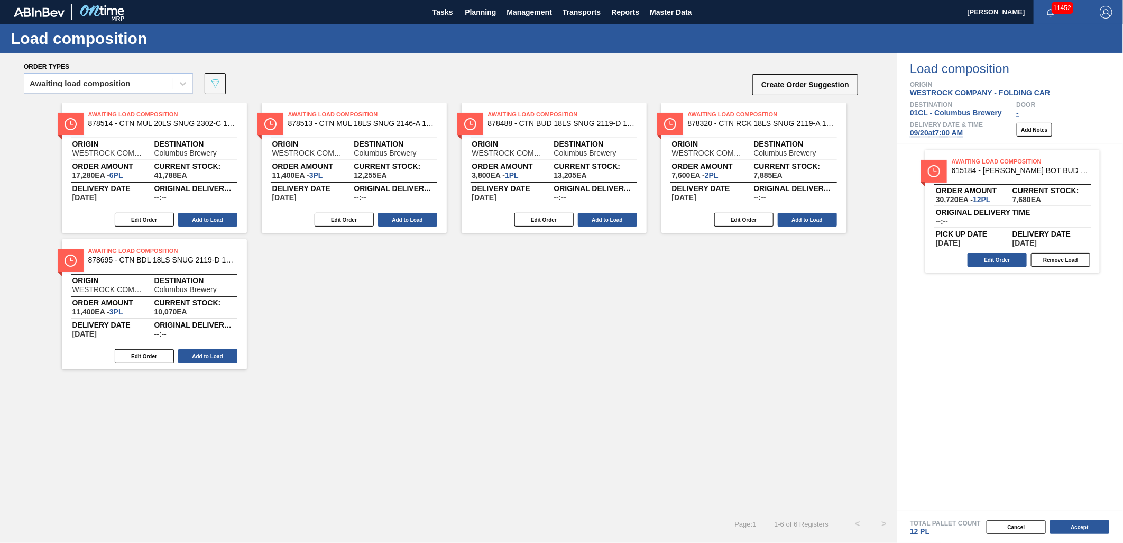
scroll to position [0, 0]
click at [405, 219] on button "Add to Load" at bounding box center [407, 220] width 59 height 14
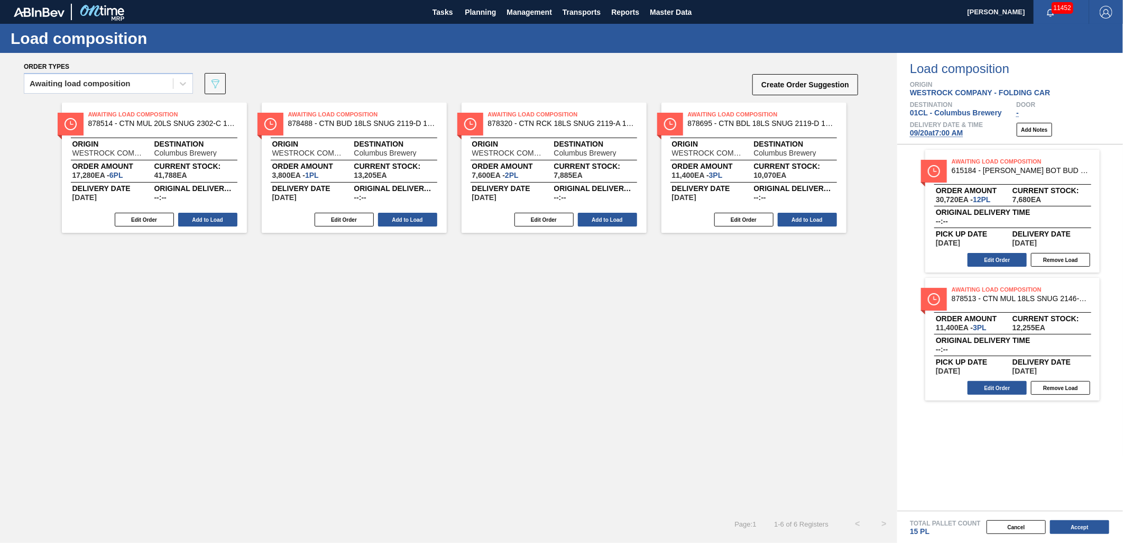
click at [405, 219] on button "Add to Load" at bounding box center [407, 220] width 59 height 14
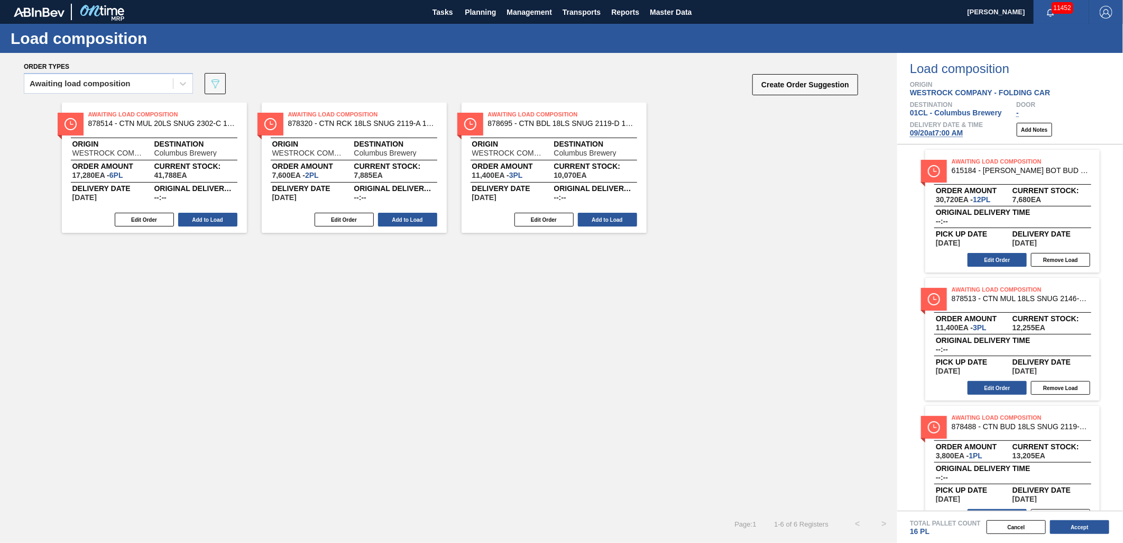
click at [405, 219] on button "Add to Load" at bounding box center [407, 220] width 59 height 14
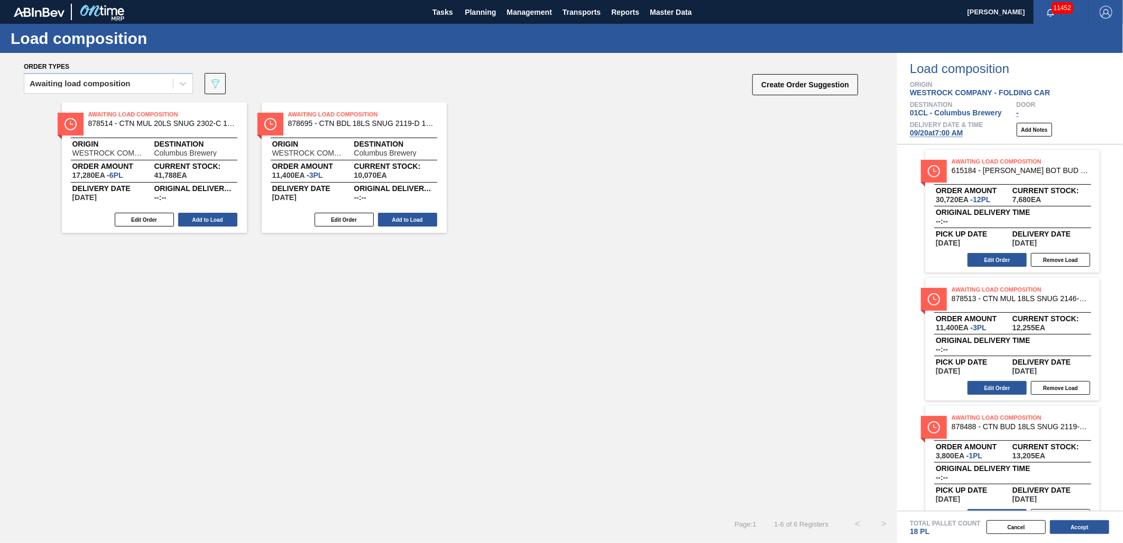
click at [405, 219] on button "Add to Load" at bounding box center [407, 220] width 59 height 14
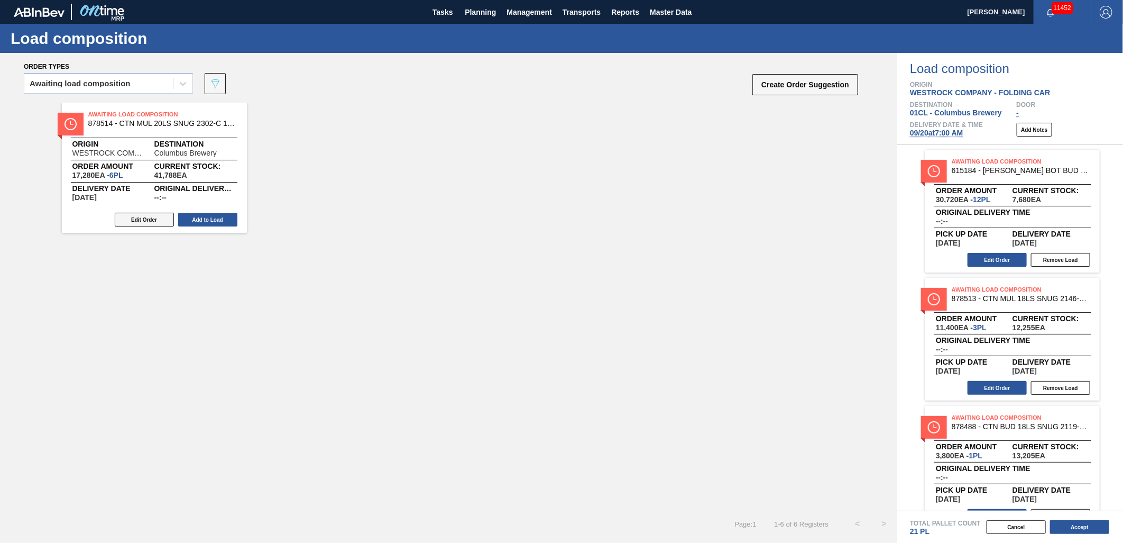
click at [152, 221] on button "Edit Order" at bounding box center [144, 220] width 59 height 14
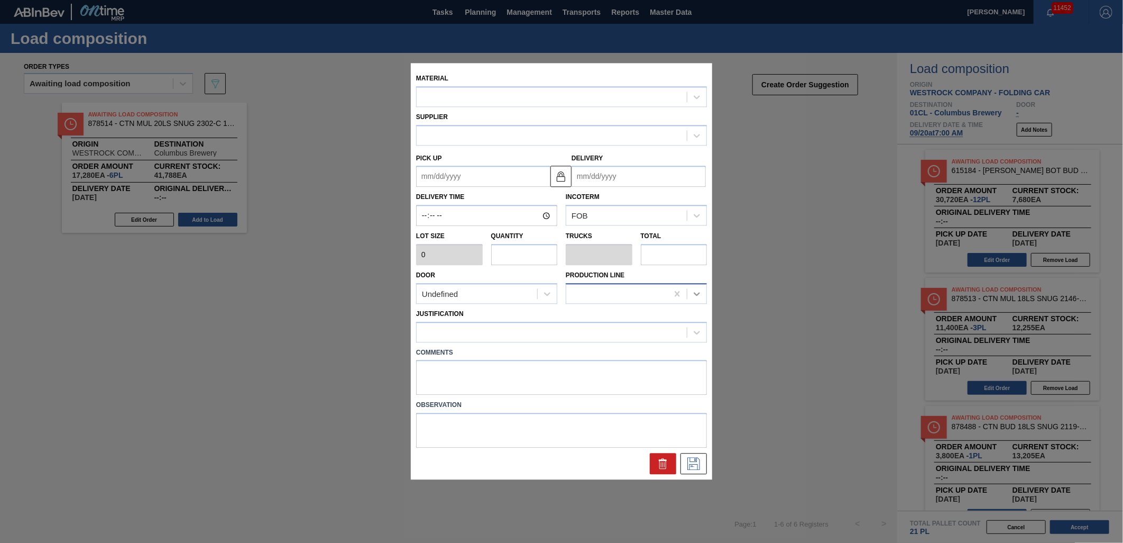
type input "2,880"
type input "6"
type input "0.273"
type input "17,280"
type up "[DATE]"
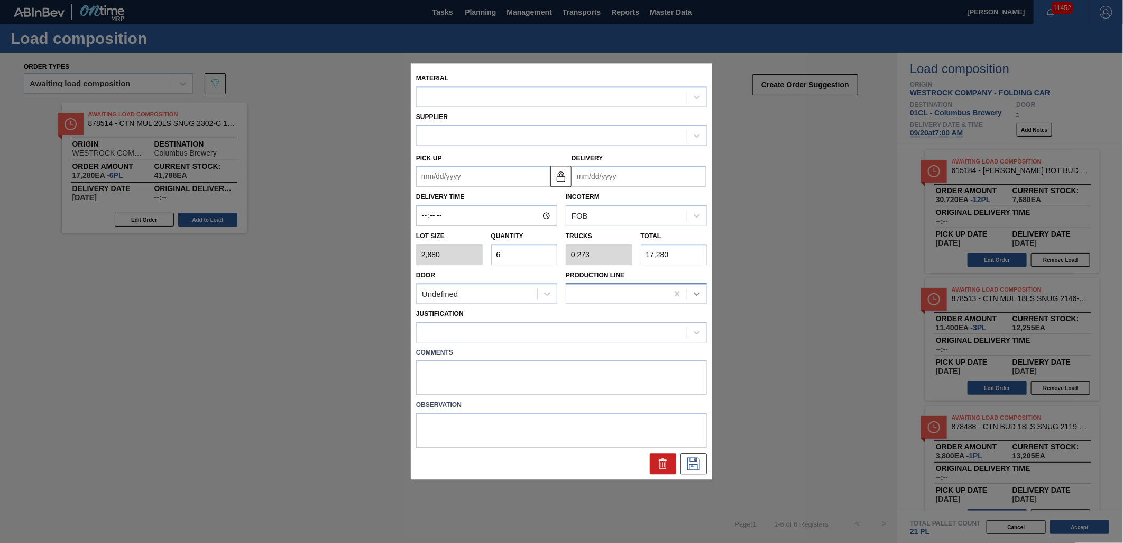
type input "[DATE]"
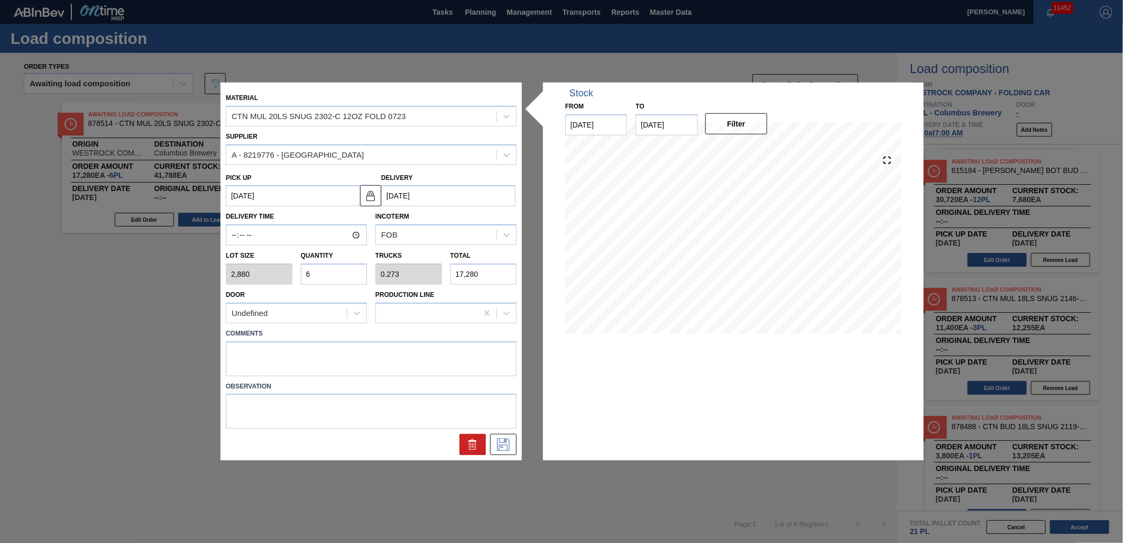
click at [349, 273] on input "6" at bounding box center [334, 273] width 67 height 21
type input "0"
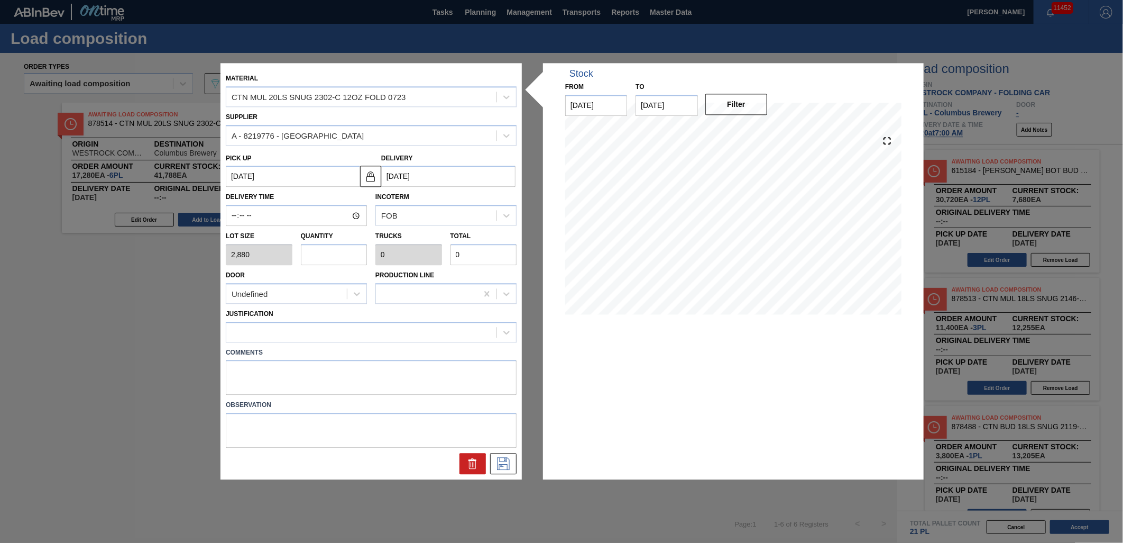
type input "3"
type input "0.136"
type input "8,640"
type input "3"
click at [368, 335] on div at bounding box center [361, 331] width 270 height 15
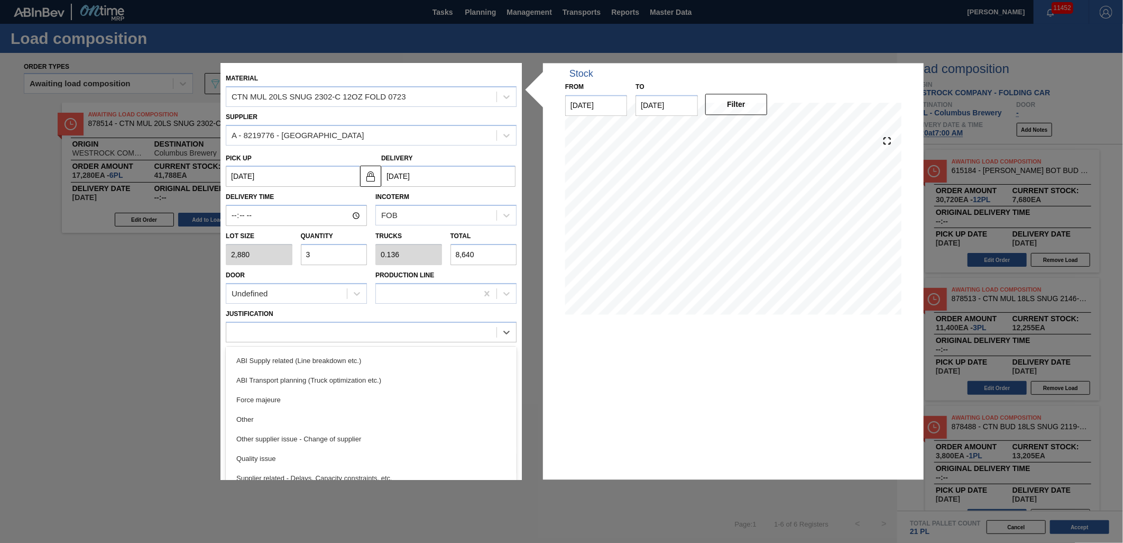
scroll to position [176, 0]
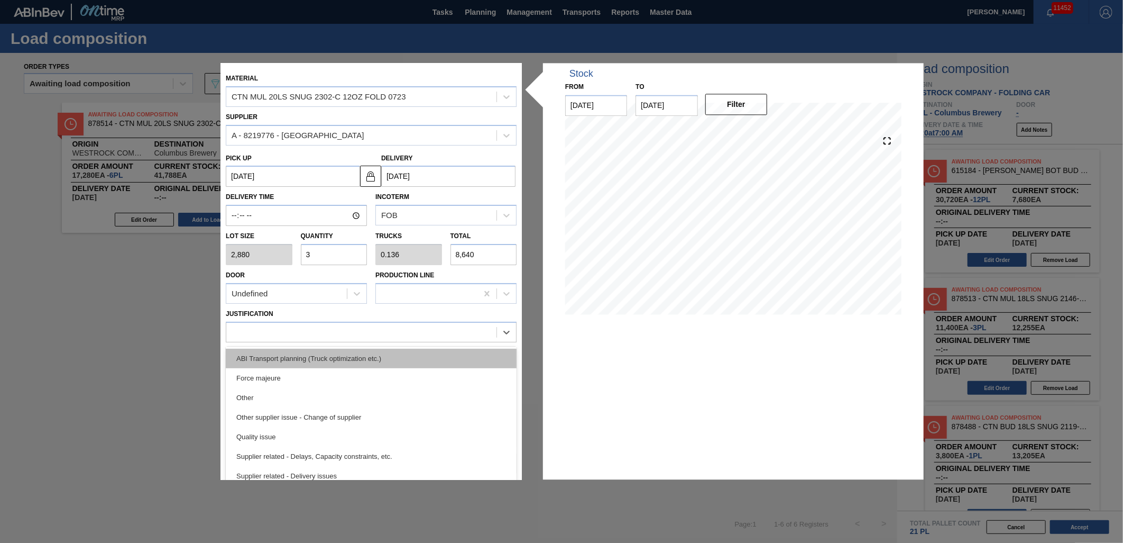
click at [375, 359] on div "ABI Transport planning (Truck optimization etc.)" at bounding box center [371, 359] width 291 height 20
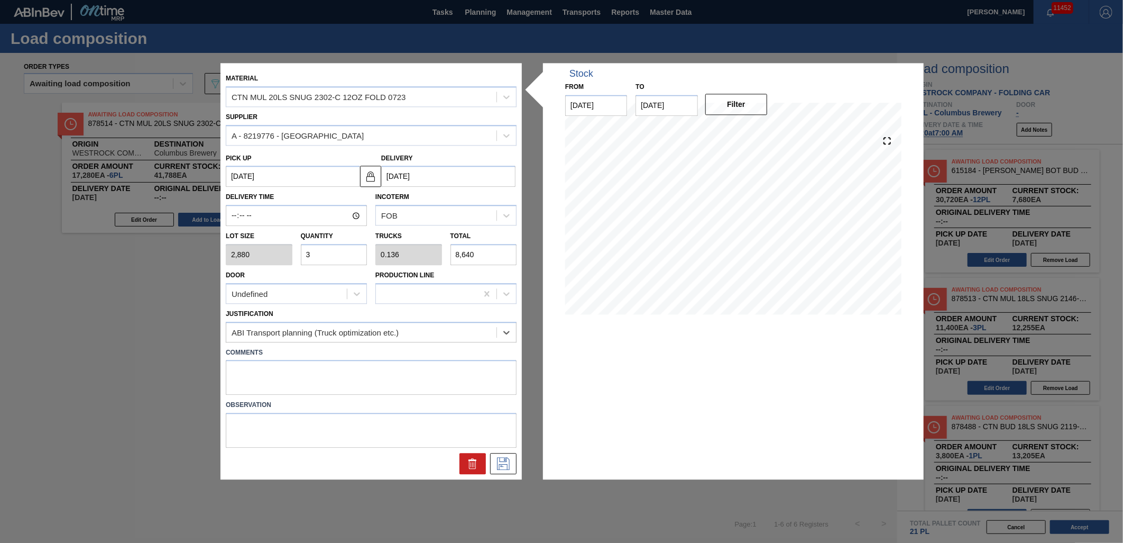
click at [496, 450] on div at bounding box center [371, 461] width 299 height 26
click at [504, 462] on icon at bounding box center [503, 463] width 17 height 13
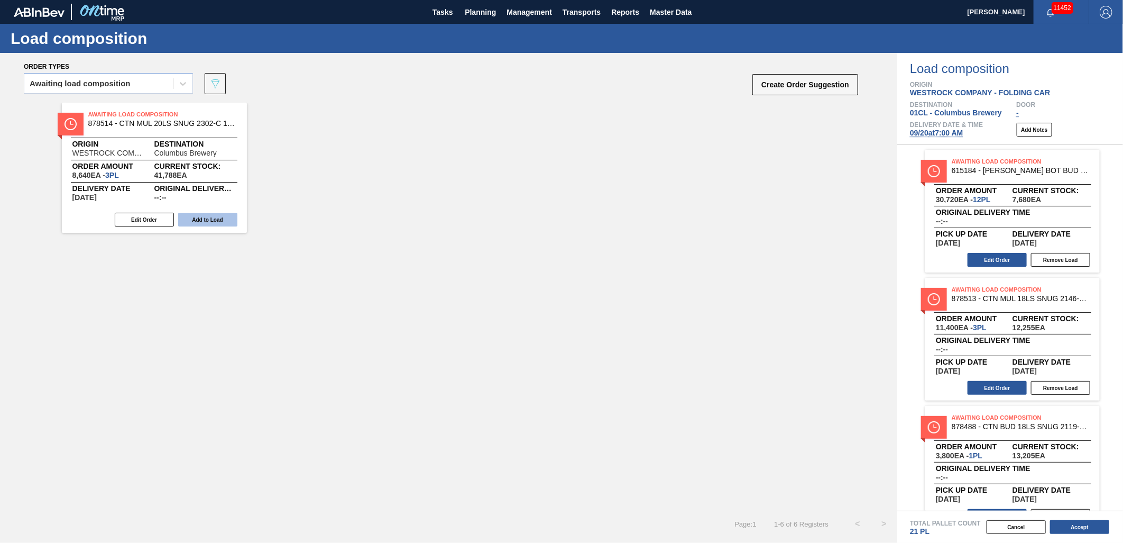
click at [210, 225] on button "Add to Load" at bounding box center [207, 220] width 59 height 14
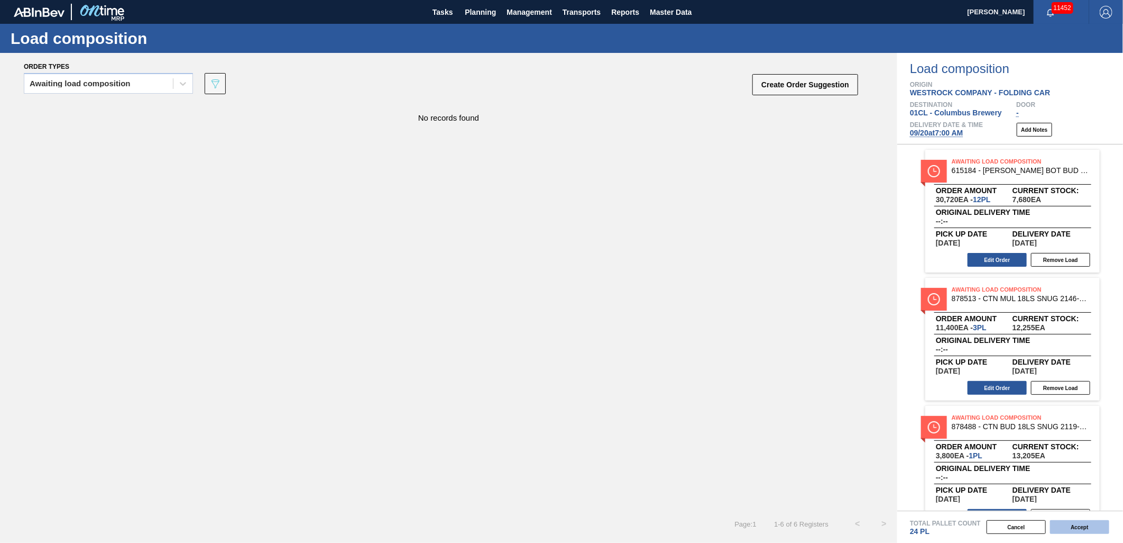
click at [1011, 488] on button "Accept" at bounding box center [1079, 527] width 59 height 14
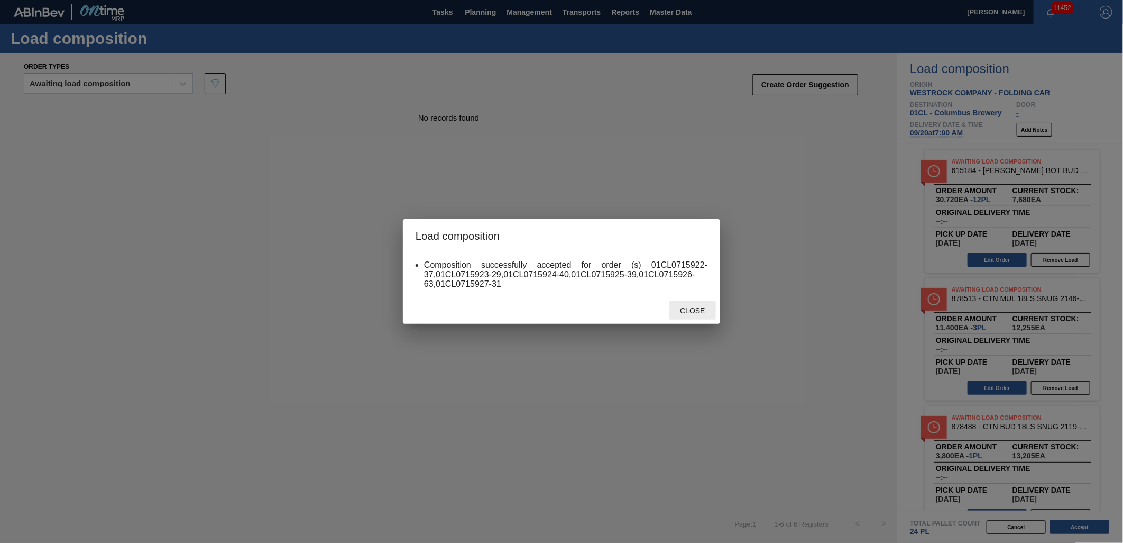
click at [677, 308] on span "Close" at bounding box center [693, 310] width 42 height 8
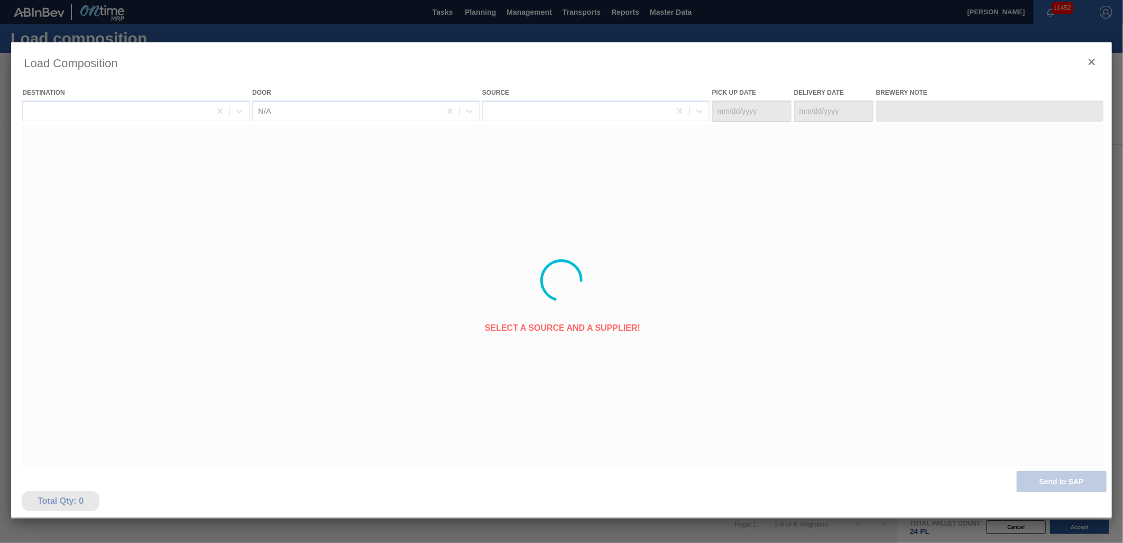
type Date "[DATE]"
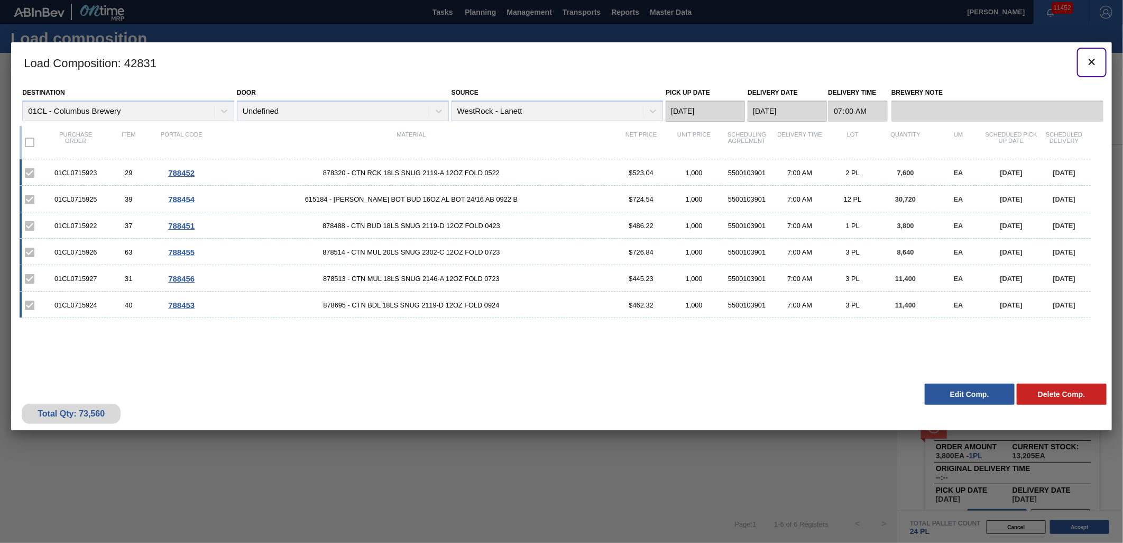
click at [1011, 62] on icon "botão de ícone" at bounding box center [1092, 62] width 13 height 13
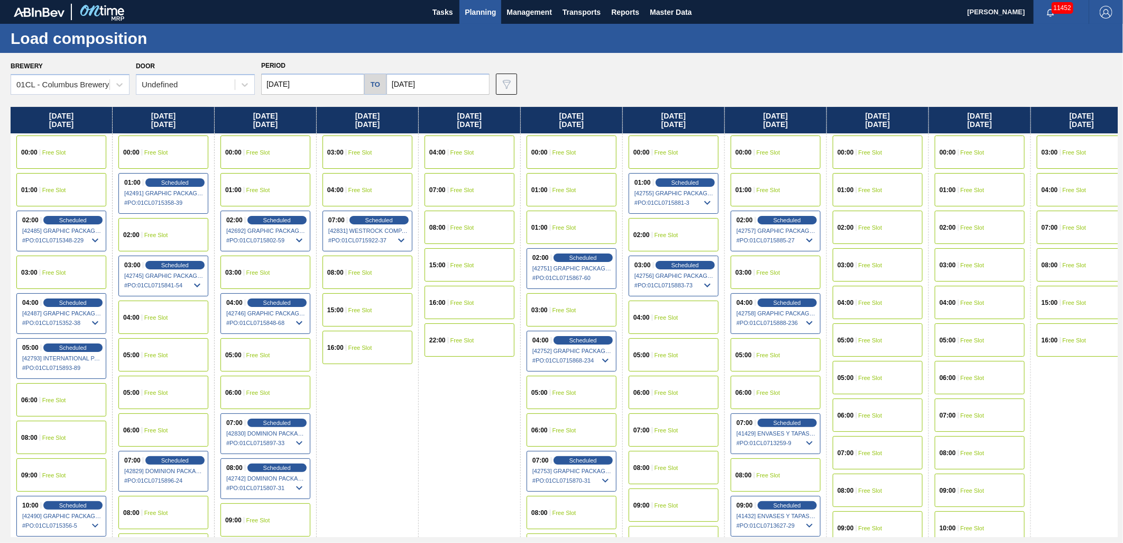
click at [467, 198] on div "07:00 Free Slot" at bounding box center [470, 189] width 90 height 33
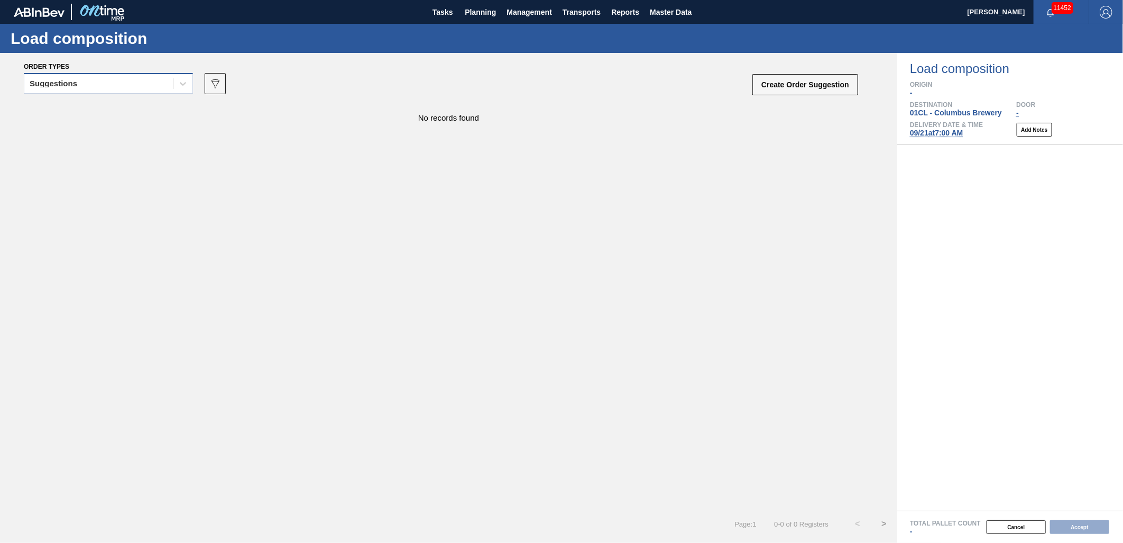
click at [167, 87] on div "Suggestions" at bounding box center [98, 83] width 149 height 15
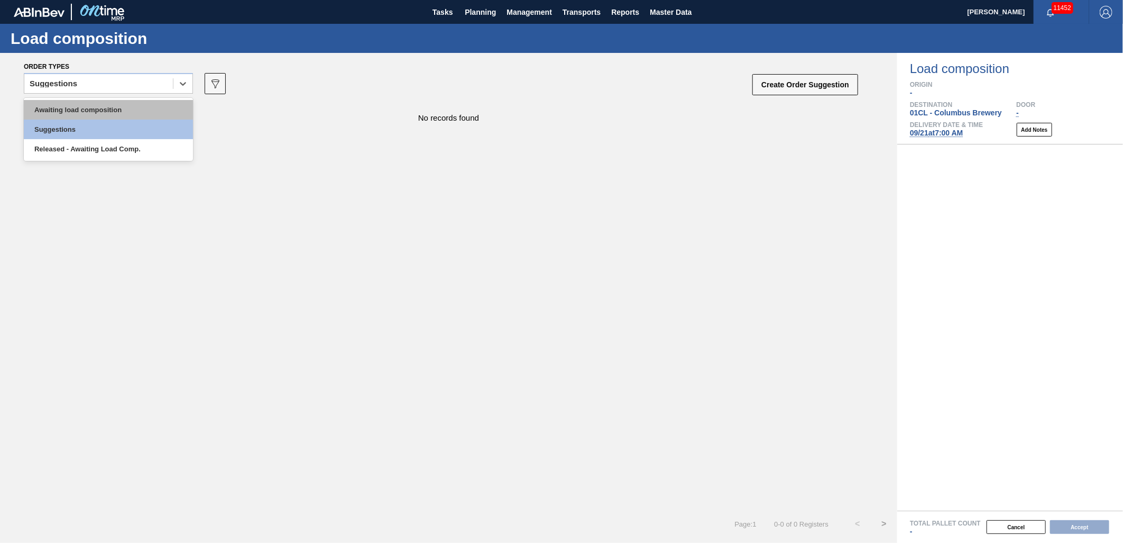
click at [145, 100] on div "Awaiting load composition" at bounding box center [108, 110] width 169 height 20
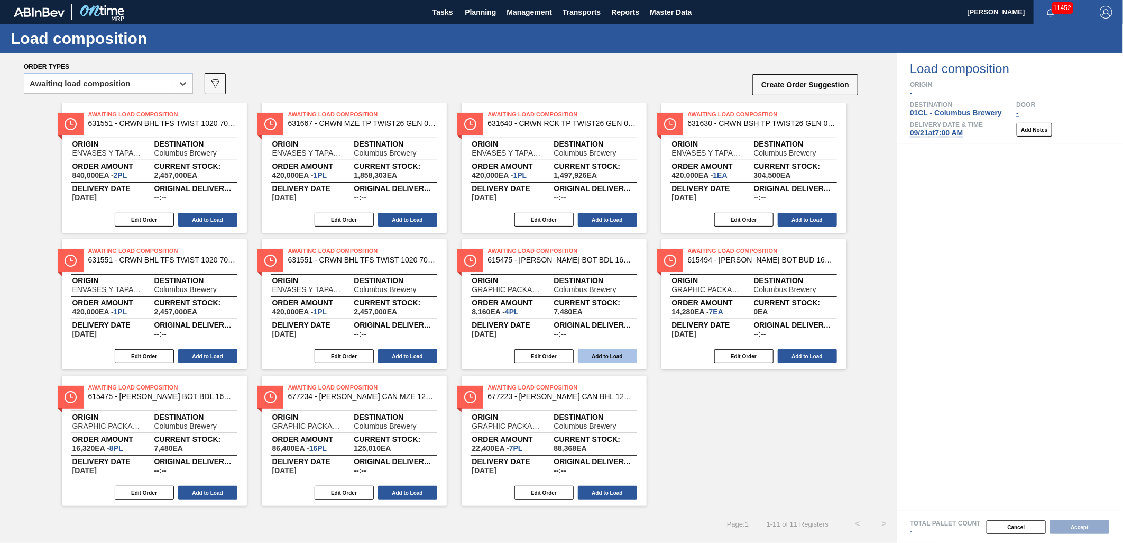
click at [611, 355] on button "Add to Load" at bounding box center [607, 356] width 59 height 14
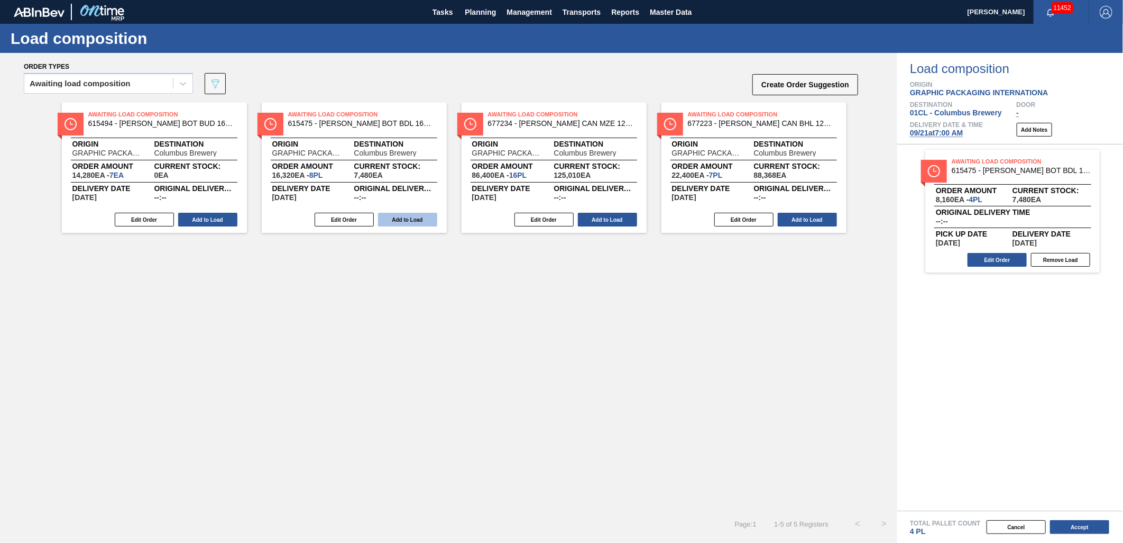
click at [394, 221] on button "Add to Load" at bounding box center [407, 220] width 59 height 14
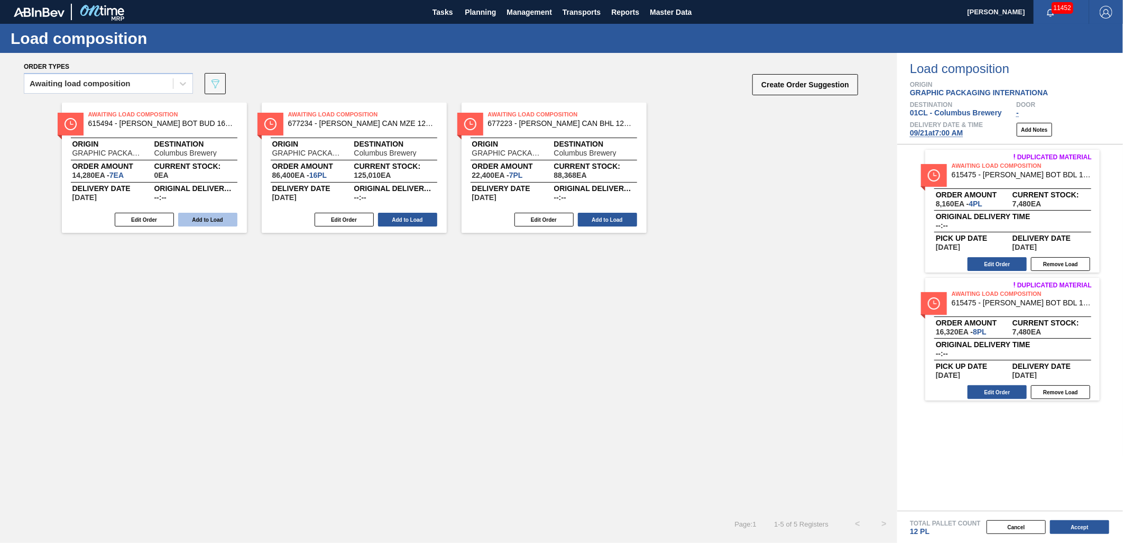
click at [215, 219] on button "Add to Load" at bounding box center [207, 220] width 59 height 14
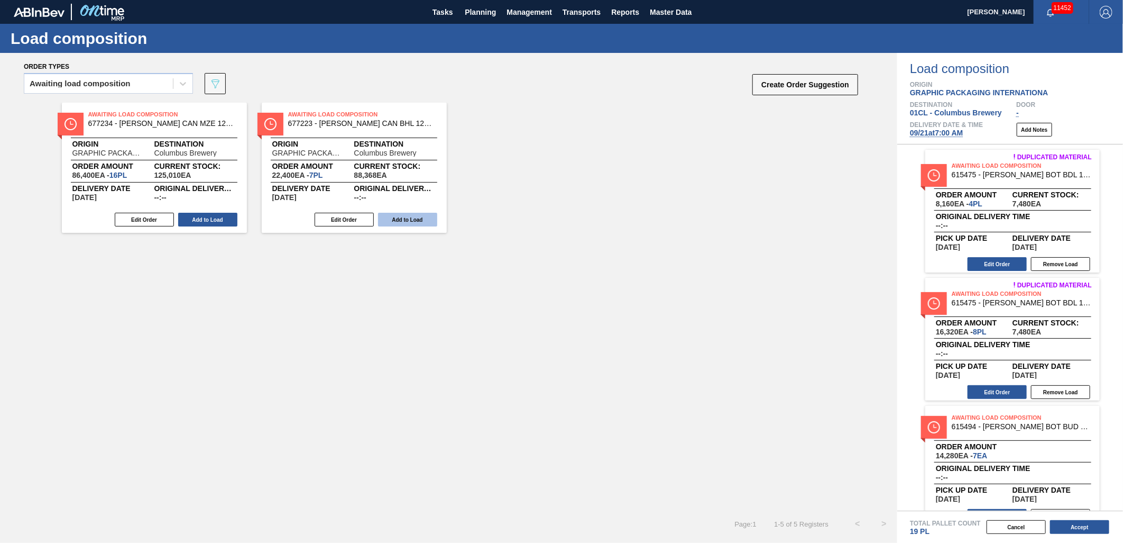
click at [420, 221] on button "Add to Load" at bounding box center [407, 220] width 59 height 14
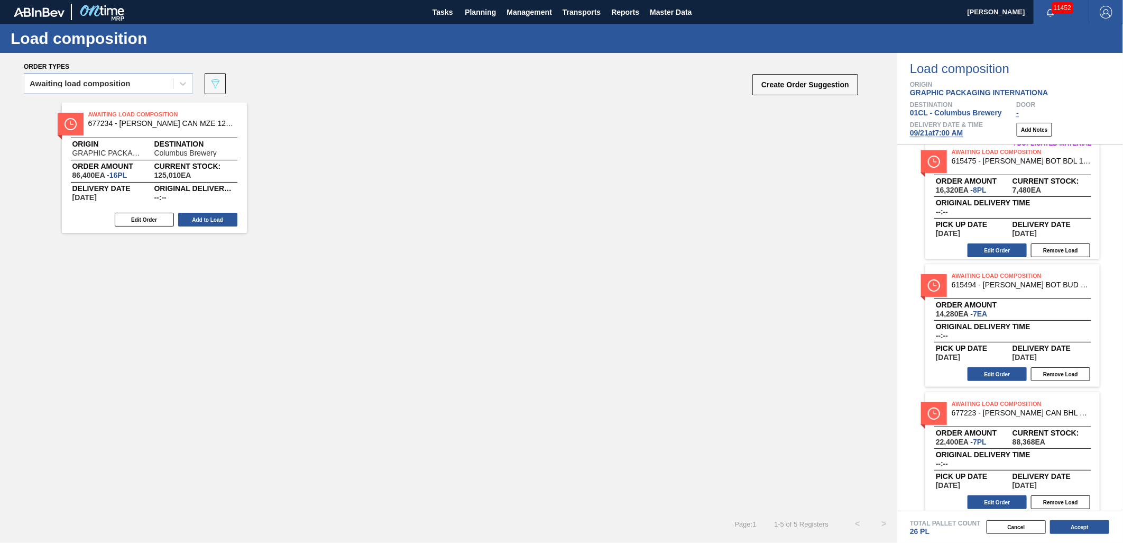
scroll to position [150, 0]
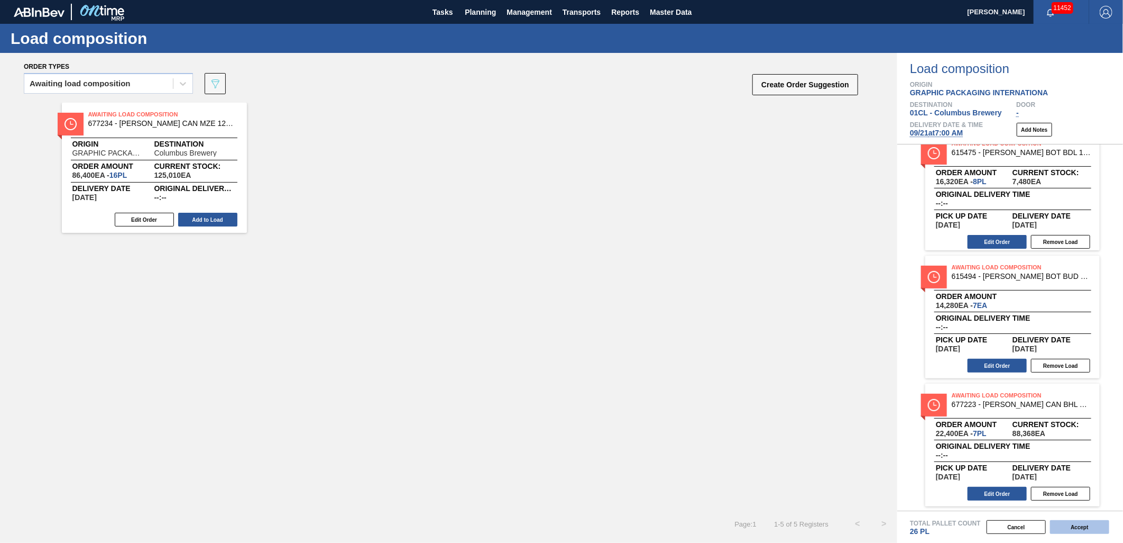
click at [1011, 488] on button "Accept" at bounding box center [1079, 527] width 59 height 14
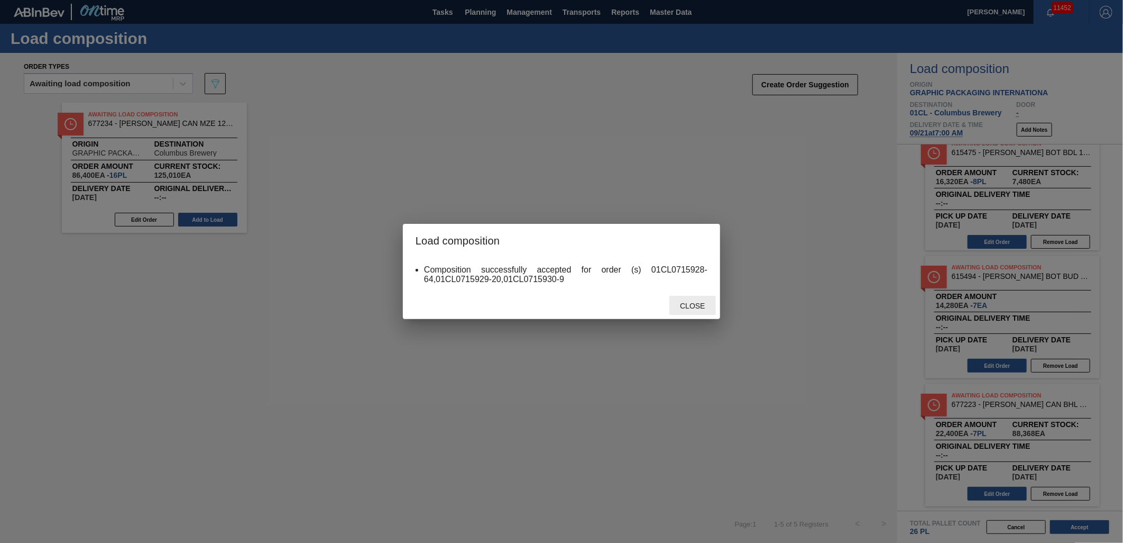
click at [693, 297] on div "Close" at bounding box center [693, 306] width 47 height 20
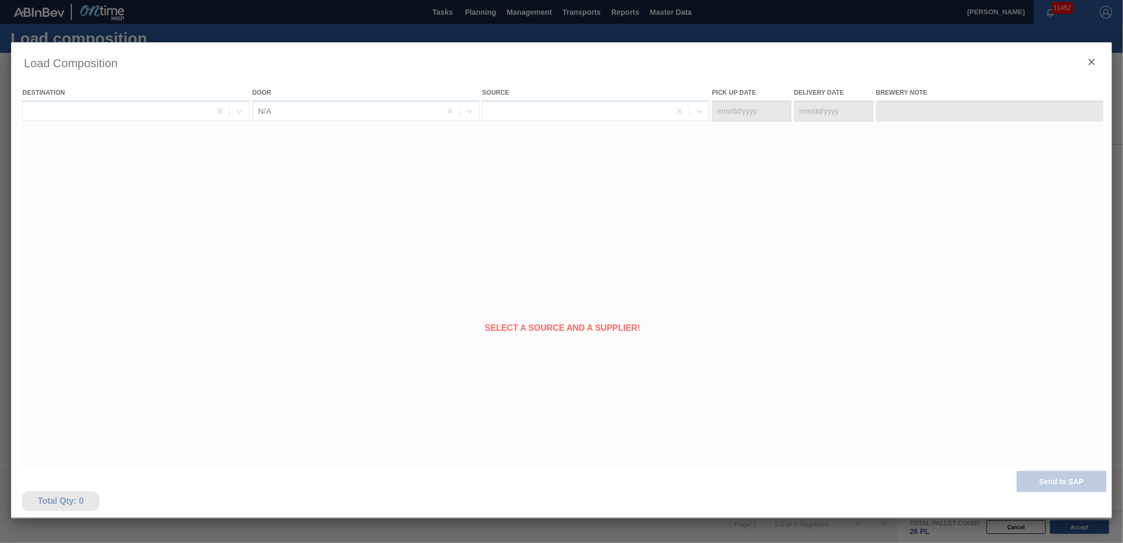
type Date "[DATE]"
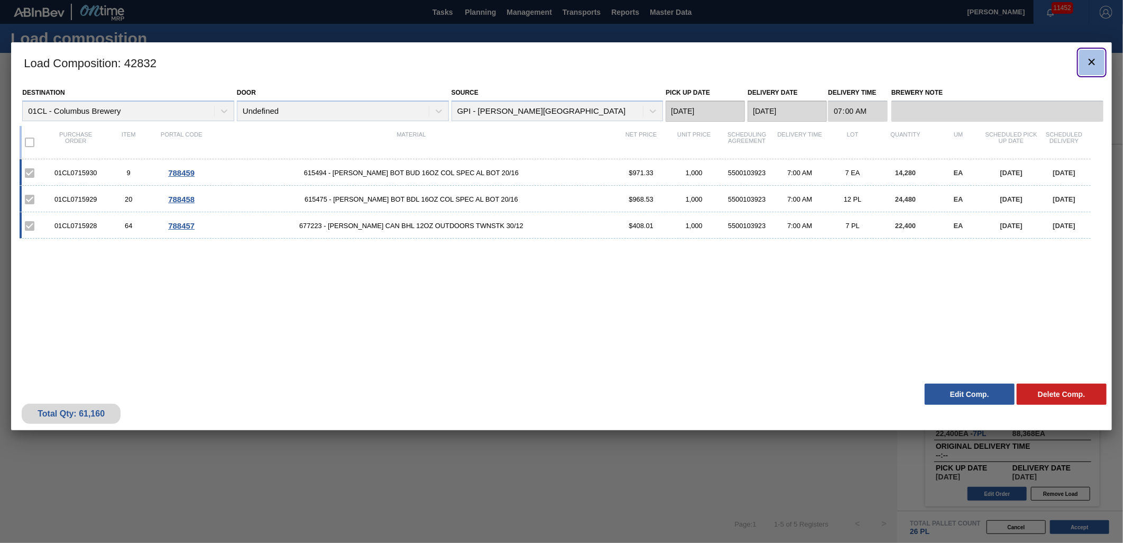
click at [1011, 55] on button "botão de ícone" at bounding box center [1091, 62] width 25 height 25
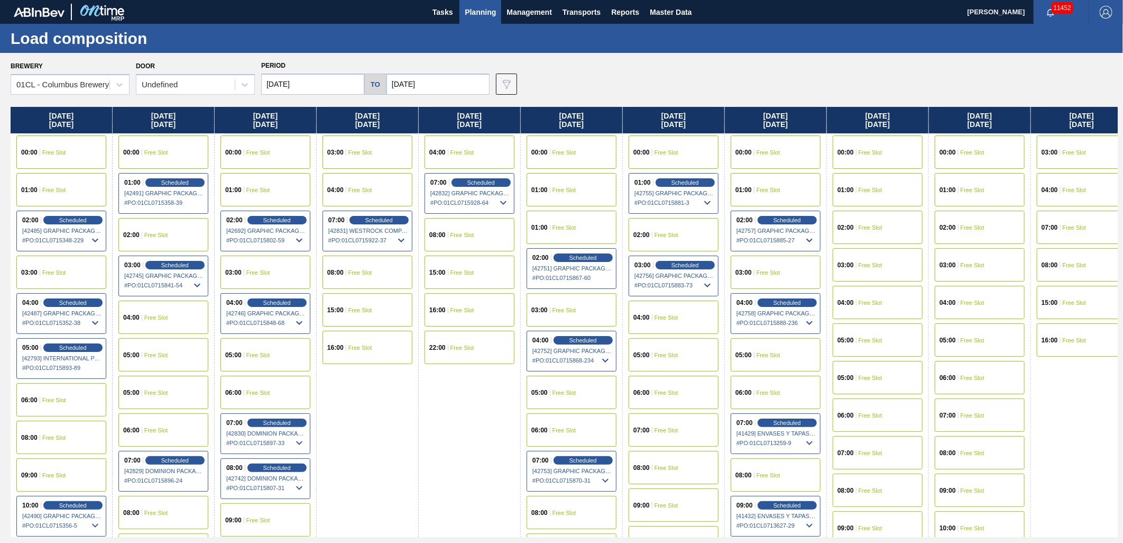
scroll to position [59, 0]
